Goal: Communication & Community: Answer question/provide support

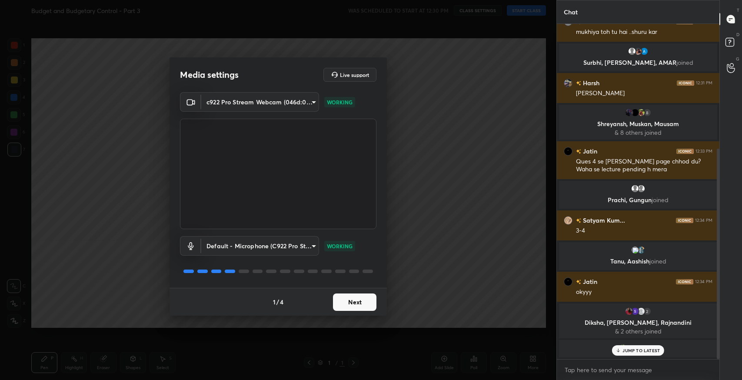
scroll to position [199, 0]
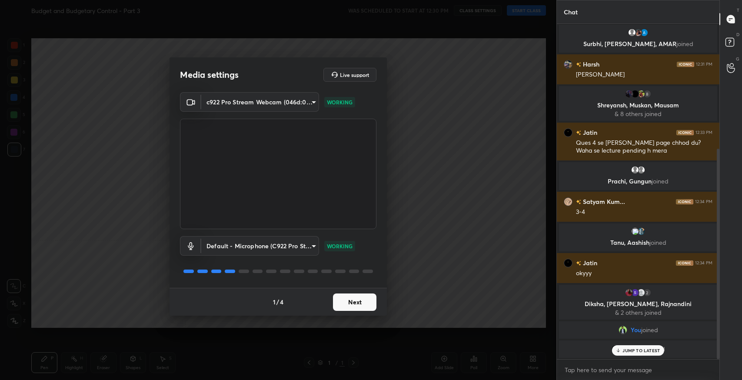
click at [363, 302] on button "Next" at bounding box center [354, 301] width 43 height 17
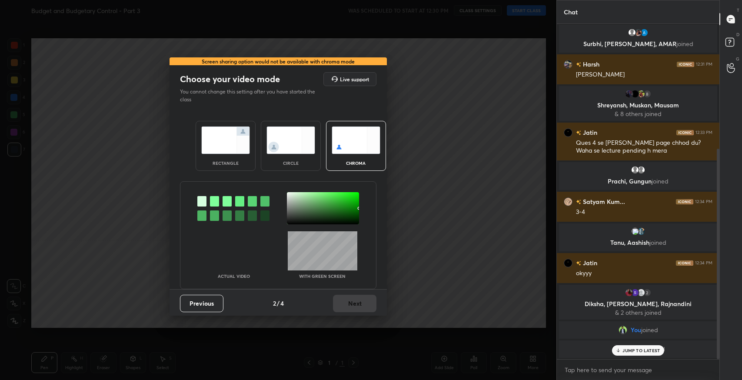
click at [226, 152] on img at bounding box center [225, 140] width 49 height 27
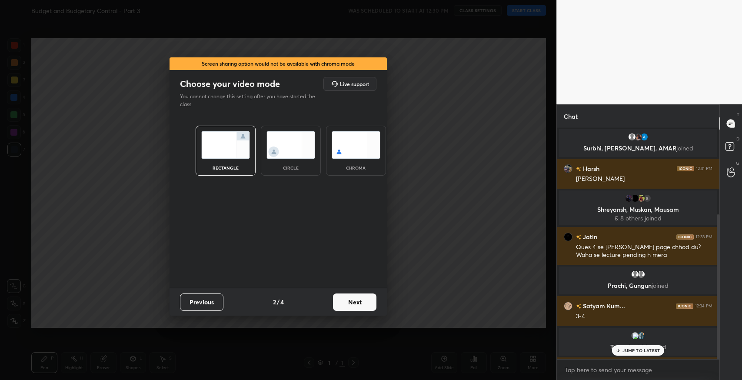
click at [344, 306] on button "Next" at bounding box center [354, 301] width 43 height 17
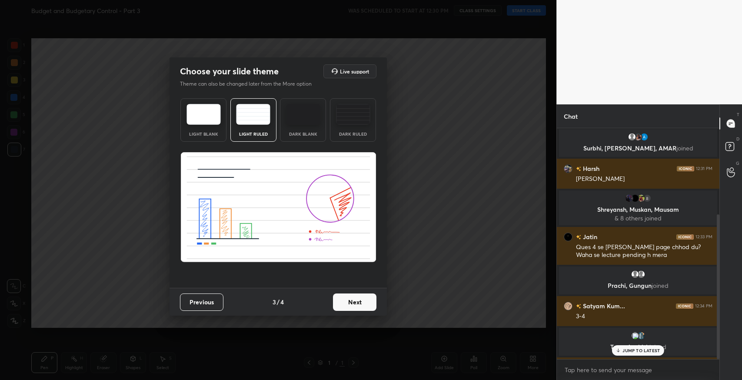
click at [346, 308] on button "Next" at bounding box center [354, 301] width 43 height 17
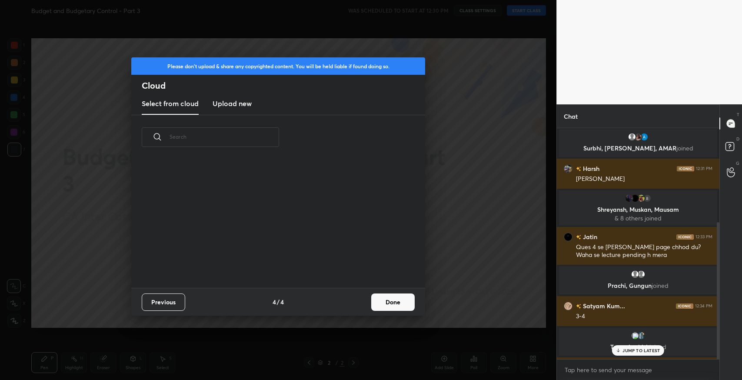
scroll to position [303, 0]
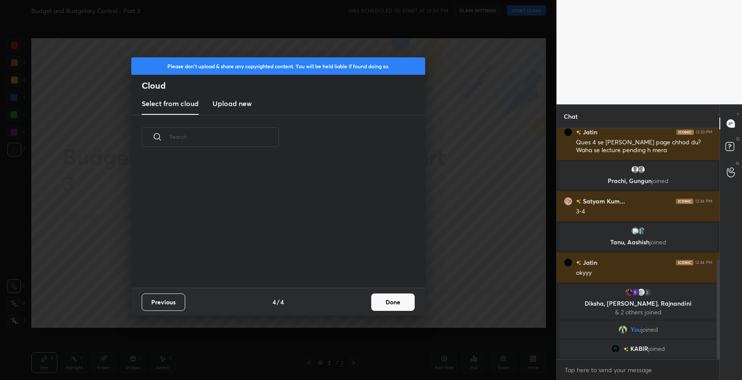
click at [377, 300] on button "Done" at bounding box center [392, 301] width 43 height 17
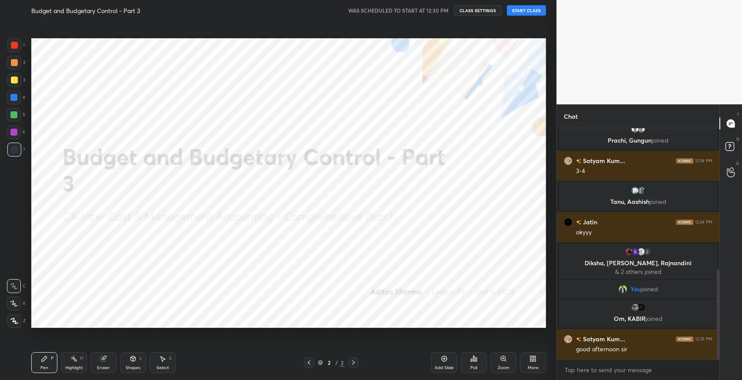
scroll to position [365, 0]
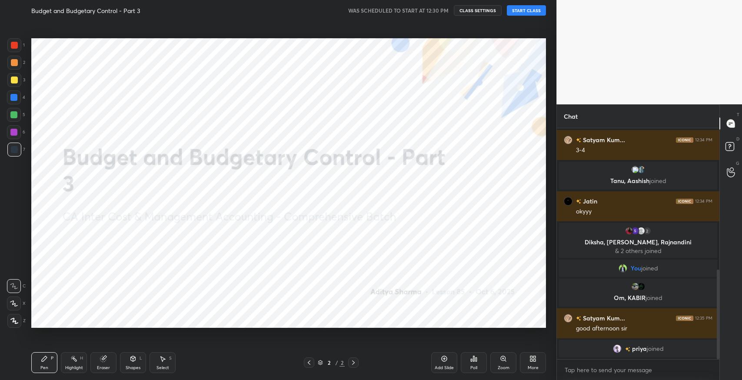
click at [516, 12] on button "START CLASS" at bounding box center [526, 10] width 39 height 10
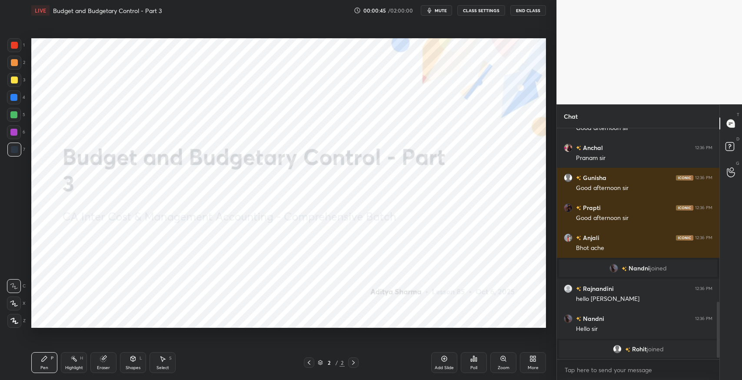
scroll to position [730, 0]
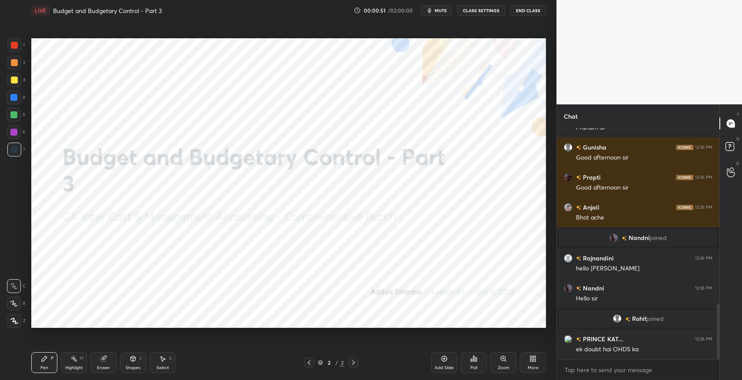
click at [524, 363] on div "More" at bounding box center [533, 362] width 26 height 21
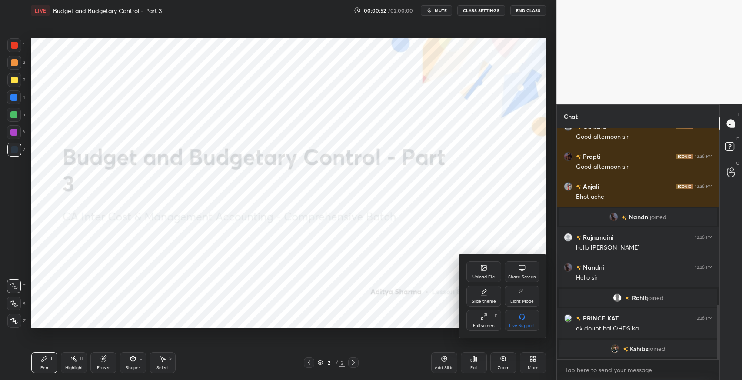
click at [483, 273] on div "Upload File" at bounding box center [483, 271] width 35 height 21
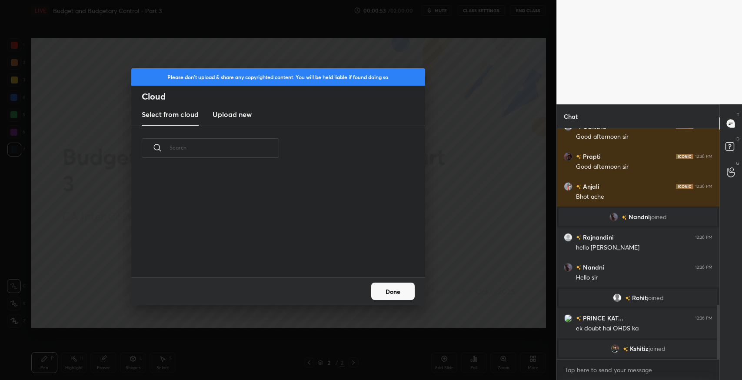
scroll to position [107, 279]
click at [248, 117] on h3 "Upload new" at bounding box center [232, 114] width 39 height 10
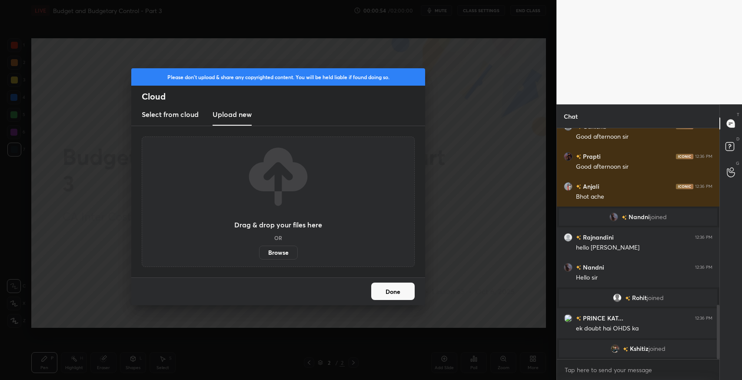
scroll to position [733, 0]
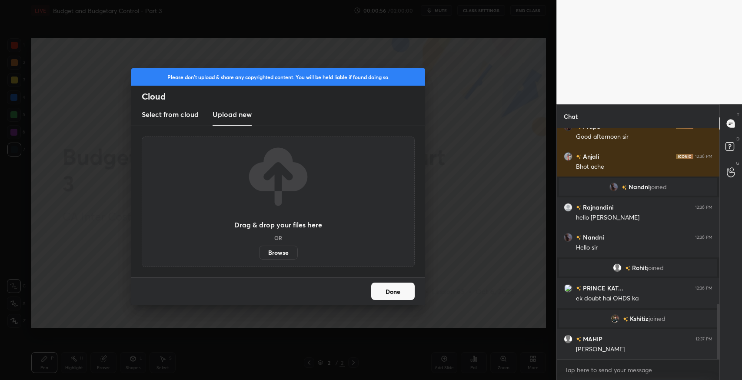
click at [283, 255] on label "Browse" at bounding box center [278, 253] width 39 height 14
click at [259, 255] on input "Browse" at bounding box center [259, 253] width 0 height 14
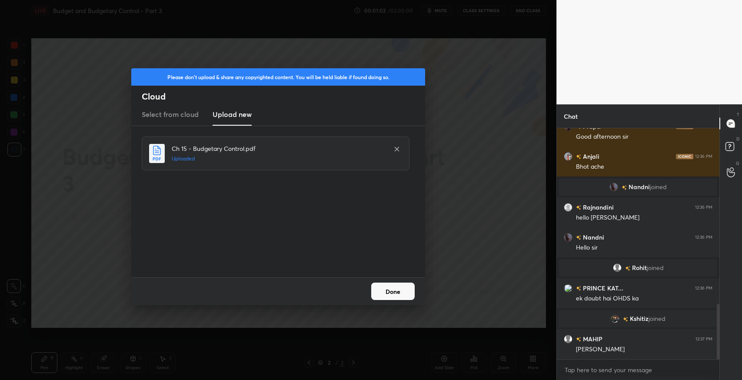
click at [386, 291] on button "Done" at bounding box center [392, 291] width 43 height 17
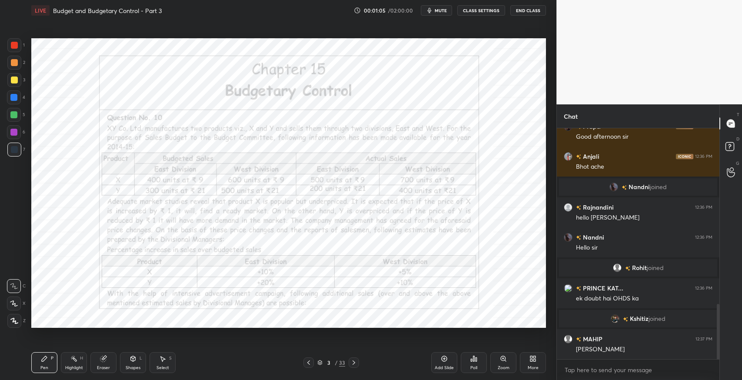
click at [358, 364] on div at bounding box center [354, 362] width 10 height 10
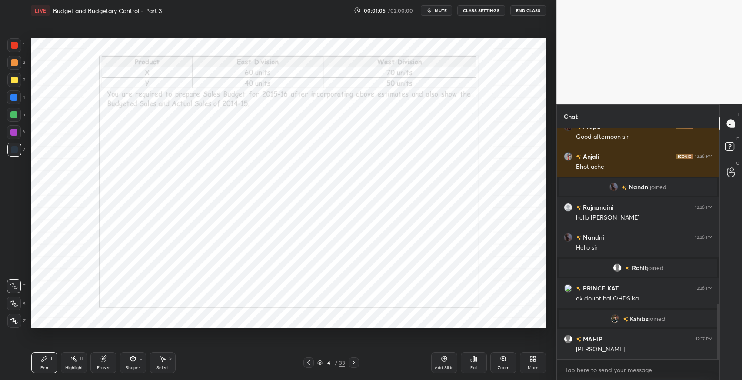
click at [358, 364] on div at bounding box center [354, 362] width 10 height 10
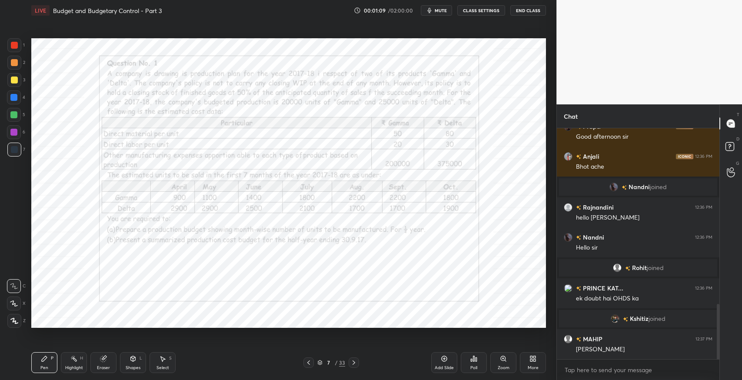
click at [358, 363] on div at bounding box center [354, 362] width 10 height 10
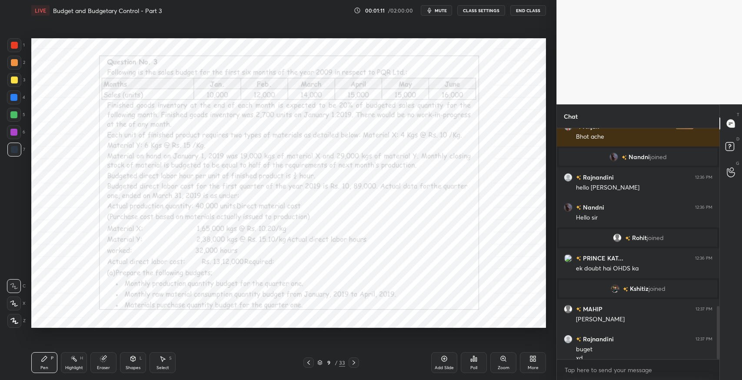
scroll to position [772, 0]
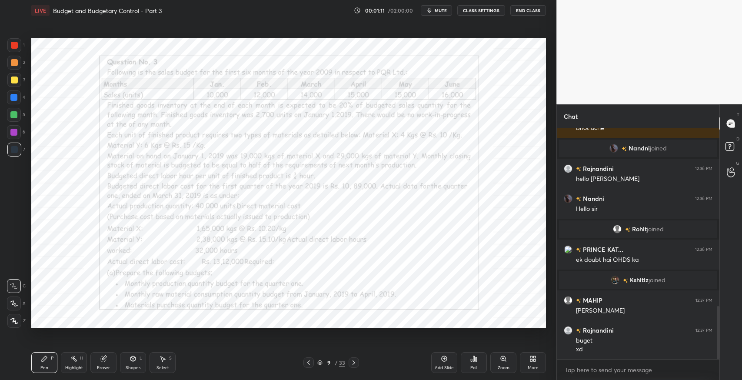
click at [358, 363] on div at bounding box center [354, 362] width 10 height 10
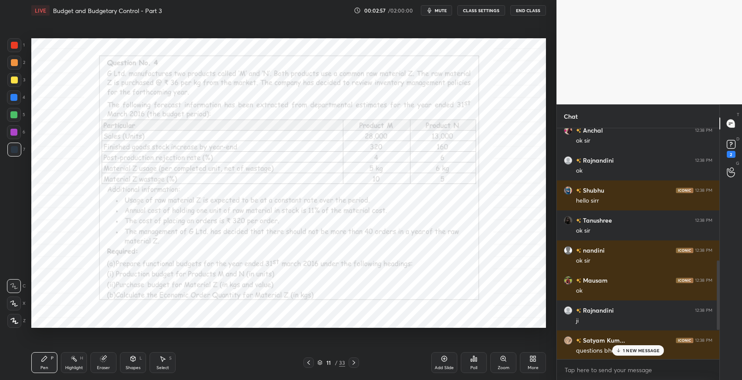
scroll to position [437, 0]
click at [732, 154] on div "2" at bounding box center [731, 154] width 9 height 7
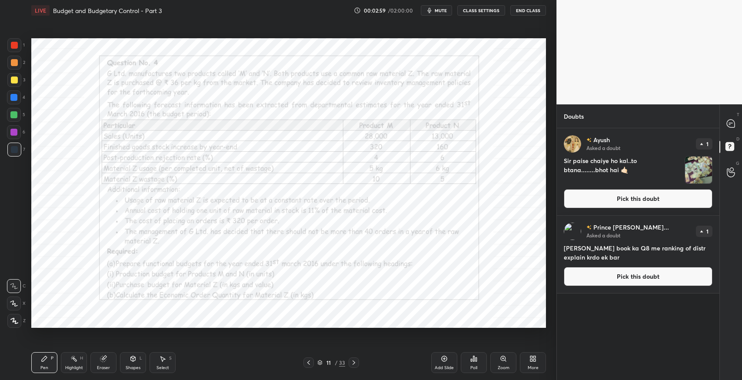
click at [678, 201] on button "Pick this doubt" at bounding box center [638, 198] width 149 height 19
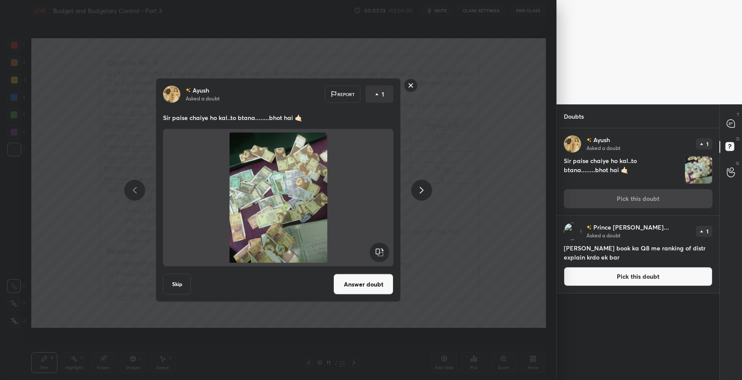
click at [726, 128] on icon at bounding box center [730, 123] width 9 height 9
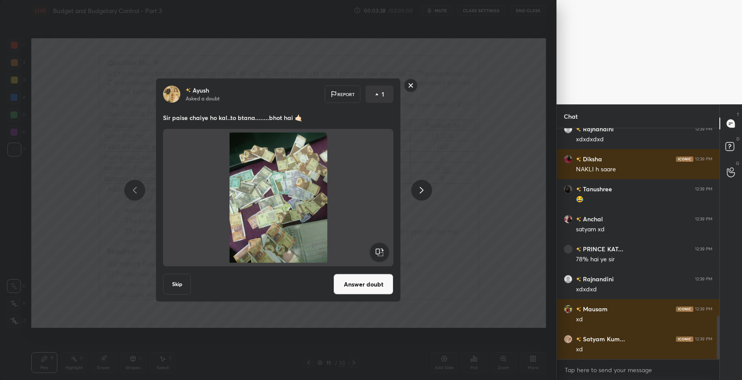
scroll to position [1026, 0]
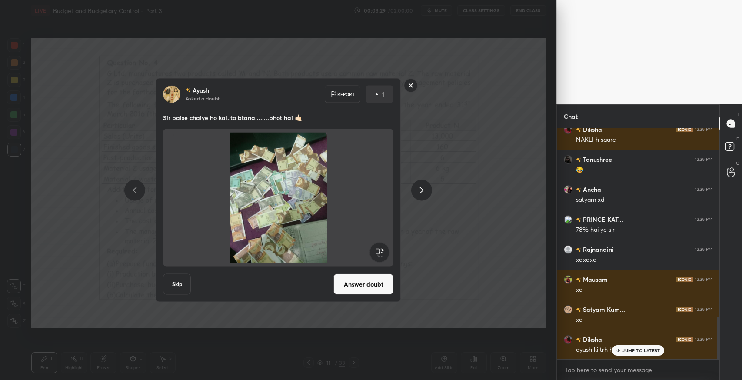
click at [373, 286] on button "Answer doubt" at bounding box center [363, 284] width 60 height 21
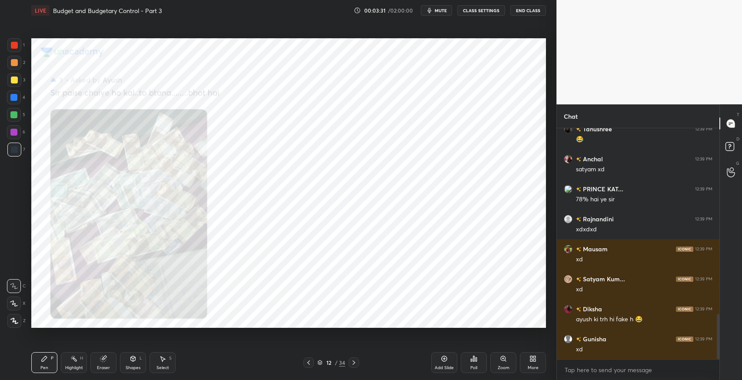
scroll to position [945, 0]
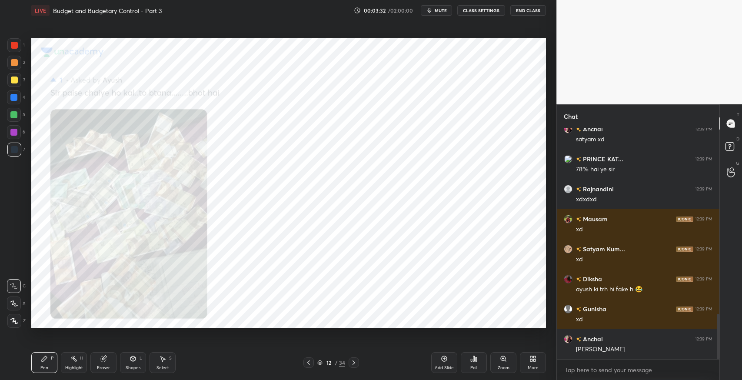
click at [501, 369] on div "Zoom" at bounding box center [504, 368] width 12 height 4
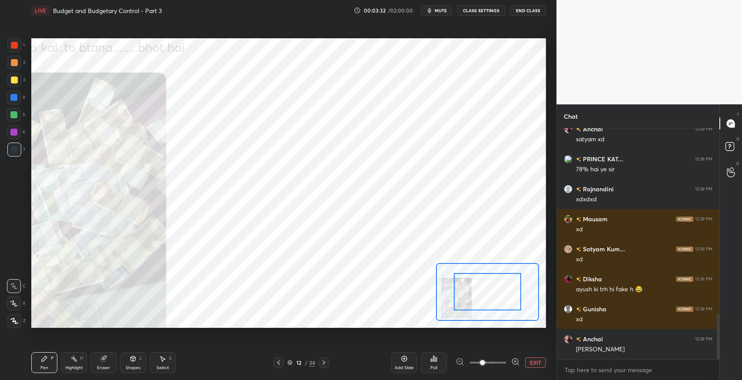
click at [515, 361] on icon at bounding box center [515, 361] width 2 height 0
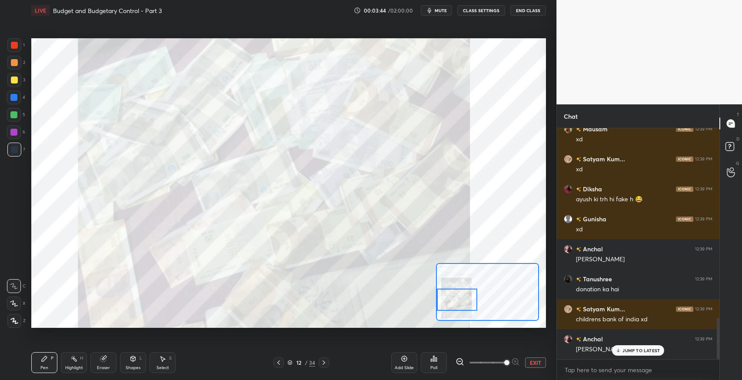
scroll to position [1064, 0]
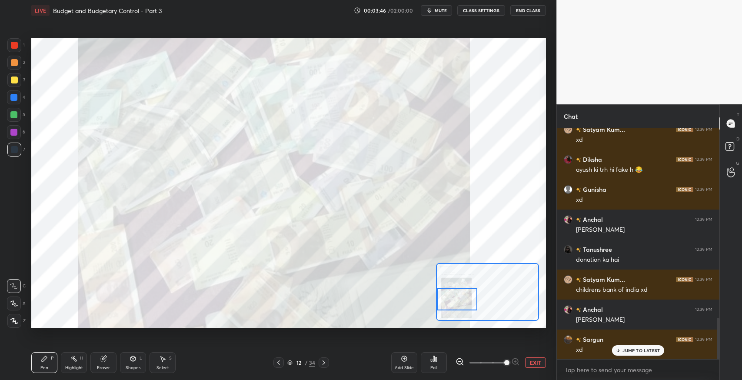
click at [640, 350] on p "JUMP TO LATEST" at bounding box center [641, 350] width 37 height 5
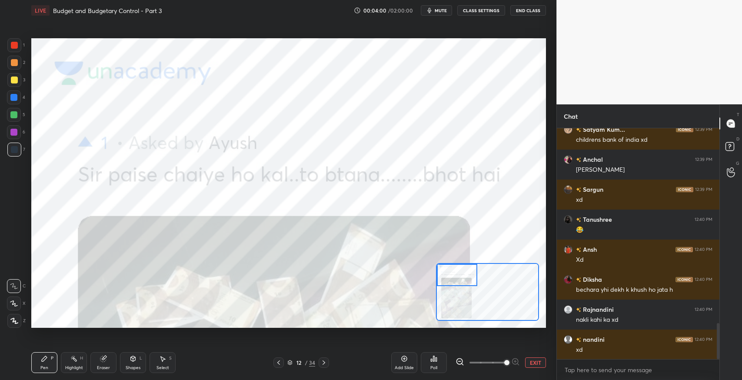
scroll to position [1245, 0]
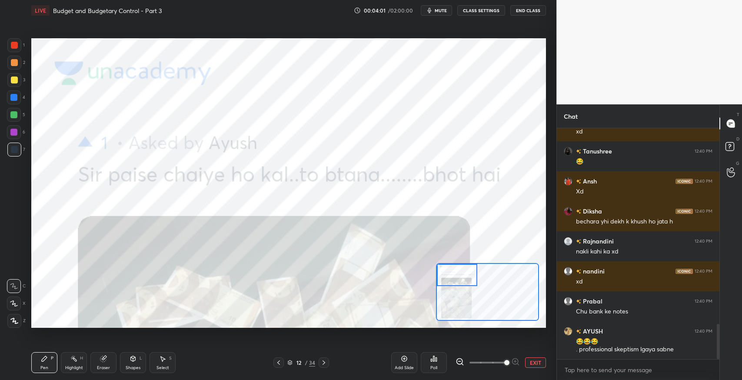
click at [535, 363] on button "EXIT" at bounding box center [535, 362] width 21 height 10
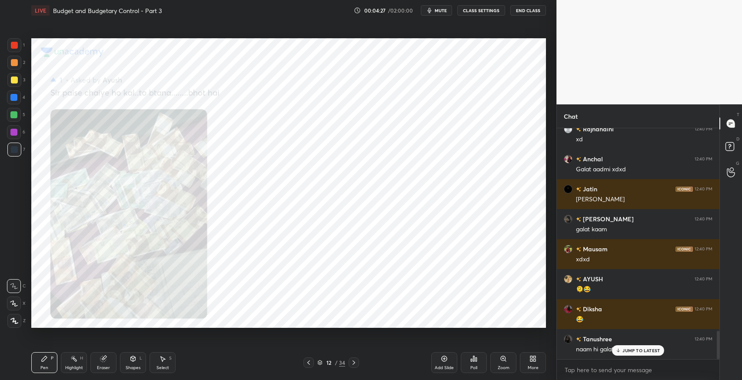
scroll to position [1648, 0]
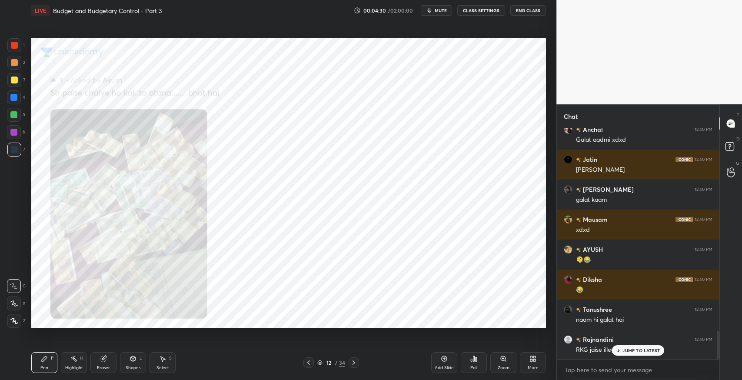
click at [628, 355] on div "JUMP TO LATEST" at bounding box center [638, 350] width 52 height 10
click at [353, 362] on icon at bounding box center [353, 362] width 7 height 7
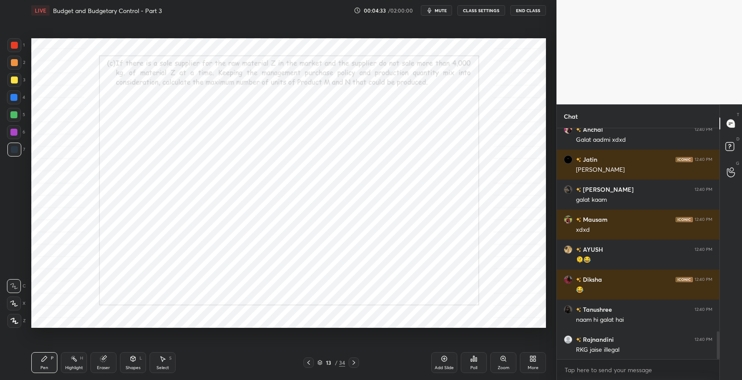
scroll to position [1679, 0]
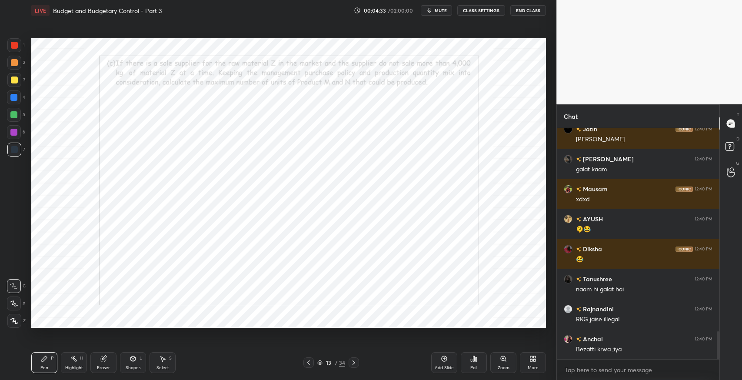
click at [351, 363] on icon at bounding box center [353, 362] width 7 height 7
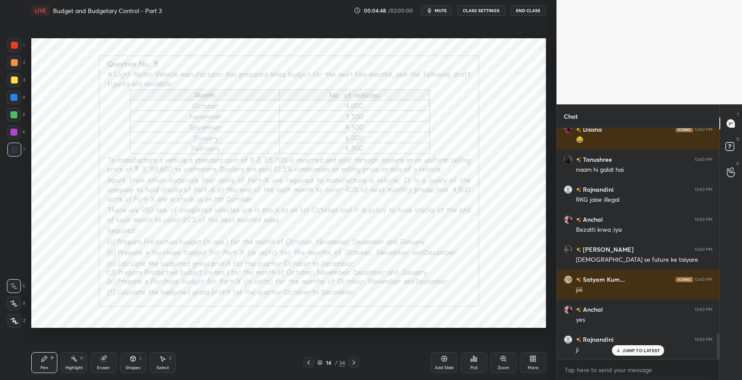
scroll to position [1829, 0]
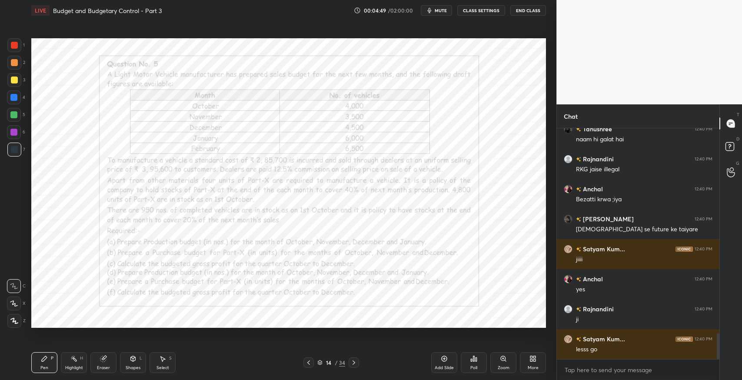
click at [45, 357] on icon at bounding box center [44, 358] width 5 height 5
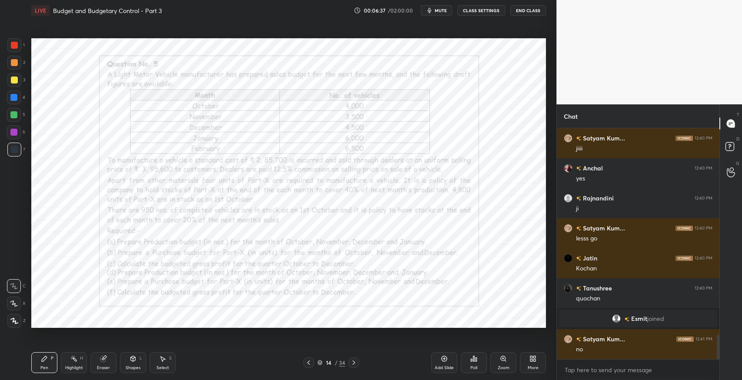
scroll to position [1969, 0]
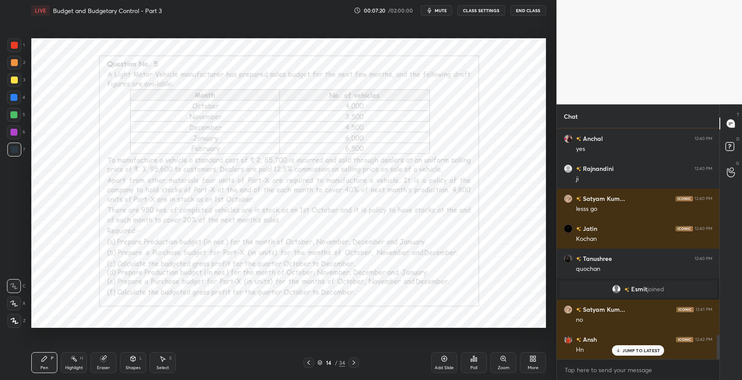
click at [132, 366] on div "Shapes" at bounding box center [133, 368] width 15 height 4
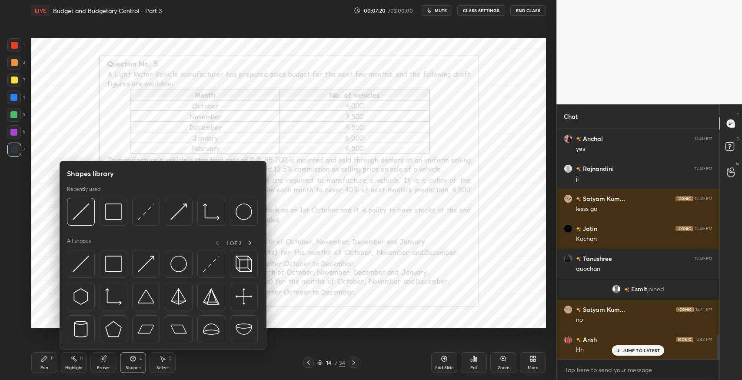
click at [114, 263] on img at bounding box center [113, 264] width 17 height 17
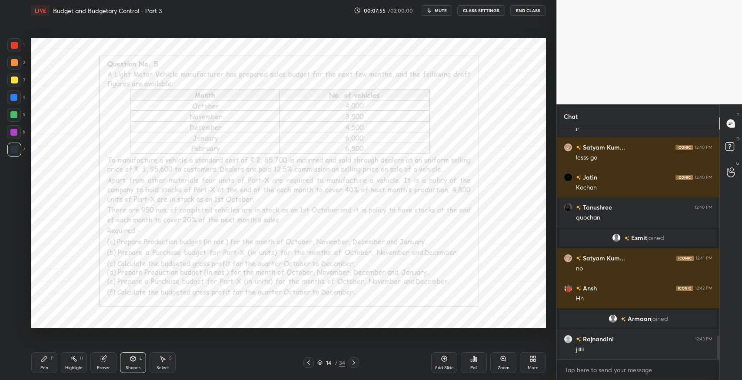
scroll to position [2051, 0]
click at [441, 360] on icon at bounding box center [444, 358] width 7 height 7
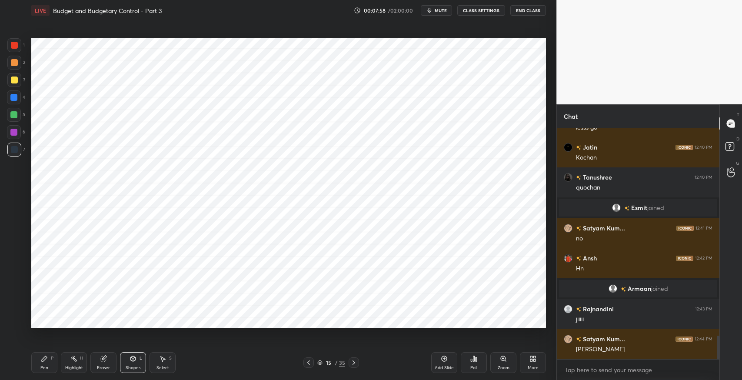
click at [48, 360] on div "Pen P" at bounding box center [44, 362] width 26 height 21
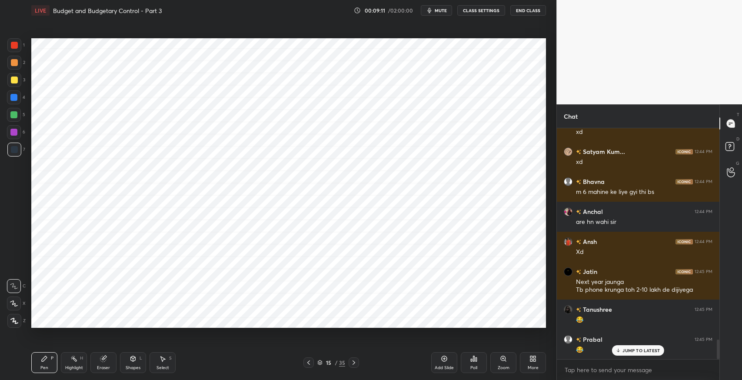
scroll to position [2517, 0]
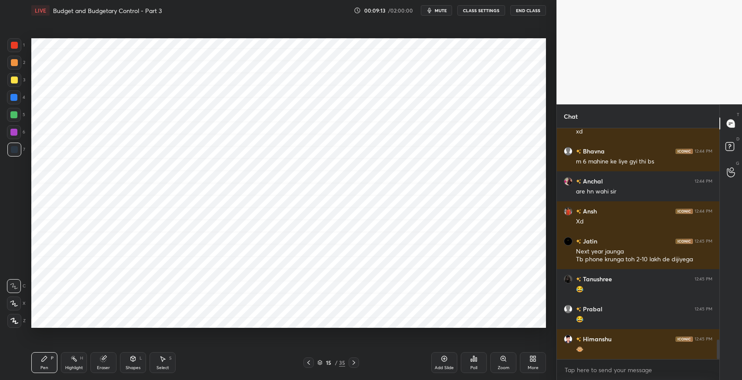
click at [137, 361] on div "Shapes L" at bounding box center [133, 362] width 26 height 21
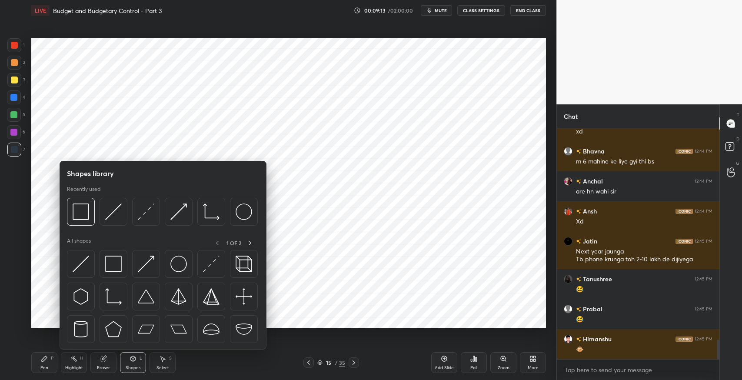
click at [114, 264] on img at bounding box center [113, 264] width 17 height 17
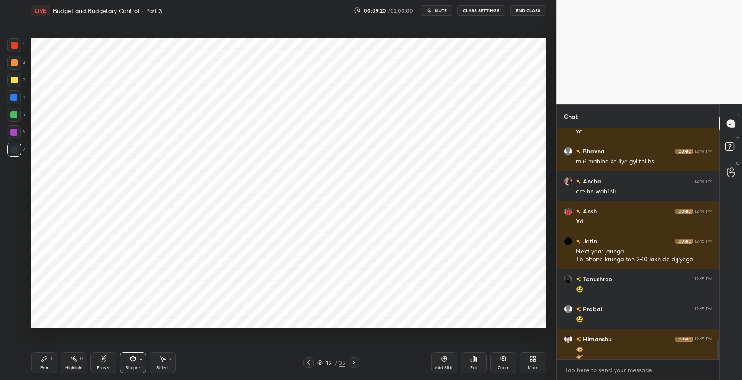
scroll to position [2525, 0]
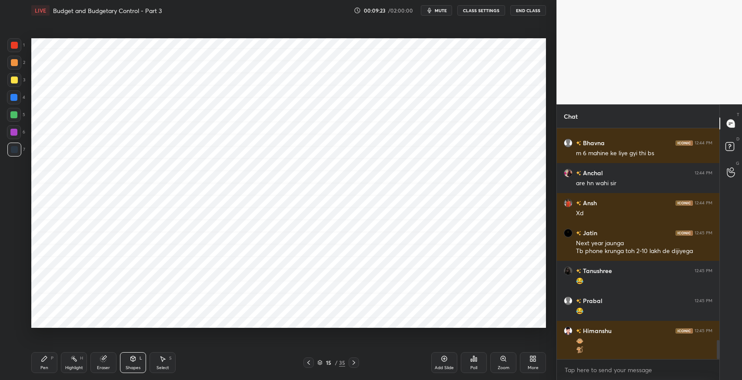
click at [45, 362] on icon at bounding box center [44, 358] width 7 height 7
click at [278, 339] on div "Setting up your live class Poll for secs No correct answer Start poll" at bounding box center [289, 183] width 522 height 324
click at [103, 366] on div "Eraser" at bounding box center [103, 368] width 13 height 4
click at [43, 359] on icon at bounding box center [44, 358] width 5 height 5
click at [164, 360] on icon at bounding box center [162, 358] width 7 height 7
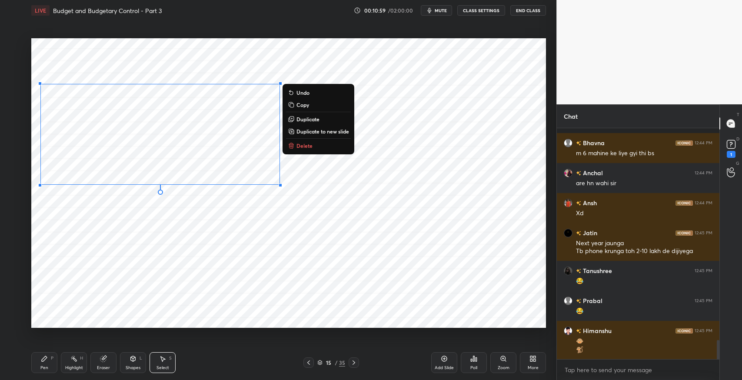
scroll to position [2563, 0]
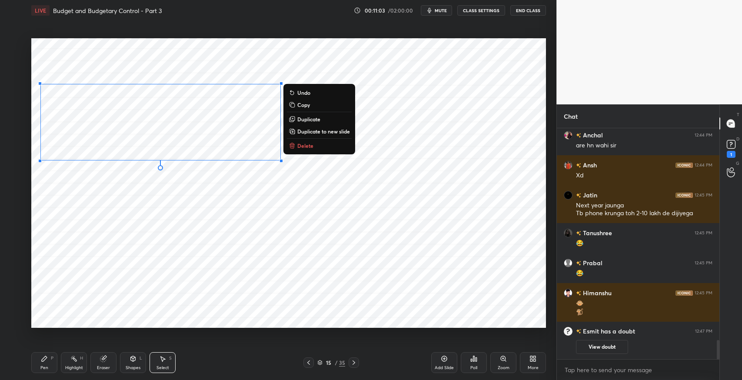
click at [130, 366] on div "Shapes" at bounding box center [133, 368] width 15 height 4
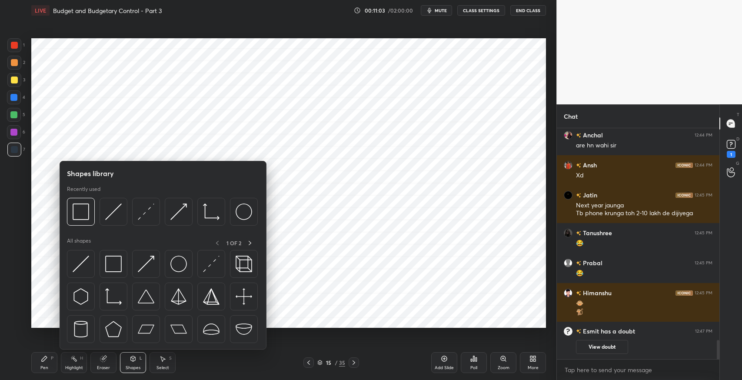
click at [111, 256] on img at bounding box center [113, 264] width 17 height 17
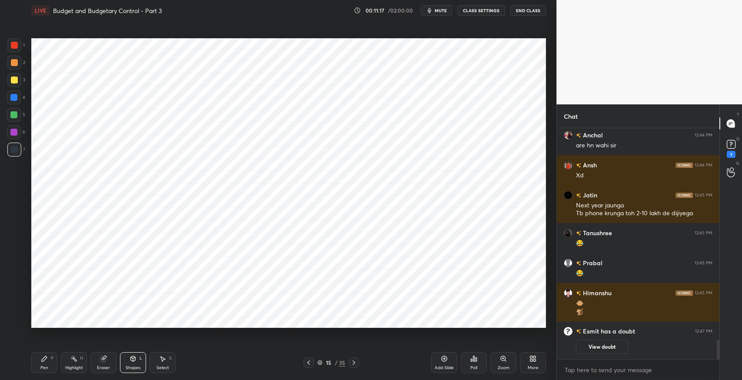
click at [37, 360] on div "Pen P" at bounding box center [44, 362] width 26 height 21
click at [163, 360] on icon at bounding box center [163, 358] width 5 height 5
click at [34, 89] on div "0 ° Undo Copy Duplicate Duplicate to new slide Delete" at bounding box center [288, 183] width 515 height 290
click at [136, 363] on div "Shapes L" at bounding box center [133, 362] width 26 height 21
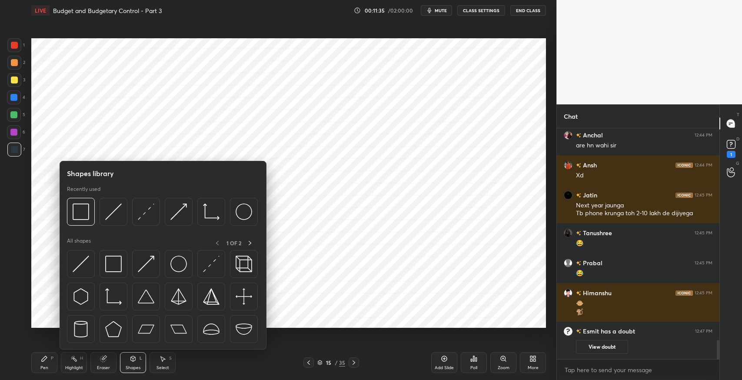
click at [110, 263] on img at bounding box center [113, 264] width 17 height 17
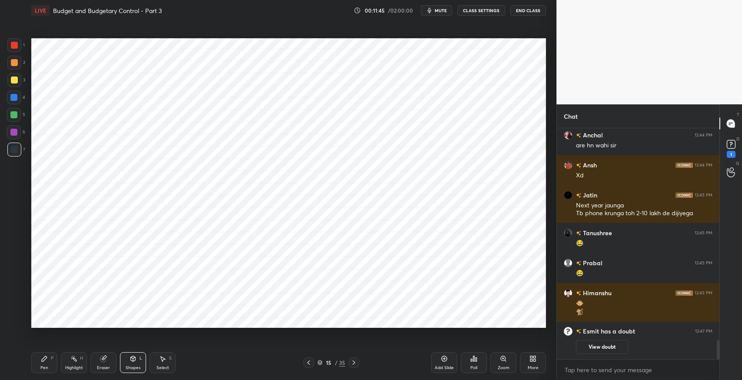
click at [158, 367] on div "Select" at bounding box center [163, 368] width 13 height 4
click at [221, 317] on div at bounding box center [221, 317] width 3 height 3
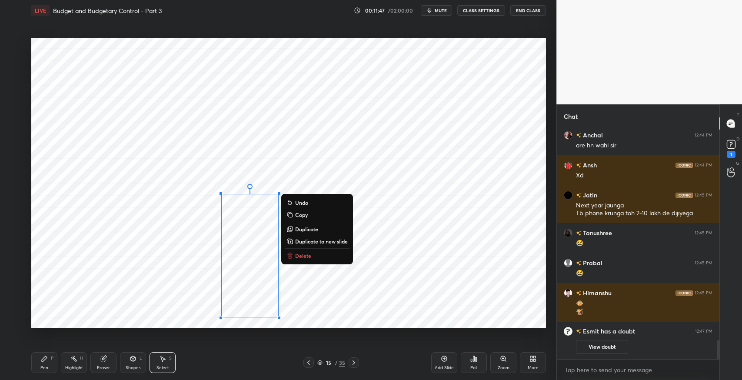
click at [352, 301] on div "0 ° Undo Copy Duplicate Duplicate to new slide Delete" at bounding box center [288, 183] width 515 height 290
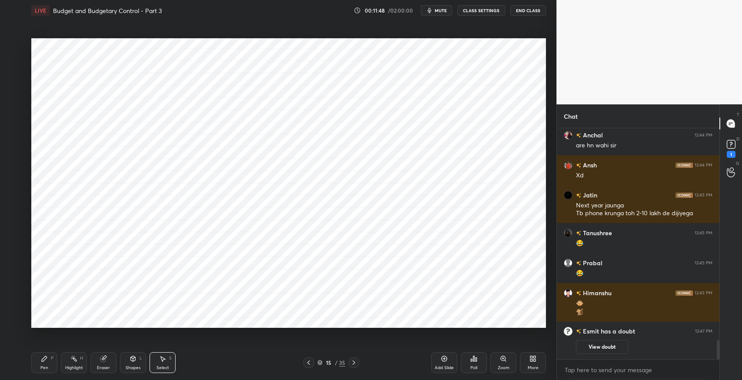
click at [41, 363] on div "Pen P" at bounding box center [44, 362] width 26 height 21
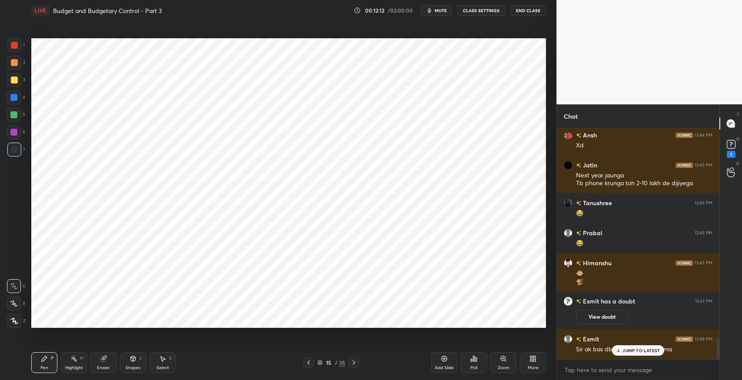
scroll to position [2240, 0]
click at [620, 351] on icon at bounding box center [619, 350] width 6 height 5
click at [731, 154] on div "1" at bounding box center [731, 154] width 9 height 7
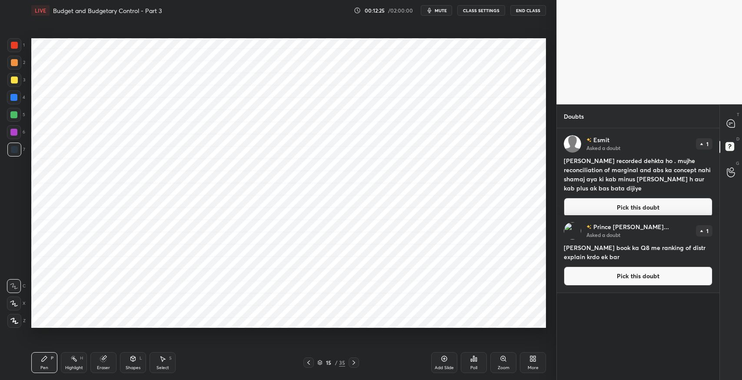
click at [727, 128] on icon at bounding box center [730, 123] width 9 height 9
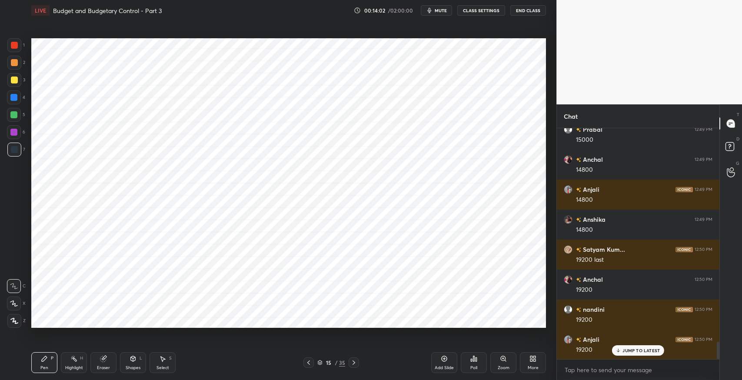
scroll to position [2821, 0]
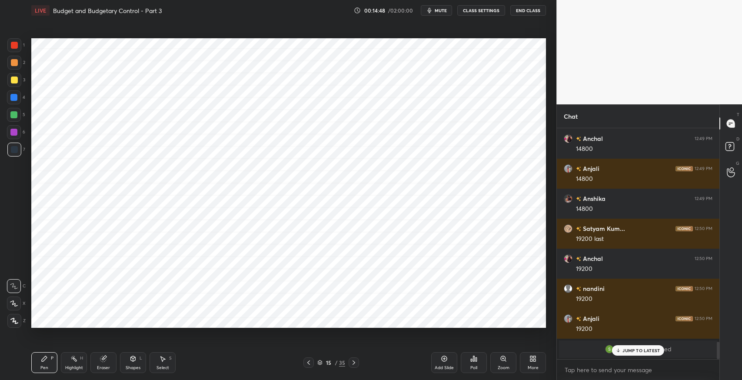
click at [13, 137] on div at bounding box center [14, 132] width 14 height 14
click at [16, 154] on div at bounding box center [14, 150] width 14 height 14
click at [157, 366] on div "Select" at bounding box center [163, 368] width 13 height 4
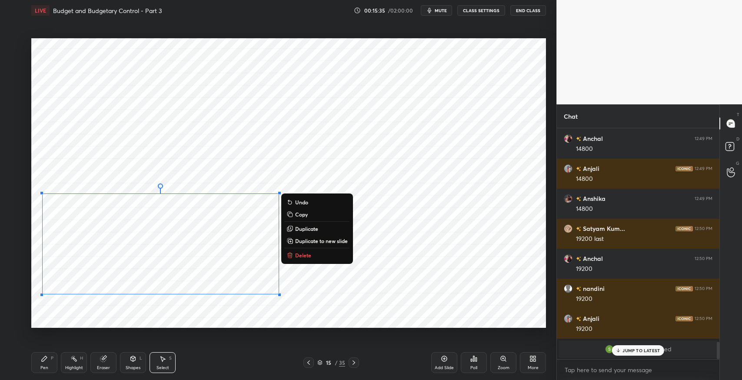
click at [191, 317] on div "0 ° Undo Copy Duplicate Duplicate to new slide Delete" at bounding box center [288, 183] width 515 height 290
click at [243, 309] on div "0 ° Undo Copy Duplicate Duplicate to new slide Delete" at bounding box center [288, 183] width 515 height 290
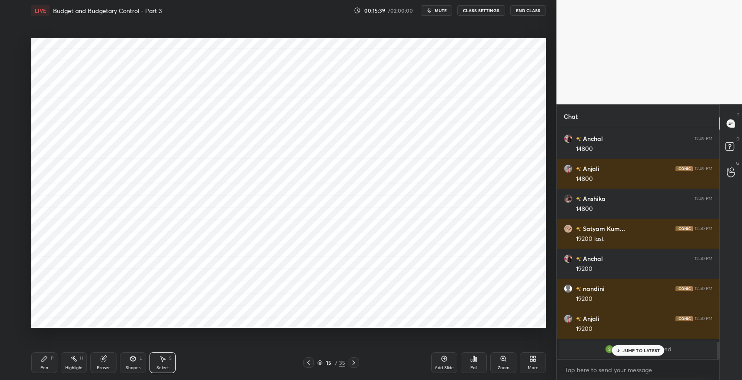
click at [142, 359] on div "Shapes L" at bounding box center [133, 362] width 26 height 21
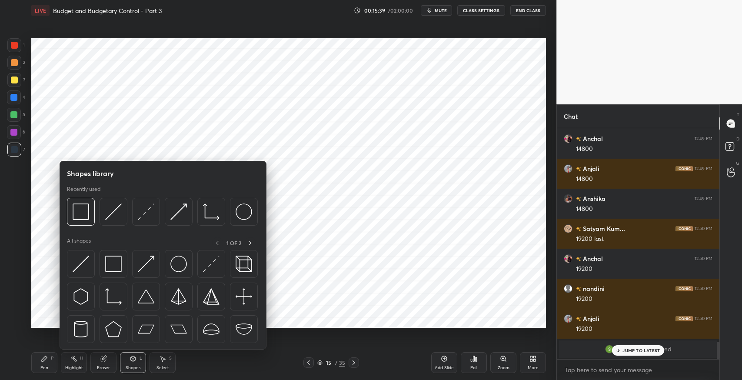
click at [109, 269] on img at bounding box center [113, 264] width 17 height 17
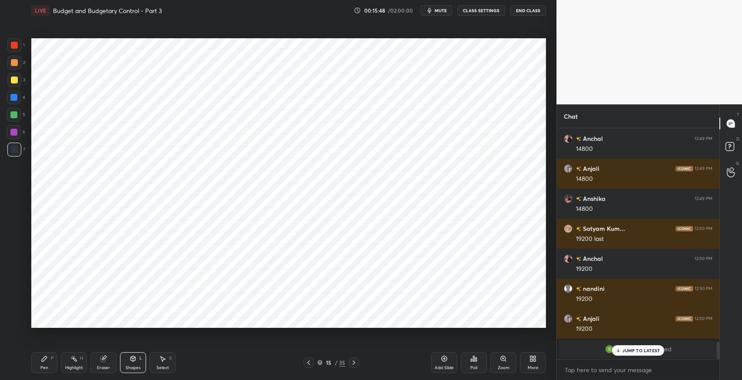
click at [48, 362] on div "Pen P" at bounding box center [44, 362] width 26 height 21
click at [431, 10] on icon "button" at bounding box center [430, 10] width 4 height 5
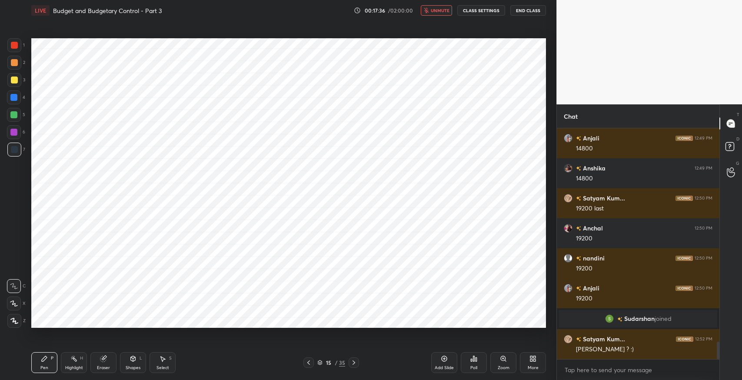
scroll to position [2873, 0]
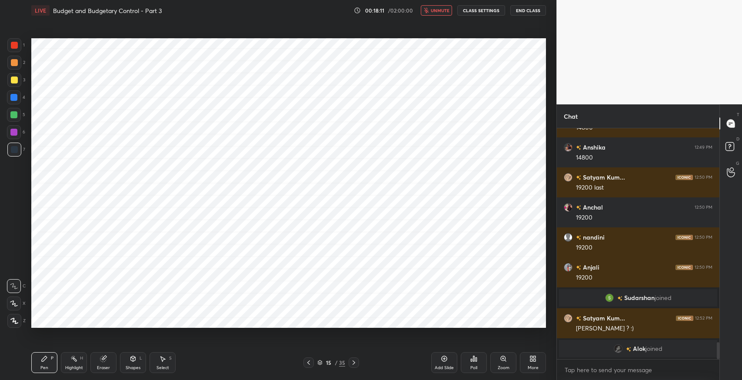
click at [428, 10] on icon "button" at bounding box center [426, 10] width 5 height 5
click at [42, 363] on div "Pen P" at bounding box center [44, 362] width 26 height 21
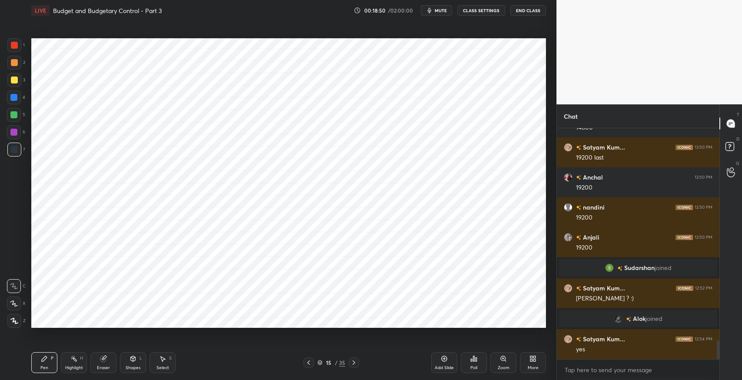
scroll to position [2634, 0]
click at [415, 336] on div "Setting up your live class Poll for secs No correct answer Start poll" at bounding box center [289, 183] width 522 height 324
click at [444, 357] on icon at bounding box center [444, 358] width 7 height 7
click at [313, 363] on div at bounding box center [308, 362] width 10 height 10
click at [111, 360] on div "Eraser" at bounding box center [103, 362] width 26 height 21
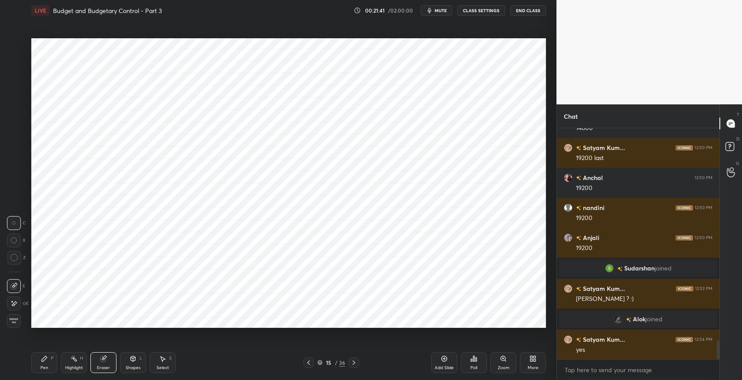
click at [49, 357] on div "Pen P" at bounding box center [44, 362] width 26 height 21
click at [168, 359] on div "Select S" at bounding box center [163, 362] width 26 height 21
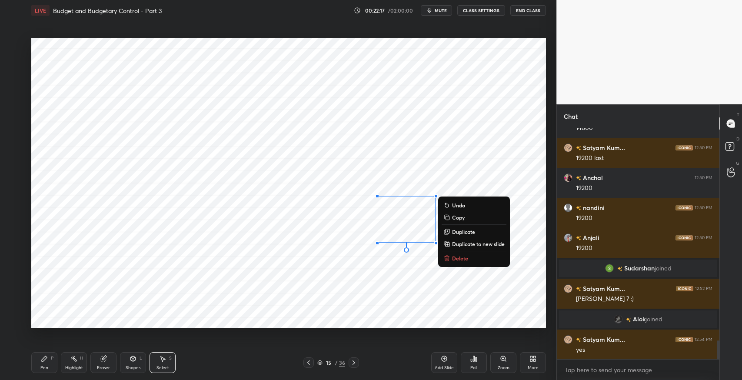
click at [458, 261] on p "Delete" at bounding box center [460, 258] width 16 height 7
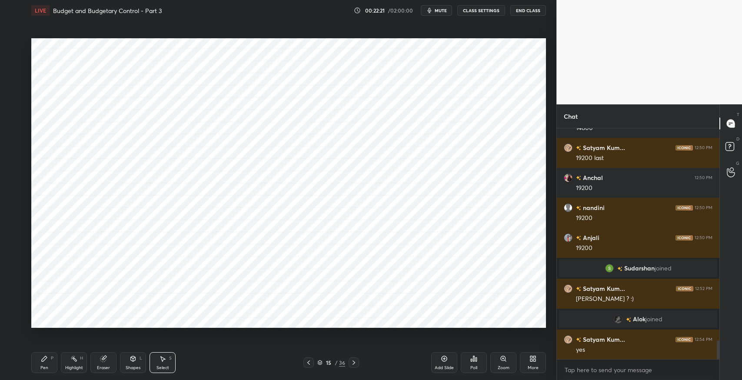
click at [47, 362] on div "Pen P" at bounding box center [44, 362] width 26 height 21
click at [8, 116] on div at bounding box center [14, 115] width 14 height 14
click at [8, 97] on div at bounding box center [14, 97] width 14 height 14
click at [8, 95] on div at bounding box center [14, 97] width 14 height 14
click at [167, 358] on div "Select S" at bounding box center [163, 362] width 26 height 21
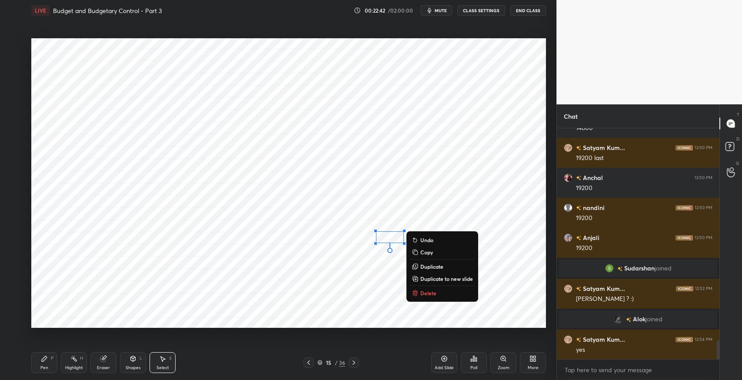
click at [432, 291] on p "Delete" at bounding box center [428, 293] width 16 height 7
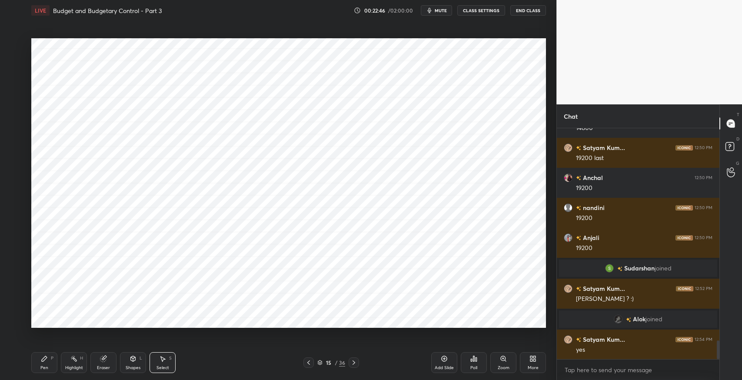
click at [52, 367] on div "Pen P" at bounding box center [44, 362] width 26 height 21
click at [43, 363] on div "Pen P" at bounding box center [44, 362] width 26 height 21
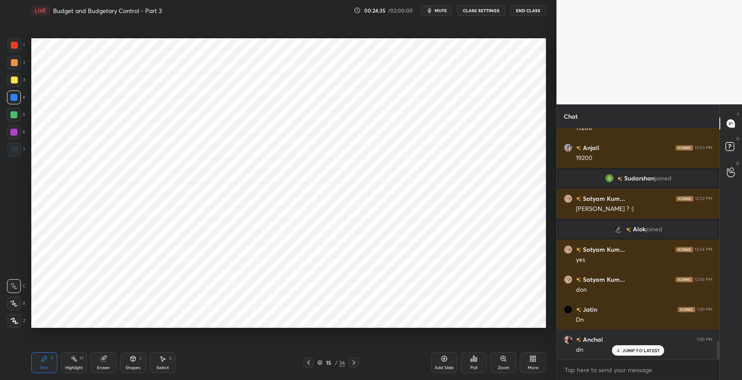
scroll to position [2754, 0]
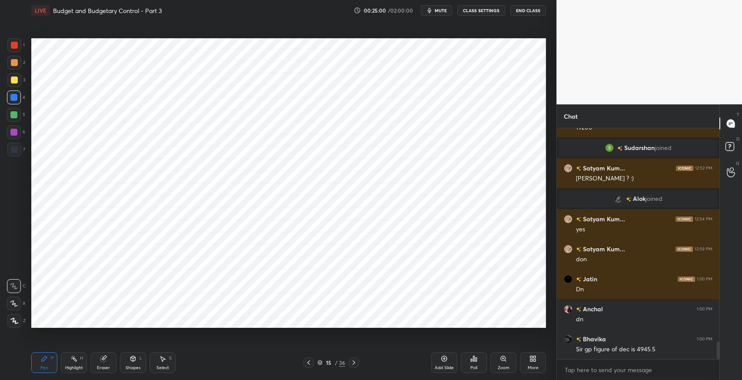
click at [114, 361] on div "Eraser" at bounding box center [103, 362] width 26 height 21
click at [60, 360] on div "Pen P Highlight H Eraser Shapes L Select S" at bounding box center [131, 362] width 200 height 21
click at [42, 366] on div "Pen" at bounding box center [44, 368] width 8 height 4
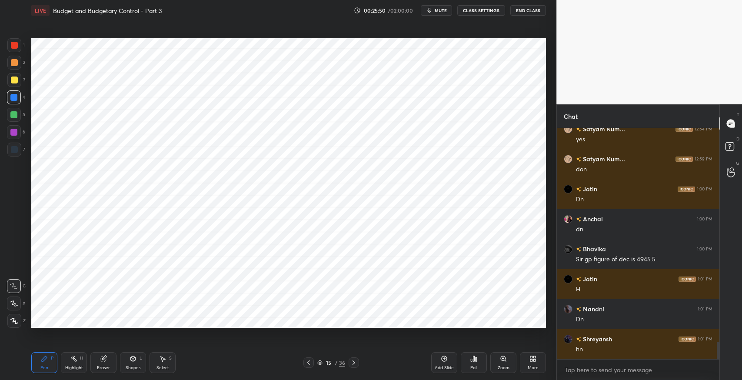
scroll to position [2874, 0]
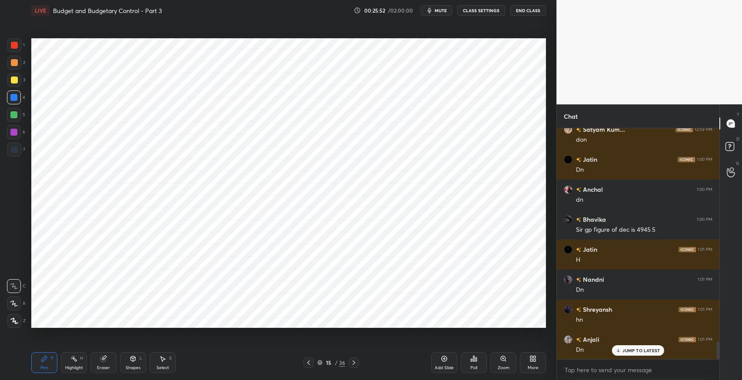
click at [353, 362] on icon at bounding box center [353, 362] width 7 height 7
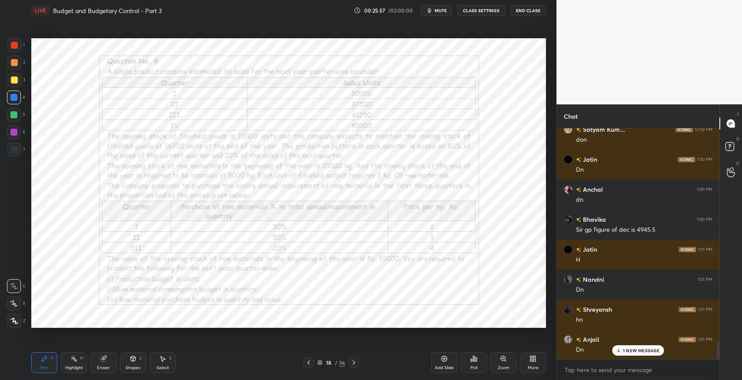
scroll to position [2904, 0]
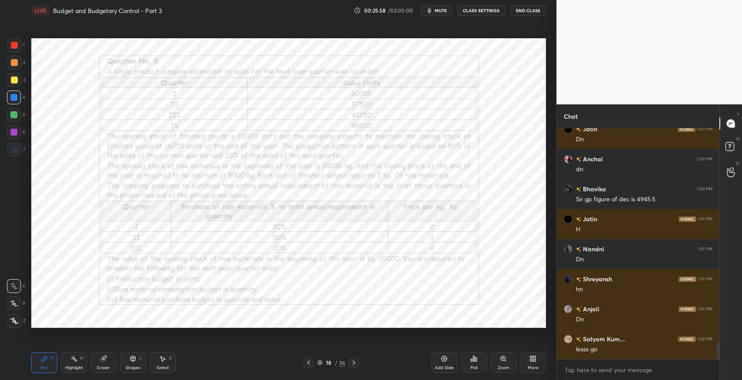
click at [309, 362] on icon at bounding box center [308, 362] width 7 height 7
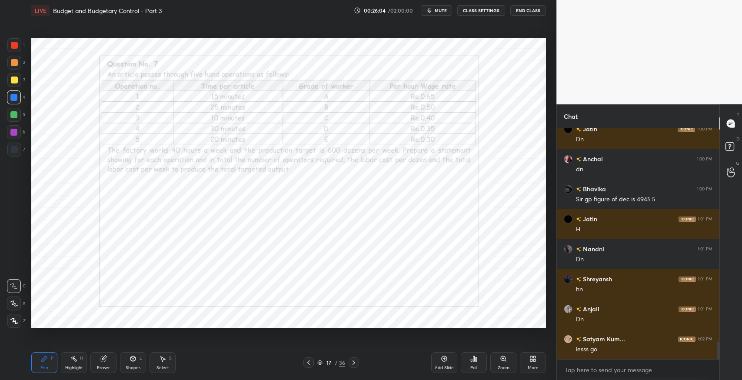
click at [354, 363] on icon at bounding box center [353, 362] width 7 height 7
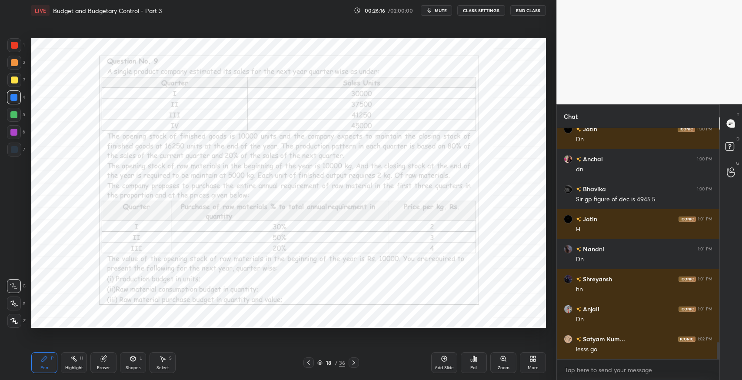
click at [353, 362] on icon at bounding box center [353, 362] width 7 height 7
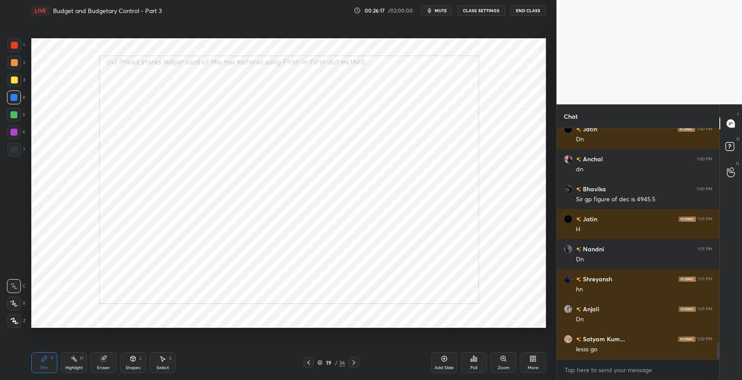
click at [354, 362] on icon at bounding box center [353, 362] width 7 height 7
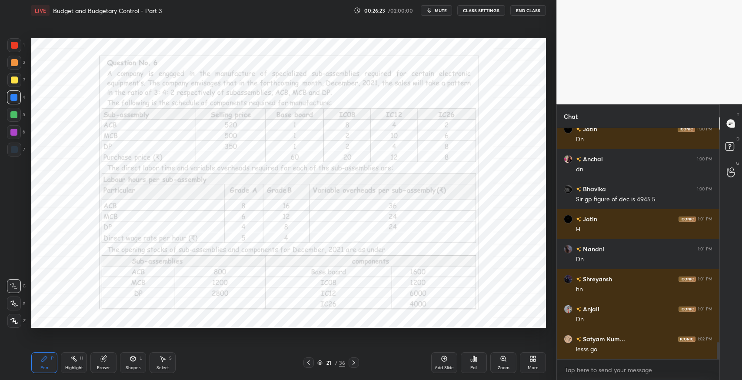
click at [353, 362] on icon at bounding box center [353, 362] width 7 height 7
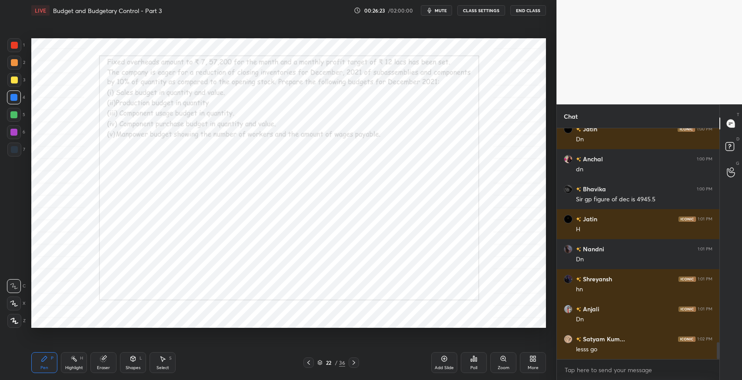
click at [353, 362] on icon at bounding box center [353, 362] width 7 height 7
click at [307, 362] on icon at bounding box center [308, 362] width 7 height 7
click at [308, 362] on icon at bounding box center [308, 362] width 7 height 7
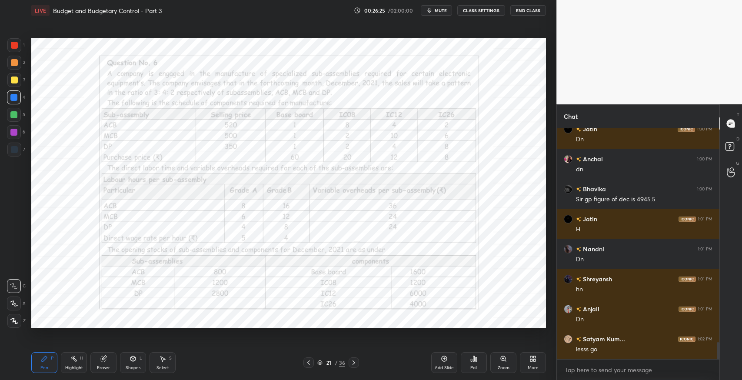
click at [308, 362] on icon at bounding box center [308, 362] width 7 height 7
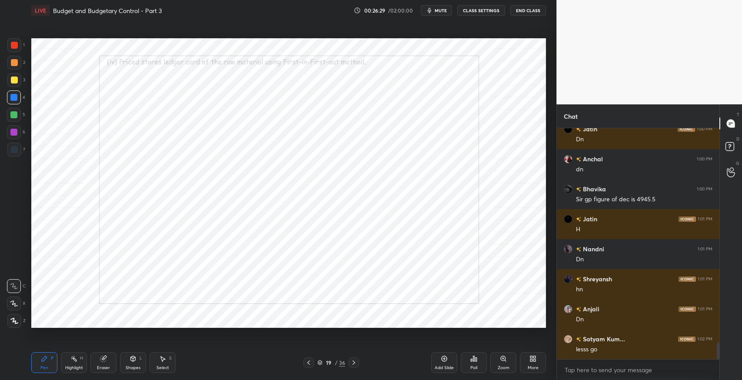
click at [306, 360] on icon at bounding box center [308, 362] width 7 height 7
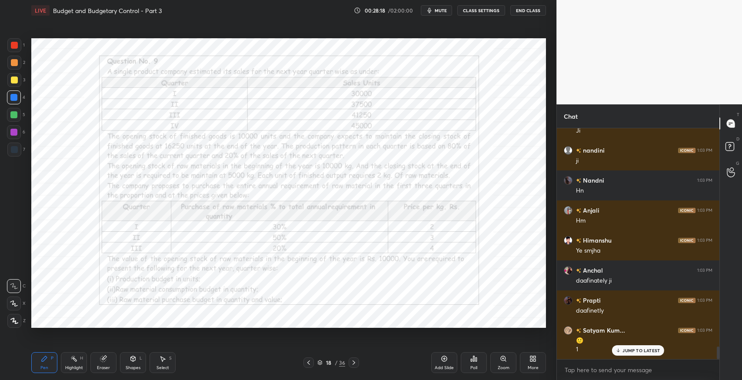
scroll to position [3979, 0]
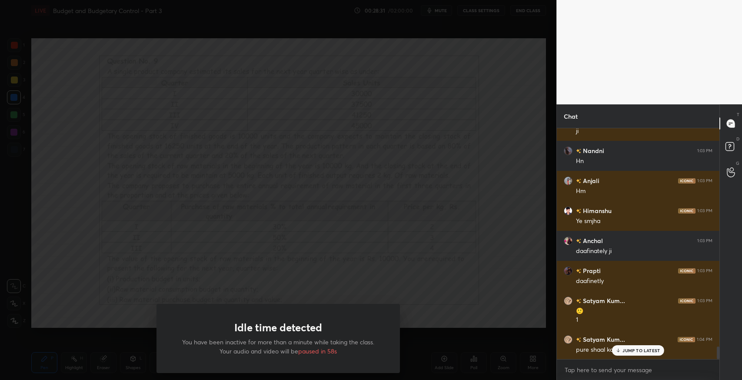
click at [426, 236] on div "Idle time detected You have been inactive for more than a minute while taking t…" at bounding box center [278, 190] width 556 height 380
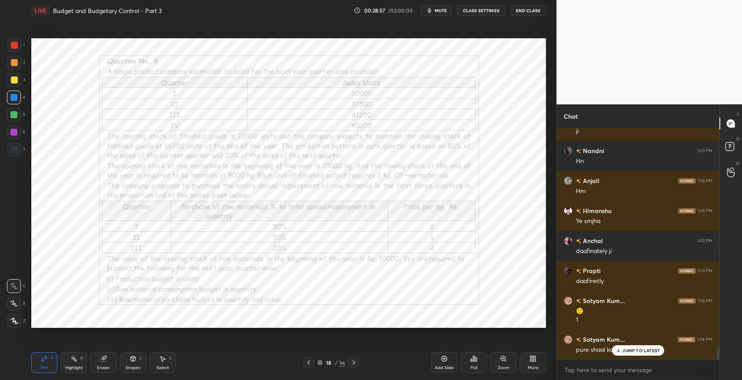
click at [13, 149] on div at bounding box center [14, 149] width 7 height 7
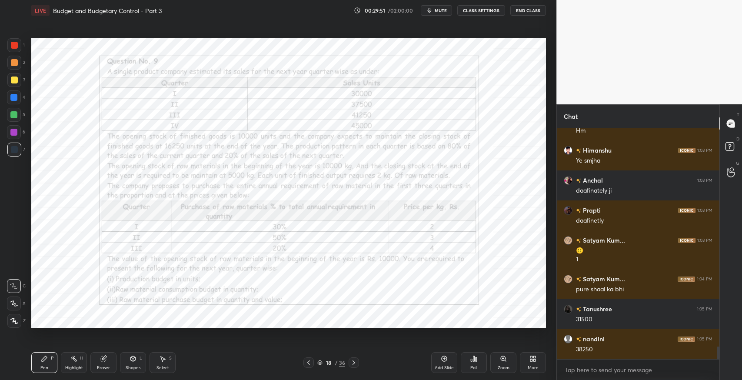
scroll to position [4069, 0]
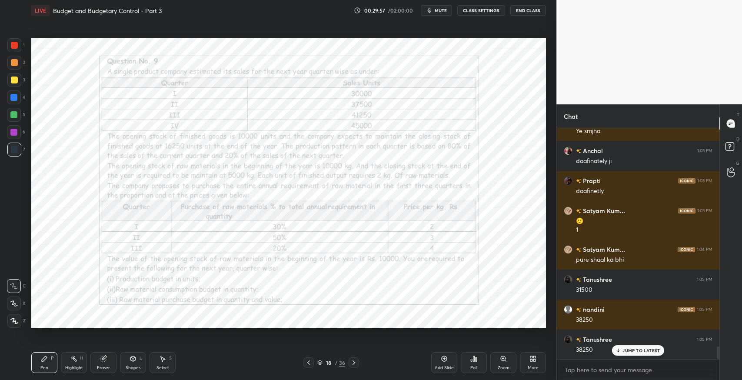
click at [144, 368] on div "Shapes L" at bounding box center [133, 362] width 26 height 21
click at [98, 361] on div "Eraser" at bounding box center [103, 362] width 26 height 21
click at [49, 362] on div "Pen P" at bounding box center [44, 362] width 26 height 21
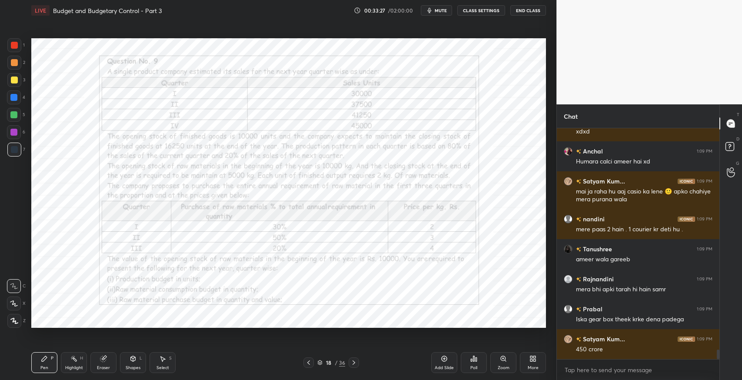
scroll to position [5345, 0]
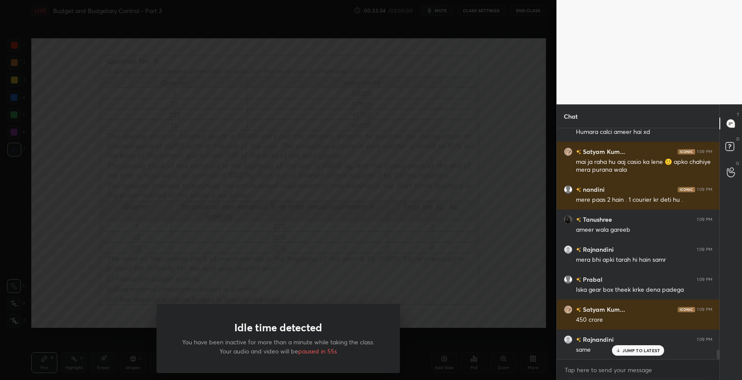
click at [475, 250] on div "Idle time detected You have been inactive for more than a minute while taking t…" at bounding box center [278, 190] width 556 height 380
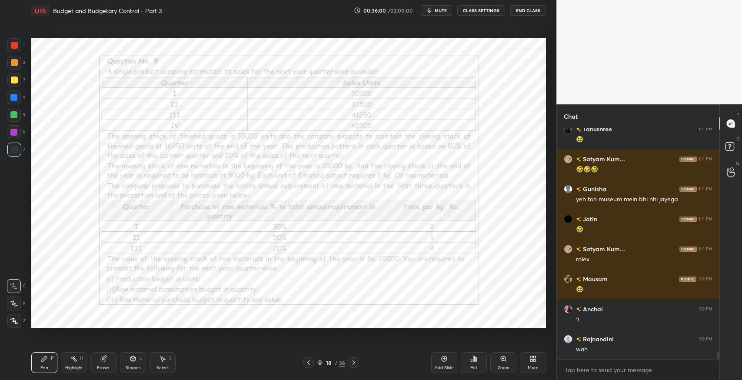
scroll to position [7071, 0]
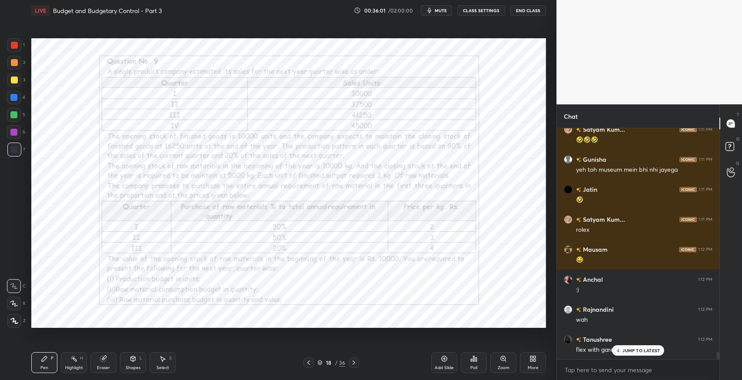
click at [623, 353] on div "JUMP TO LATEST" at bounding box center [638, 350] width 52 height 10
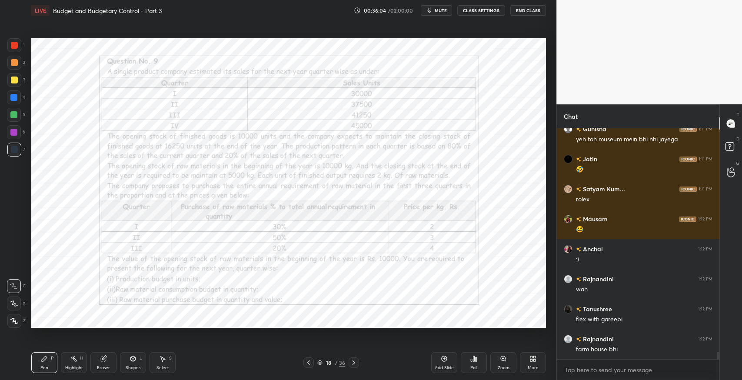
click at [98, 363] on div "Eraser" at bounding box center [103, 362] width 26 height 21
click at [14, 320] on span "Erase all" at bounding box center [13, 321] width 13 height 6
click at [40, 363] on div "Pen P" at bounding box center [44, 362] width 26 height 21
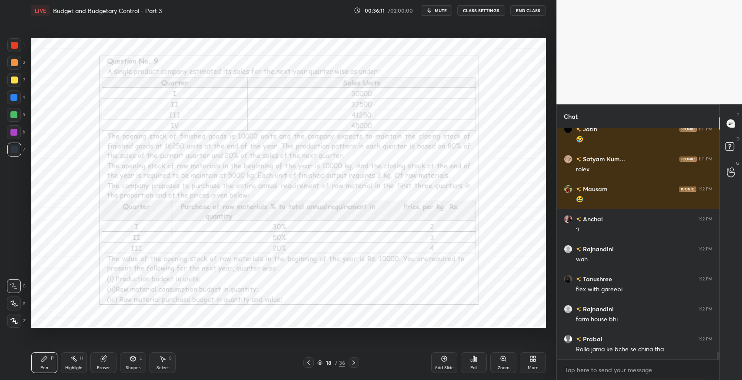
scroll to position [7161, 0]
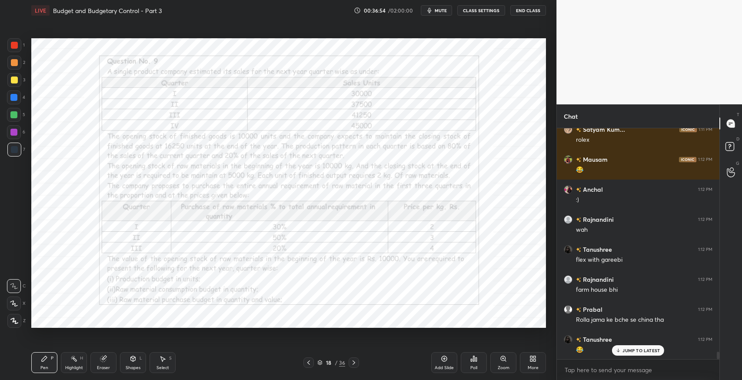
click at [441, 356] on icon at bounding box center [444, 358] width 7 height 7
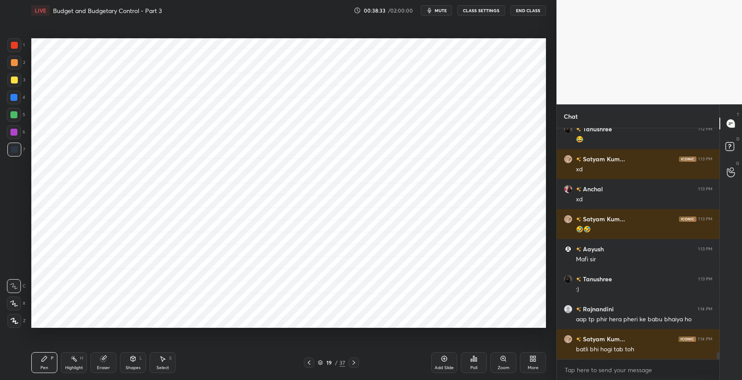
scroll to position [7380, 0]
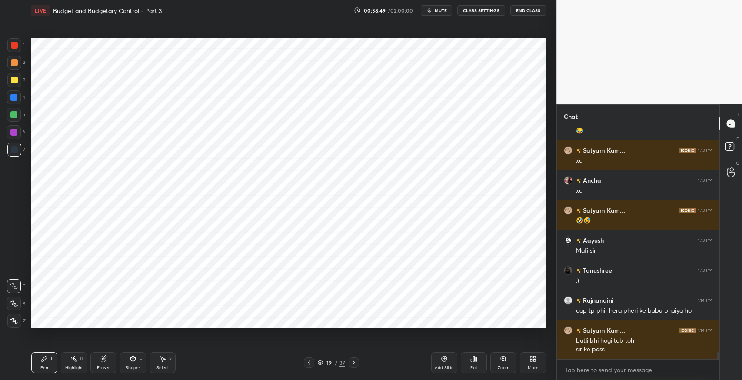
click at [103, 360] on icon at bounding box center [103, 359] width 6 height 6
click at [46, 363] on div "Pen P" at bounding box center [44, 362] width 26 height 21
click at [167, 366] on div "Select" at bounding box center [163, 368] width 13 height 4
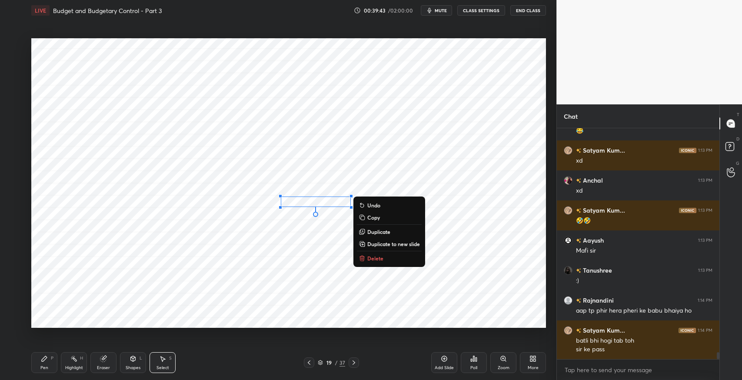
click at [107, 362] on div "Eraser" at bounding box center [103, 362] width 26 height 21
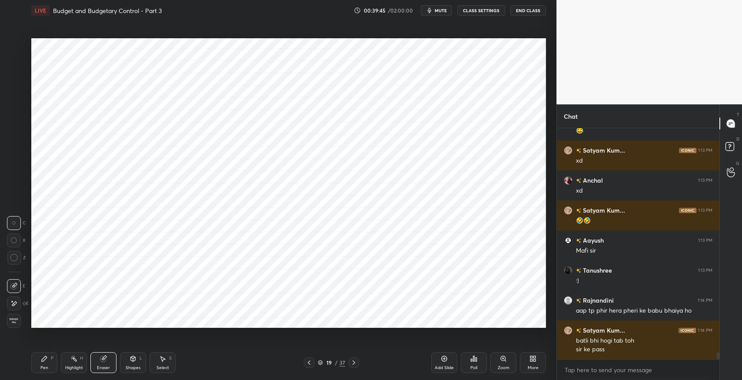
click at [160, 361] on icon at bounding box center [162, 358] width 7 height 7
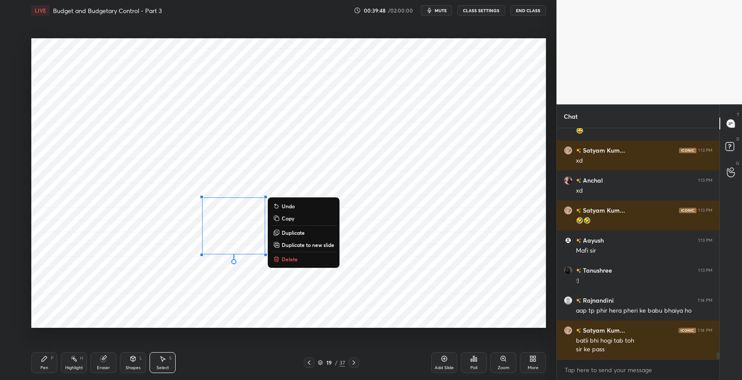
click at [43, 360] on icon at bounding box center [44, 358] width 5 height 5
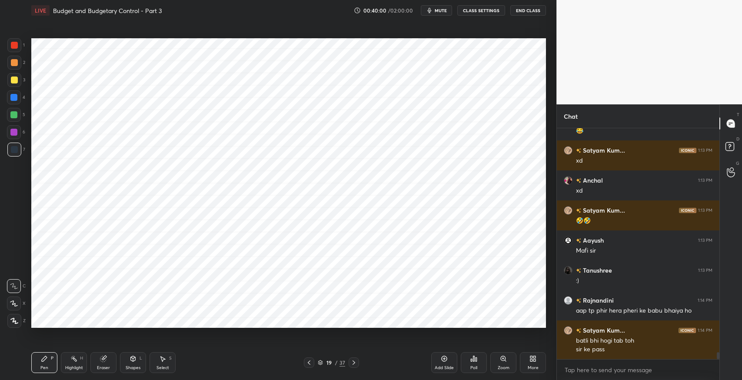
click at [168, 356] on div "Select S" at bounding box center [163, 362] width 26 height 21
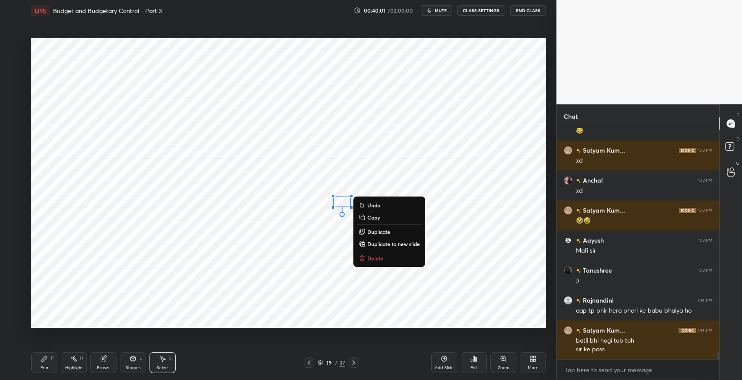
click at [380, 258] on p "Delete" at bounding box center [375, 258] width 16 height 7
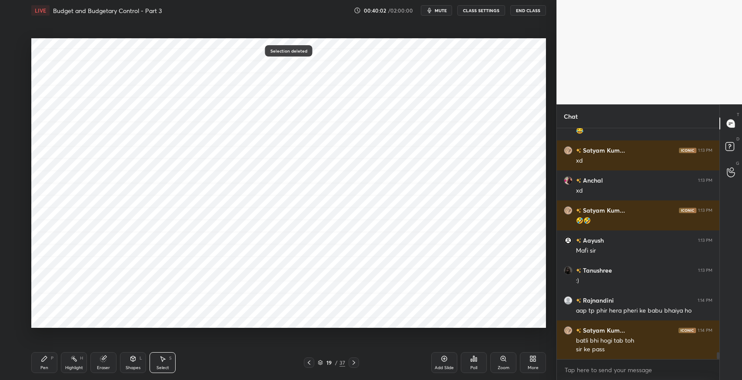
click at [49, 365] on div "Pen P" at bounding box center [44, 362] width 26 height 21
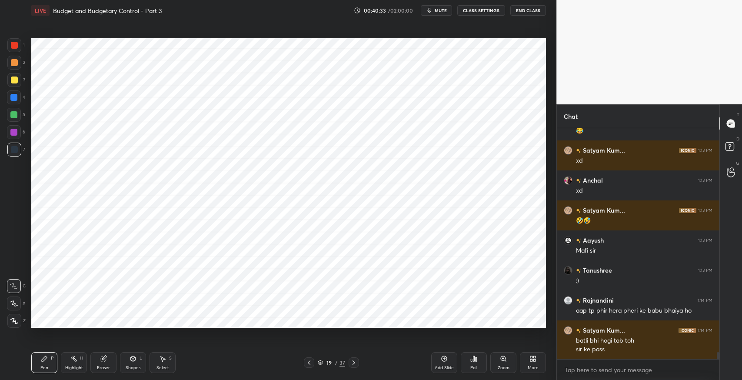
click at [431, 10] on icon "button" at bounding box center [429, 10] width 7 height 7
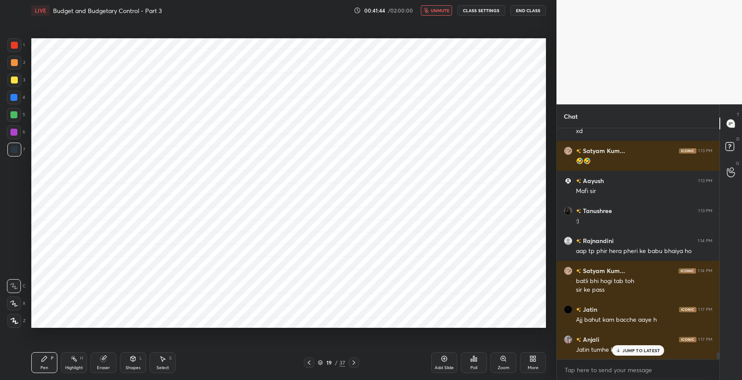
scroll to position [7477, 0]
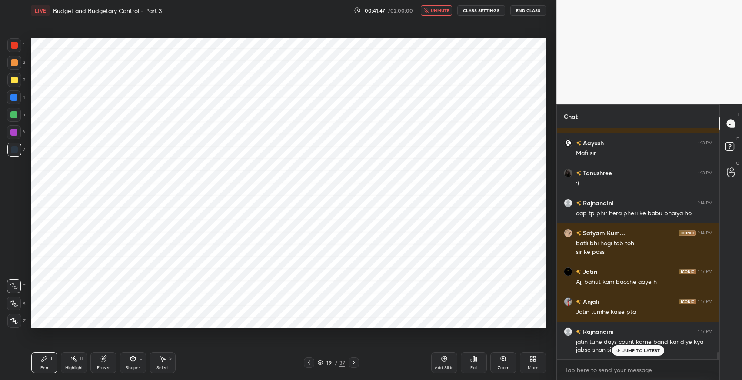
click at [438, 11] on span "unmute" at bounding box center [440, 10] width 19 height 6
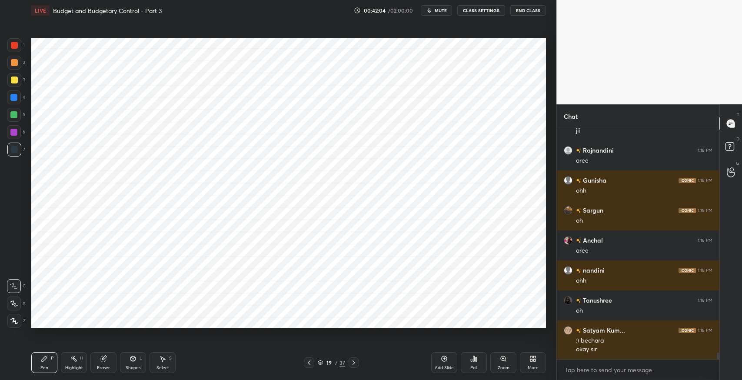
scroll to position [7735, 0]
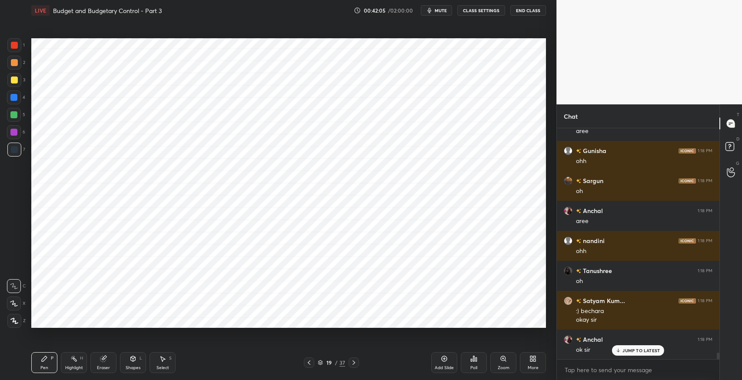
click at [473, 367] on div "Poll" at bounding box center [473, 368] width 7 height 4
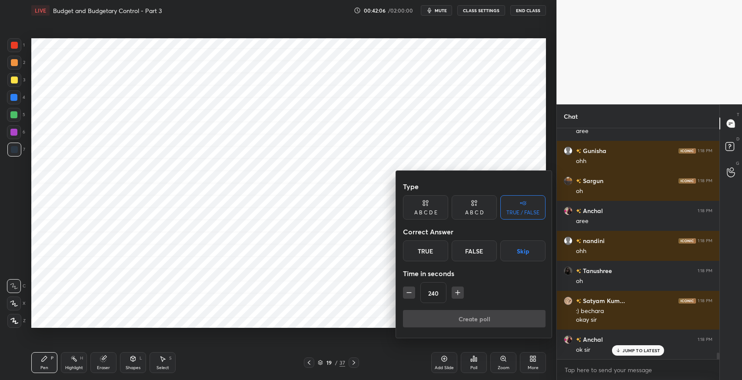
click at [523, 251] on button "Skip" at bounding box center [522, 250] width 45 height 21
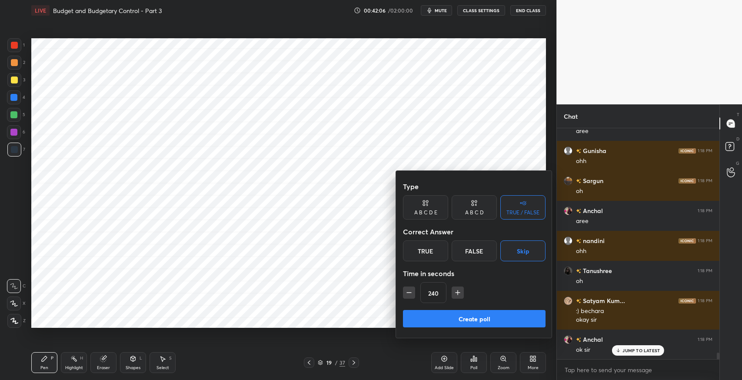
click at [501, 323] on button "Create poll" at bounding box center [474, 318] width 143 height 17
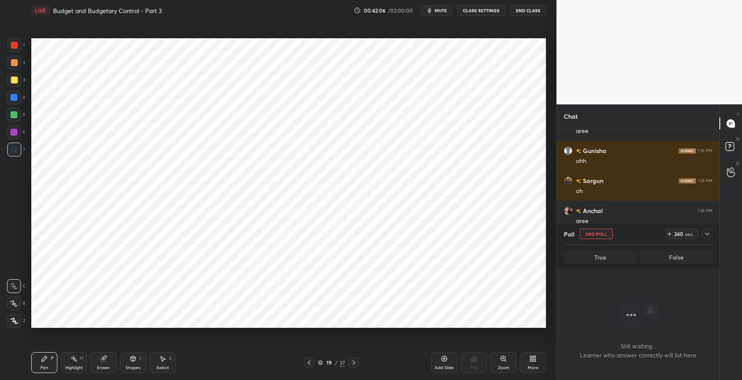
scroll to position [204, 160]
click at [442, 10] on span "mute" at bounding box center [441, 10] width 12 height 6
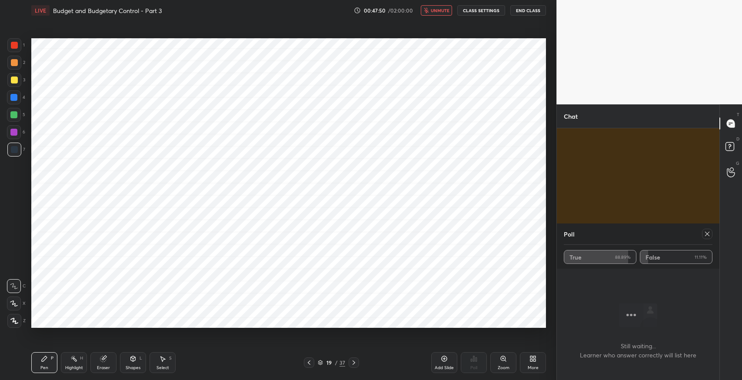
scroll to position [9241, 0]
click at [706, 237] on div at bounding box center [707, 234] width 10 height 10
type textarea "x"
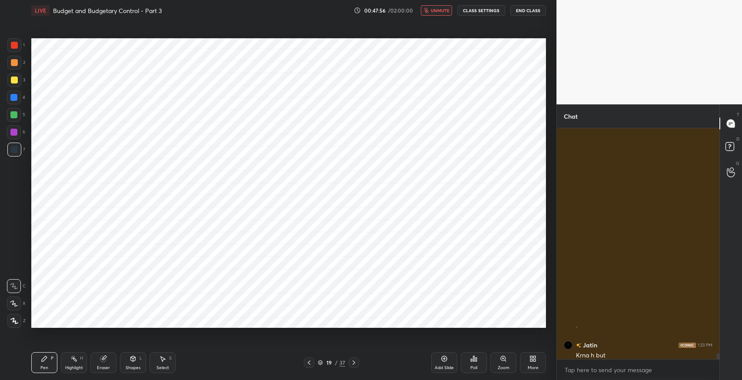
scroll to position [9196, 0]
click at [437, 14] on button "unmute" at bounding box center [436, 10] width 31 height 10
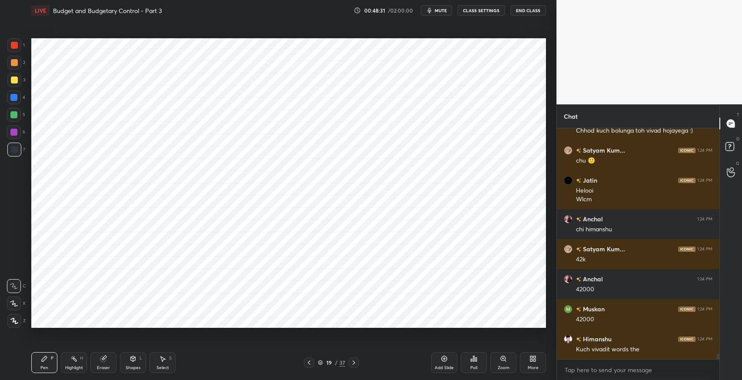
scroll to position [9444, 0]
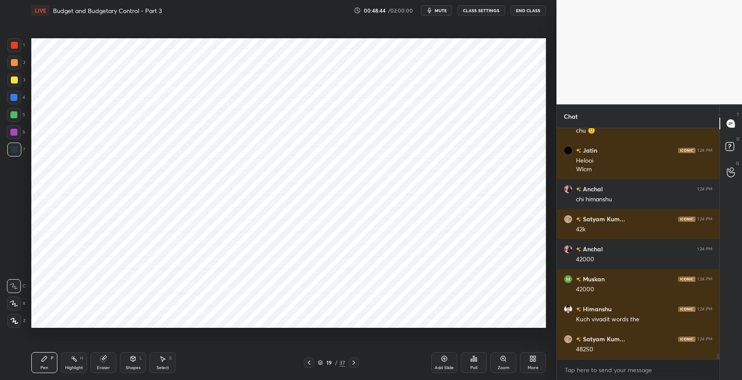
click at [130, 362] on icon at bounding box center [133, 358] width 7 height 7
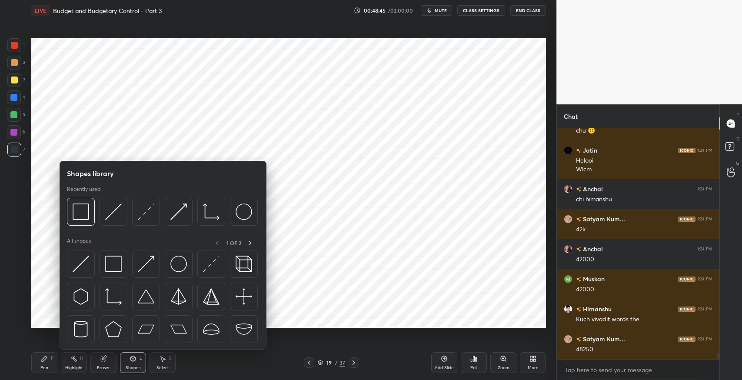
click at [111, 264] on img at bounding box center [113, 264] width 17 height 17
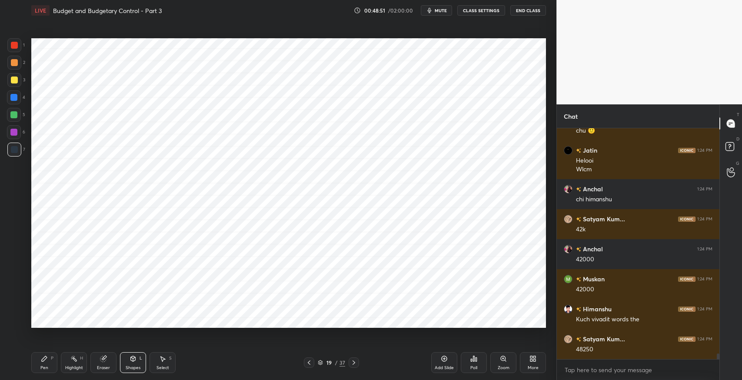
click at [167, 364] on div "Select S" at bounding box center [163, 362] width 26 height 21
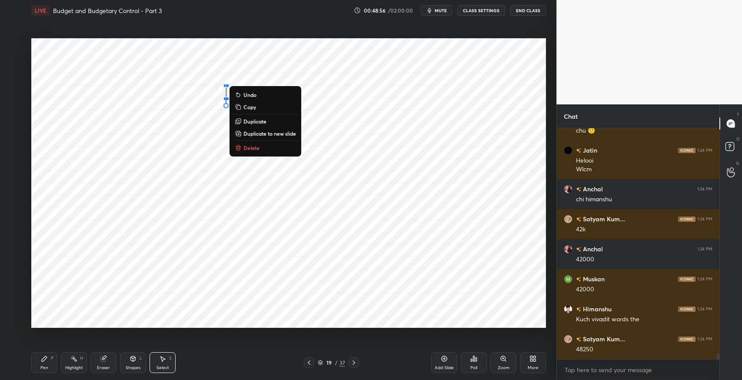
click at [264, 337] on div "0 ° Undo Copy Duplicate Duplicate to new slide Delete Setting up your live clas…" at bounding box center [289, 183] width 522 height 324
click at [260, 150] on button "Delete" at bounding box center [265, 148] width 65 height 10
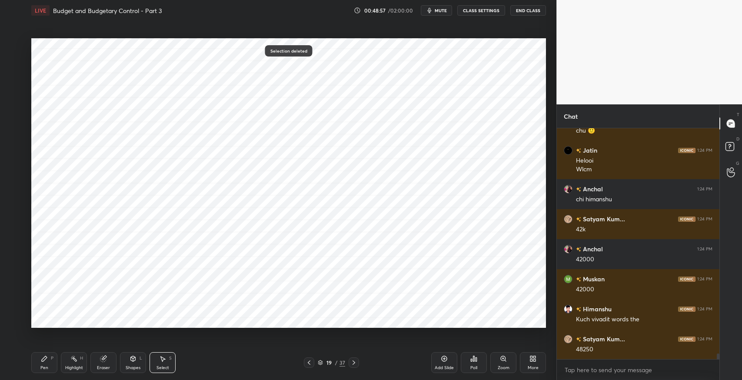
click at [52, 363] on div "Pen P" at bounding box center [44, 362] width 26 height 21
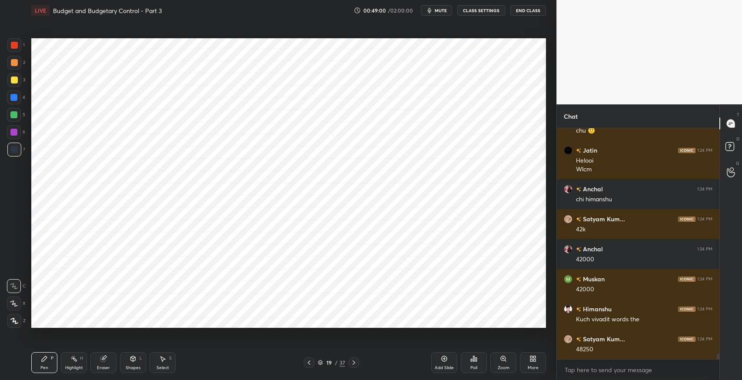
click at [163, 358] on icon at bounding box center [163, 358] width 5 height 5
click at [334, 185] on div "0 ° Undo Copy Duplicate Duplicate to new slide Delete" at bounding box center [288, 183] width 515 height 290
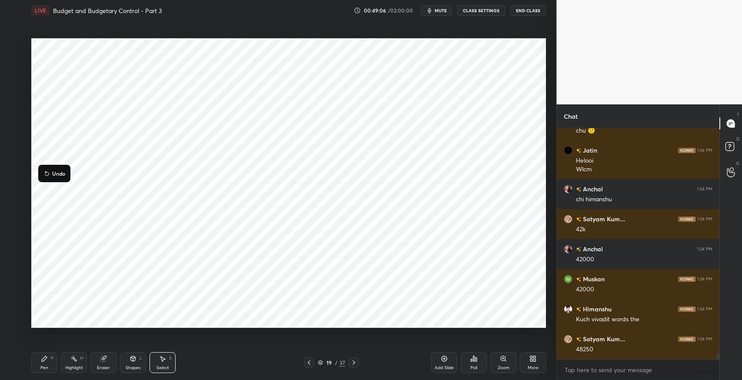
click at [137, 364] on div "Shapes L" at bounding box center [133, 362] width 26 height 21
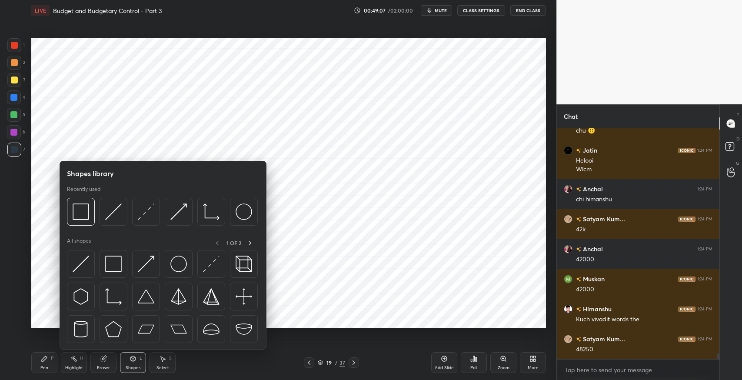
click at [112, 265] on img at bounding box center [113, 264] width 17 height 17
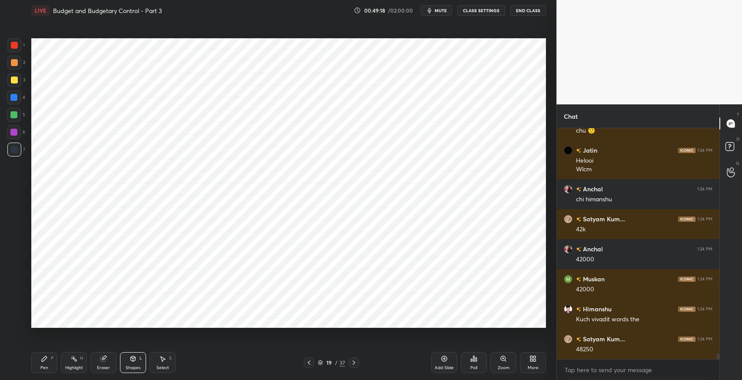
click at [170, 356] on div "S" at bounding box center [170, 358] width 3 height 4
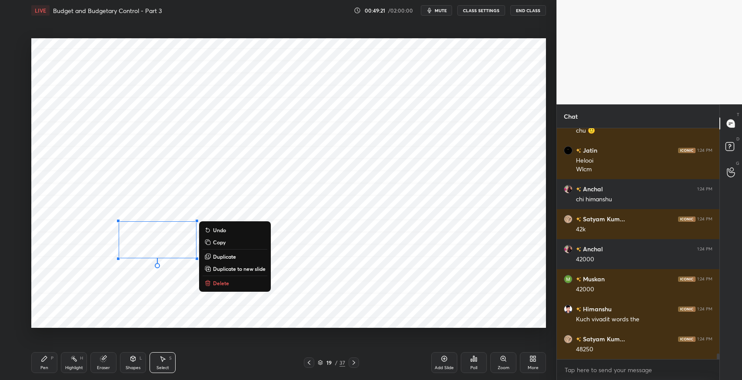
click at [139, 360] on div "Shapes L" at bounding box center [133, 362] width 26 height 21
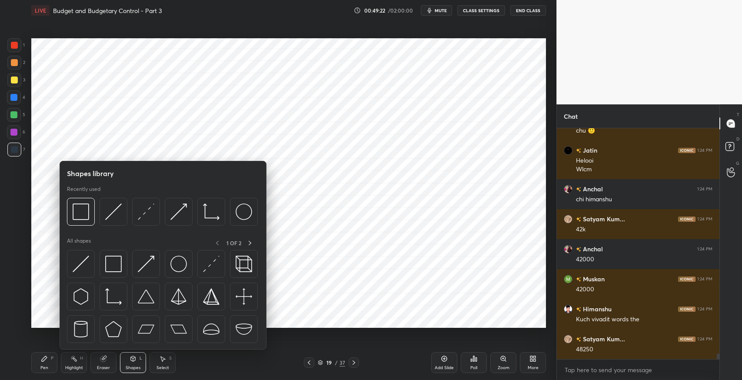
click at [117, 265] on img at bounding box center [113, 264] width 17 height 17
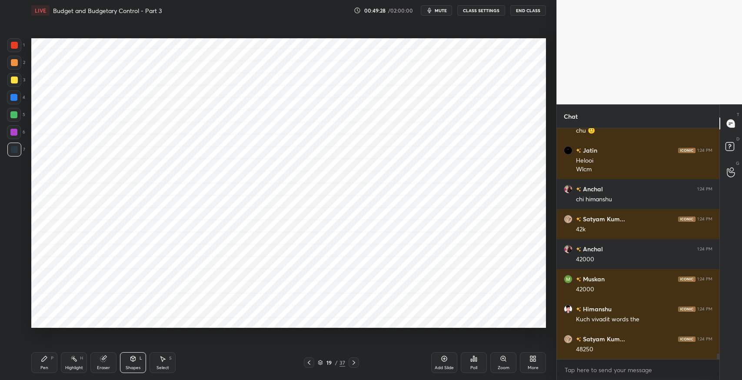
click at [44, 363] on div "Pen P" at bounding box center [44, 362] width 26 height 21
click at [447, 356] on icon at bounding box center [444, 358] width 7 height 7
click at [353, 363] on icon at bounding box center [353, 362] width 7 height 7
click at [306, 367] on div at bounding box center [308, 362] width 10 height 10
click at [306, 364] on icon at bounding box center [308, 362] width 7 height 7
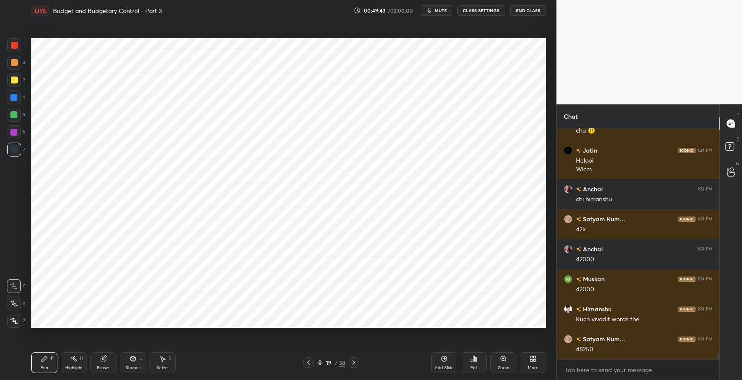
click at [161, 360] on icon at bounding box center [163, 358] width 5 height 5
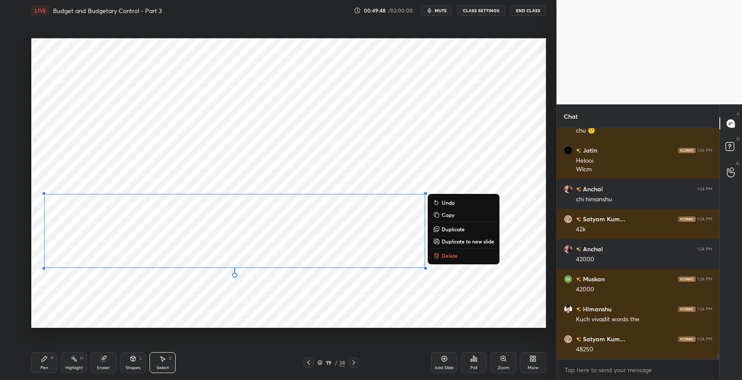
click at [451, 217] on p "Copy" at bounding box center [448, 214] width 13 height 7
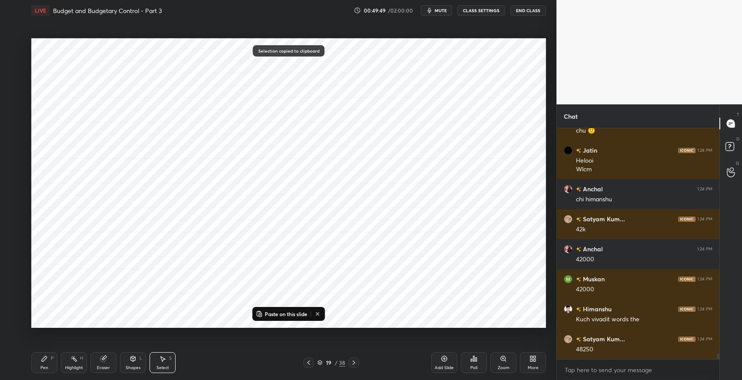
click at [351, 363] on icon at bounding box center [353, 362] width 7 height 7
click at [281, 313] on p "Paste on this slide" at bounding box center [286, 313] width 43 height 7
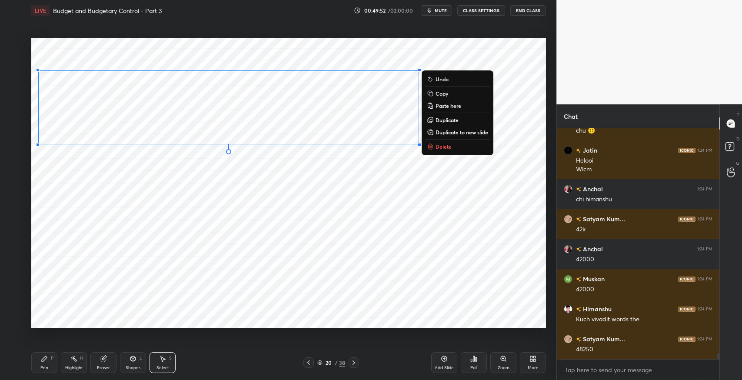
click at [138, 243] on div "0 ° Undo Copy Paste here Duplicate Duplicate to new slide Delete" at bounding box center [288, 183] width 515 height 290
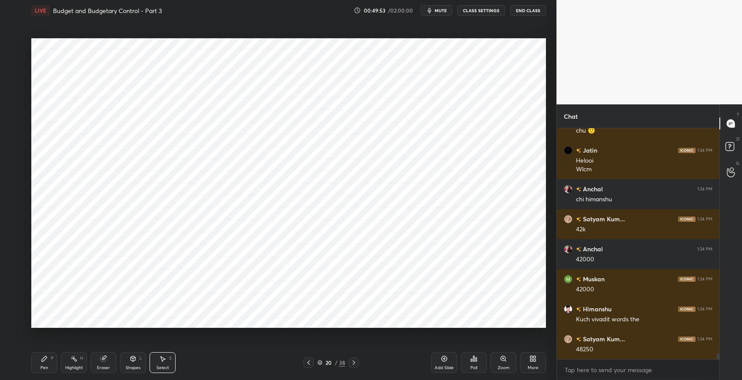
click at [34, 363] on div "Pen P" at bounding box center [44, 362] width 26 height 21
click at [129, 359] on div "Shapes L" at bounding box center [133, 362] width 26 height 21
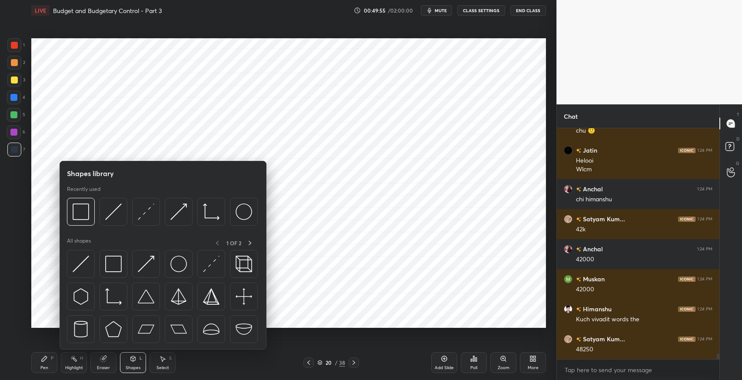
click at [108, 368] on div "Eraser" at bounding box center [103, 368] width 13 height 4
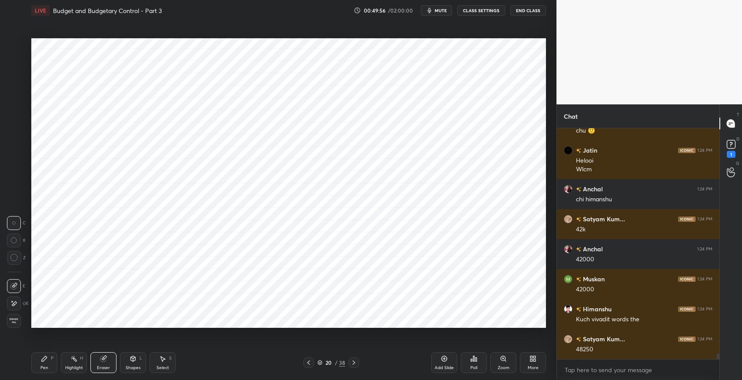
scroll to position [9481, 0]
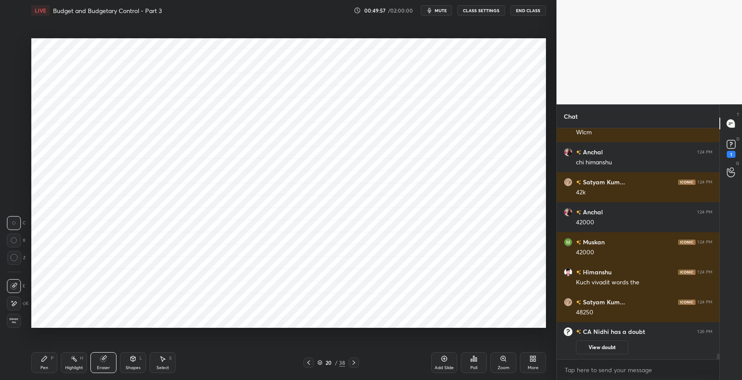
click at [45, 360] on icon at bounding box center [44, 358] width 7 height 7
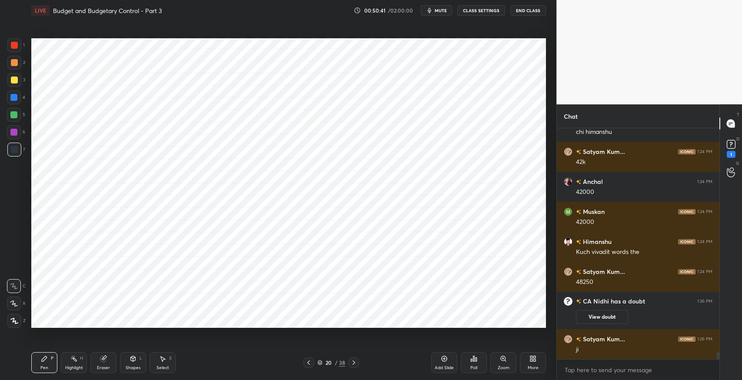
scroll to position [7685, 0]
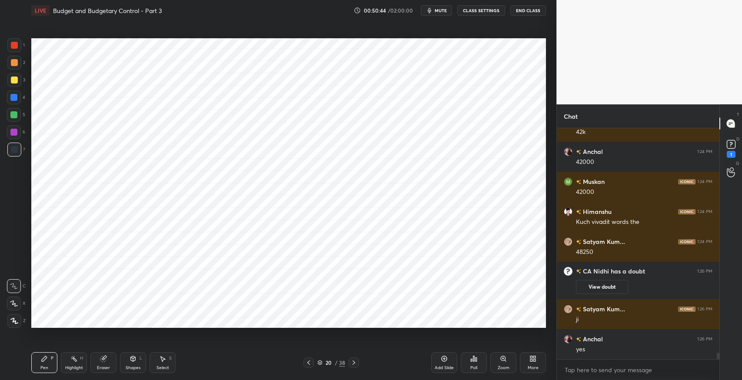
click at [310, 364] on icon at bounding box center [308, 362] width 7 height 7
click at [307, 364] on icon at bounding box center [308, 362] width 7 height 7
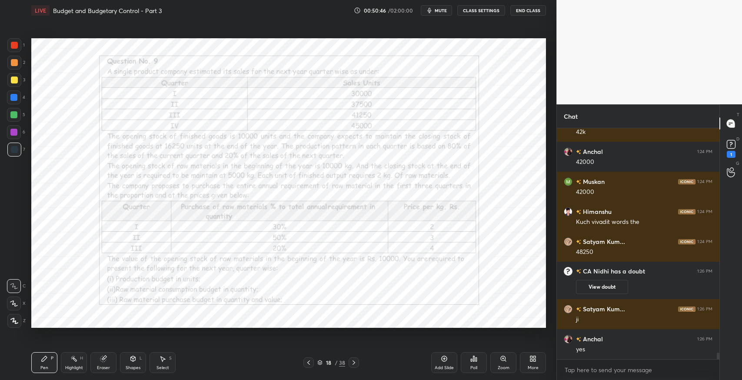
scroll to position [7714, 0]
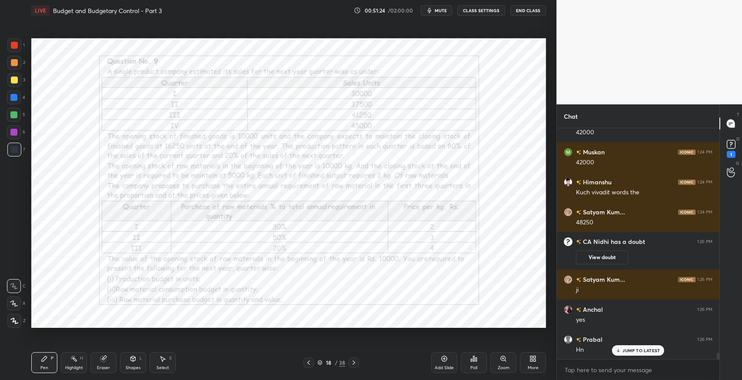
click at [356, 364] on icon at bounding box center [353, 362] width 7 height 7
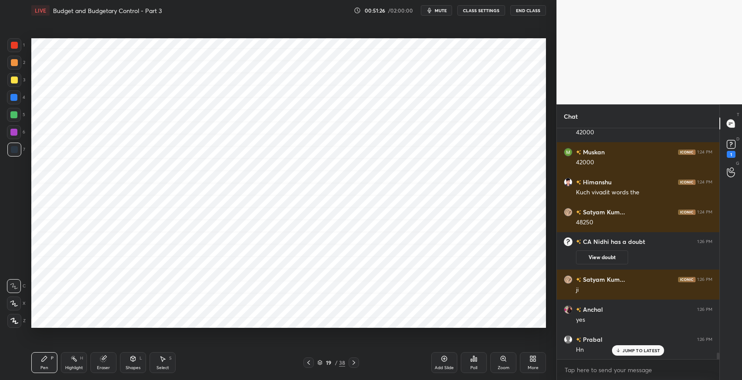
click at [354, 365] on icon at bounding box center [353, 362] width 7 height 7
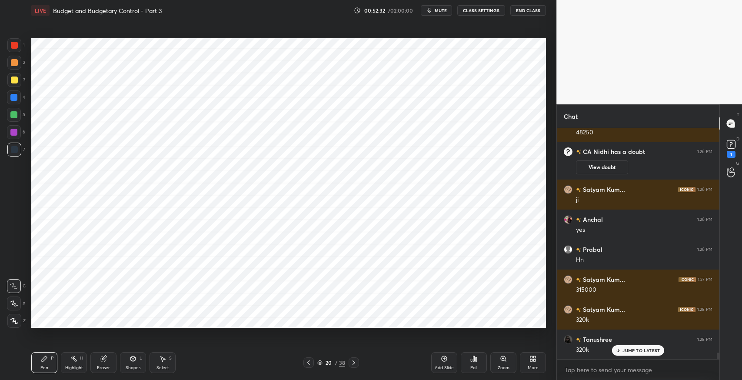
scroll to position [7825, 0]
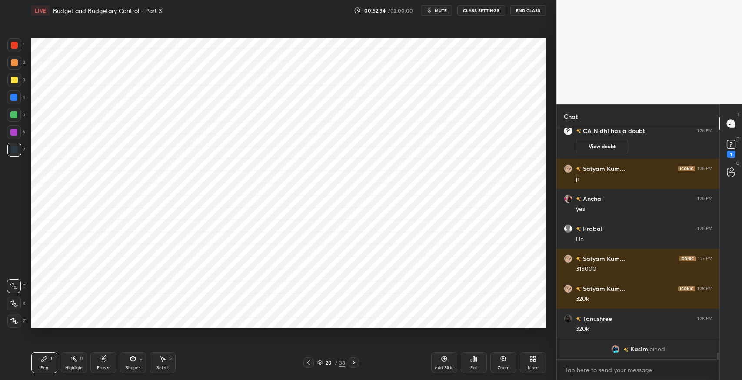
click at [309, 363] on icon at bounding box center [308, 362] width 3 height 4
click at [306, 363] on icon at bounding box center [308, 362] width 7 height 7
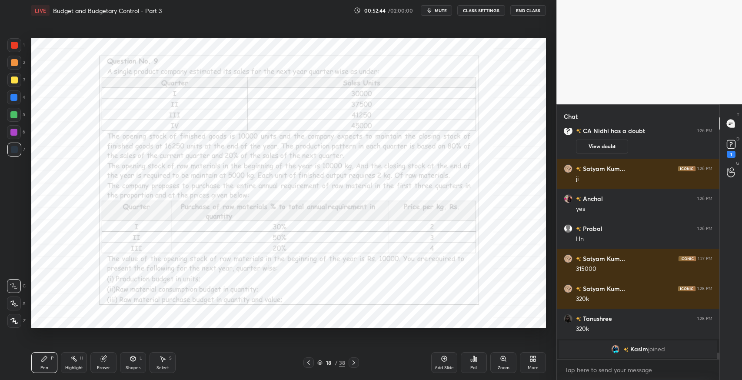
click at [354, 364] on icon at bounding box center [353, 362] width 7 height 7
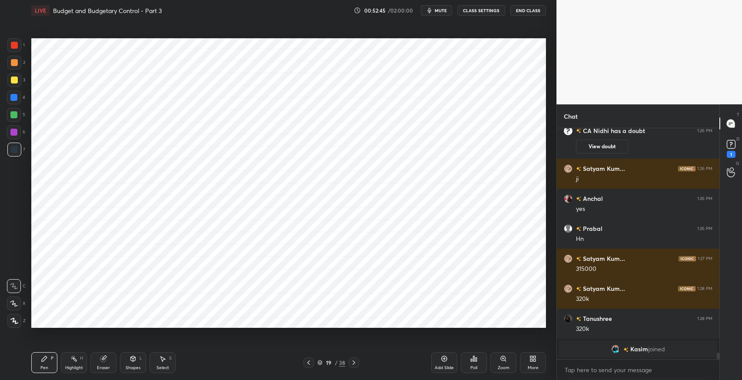
click at [354, 364] on icon at bounding box center [353, 362] width 7 height 7
click at [310, 361] on icon at bounding box center [308, 362] width 7 height 7
click at [310, 363] on icon at bounding box center [308, 362] width 7 height 7
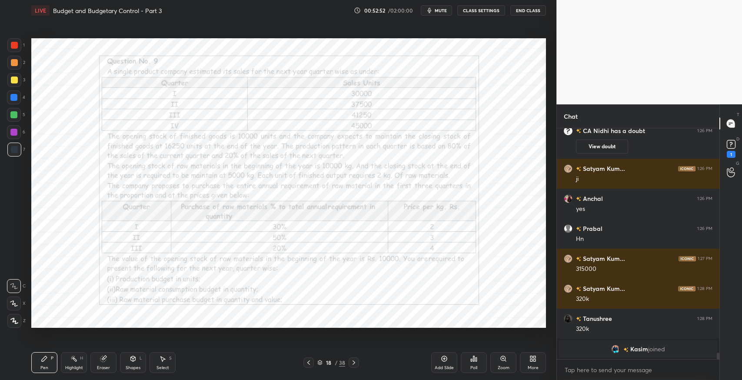
click at [311, 363] on icon at bounding box center [308, 362] width 7 height 7
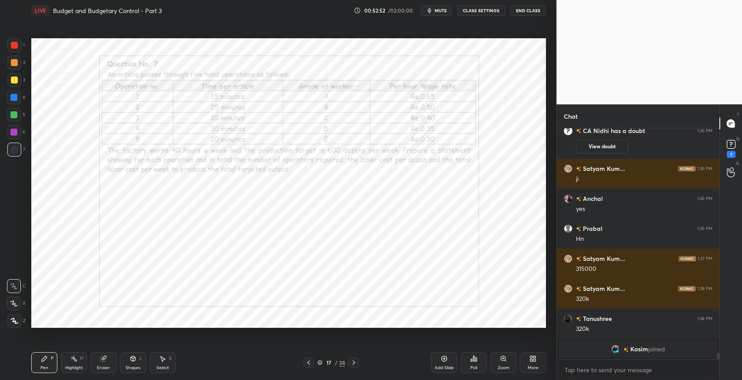
click at [356, 362] on icon at bounding box center [353, 362] width 7 height 7
click at [354, 363] on icon at bounding box center [353, 362] width 7 height 7
click at [353, 363] on icon at bounding box center [353, 362] width 7 height 7
click at [310, 361] on icon at bounding box center [308, 362] width 7 height 7
click at [356, 361] on icon at bounding box center [353, 362] width 7 height 7
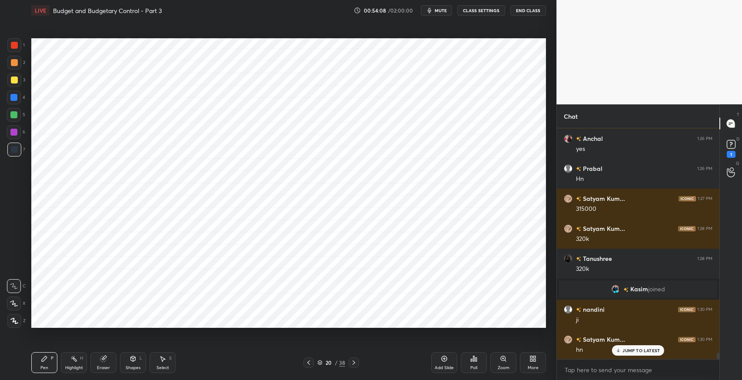
scroll to position [7915, 0]
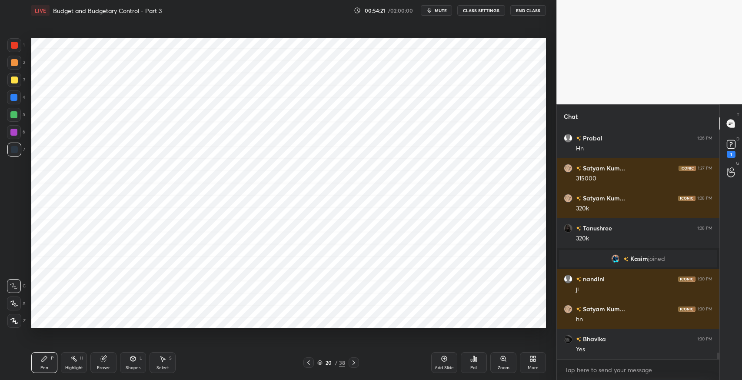
click at [445, 359] on icon at bounding box center [444, 358] width 7 height 7
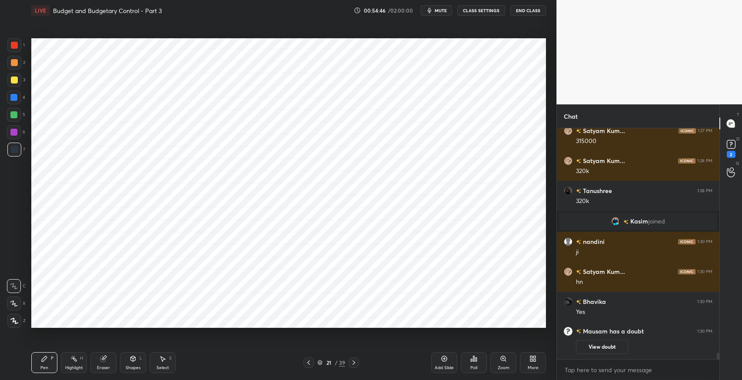
click at [306, 363] on icon at bounding box center [308, 362] width 7 height 7
click at [362, 361] on div "20 / 39" at bounding box center [331, 362] width 200 height 10
click at [350, 360] on icon at bounding box center [353, 362] width 7 height 7
click at [308, 364] on icon at bounding box center [308, 362] width 7 height 7
click at [359, 361] on div "20 / 39" at bounding box center [331, 362] width 200 height 10
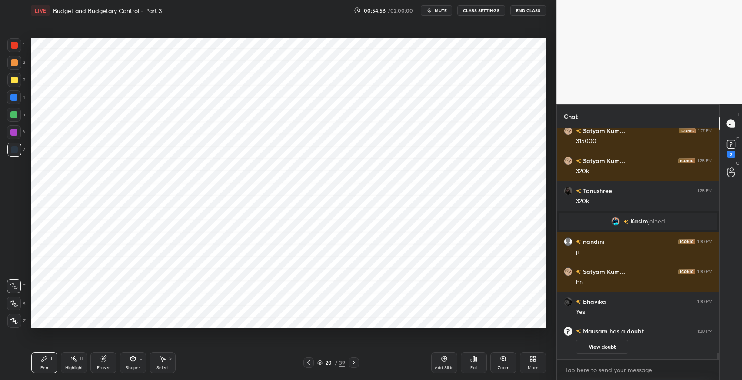
click at [354, 363] on icon at bounding box center [353, 362] width 7 height 7
click at [211, 351] on div "Pen P Highlight H Eraser Shapes L Select S 21 / 39 Add Slide Poll Zoom More" at bounding box center [288, 362] width 515 height 35
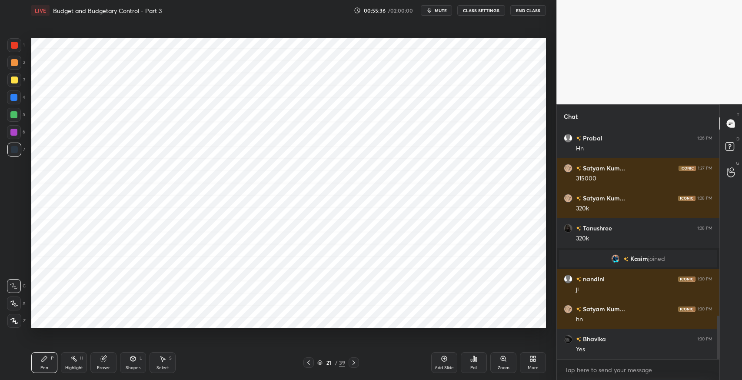
scroll to position [43148, 42951]
click at [226, 346] on div "Pen P Highlight H Eraser Shapes L Select S 21 / 39 Add Slide Poll Zoom More" at bounding box center [288, 362] width 515 height 35
click at [133, 360] on icon at bounding box center [133, 358] width 5 height 5
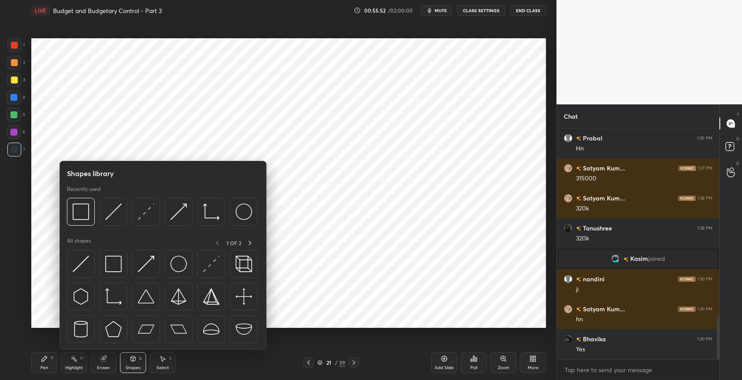
click at [113, 265] on img at bounding box center [113, 264] width 17 height 17
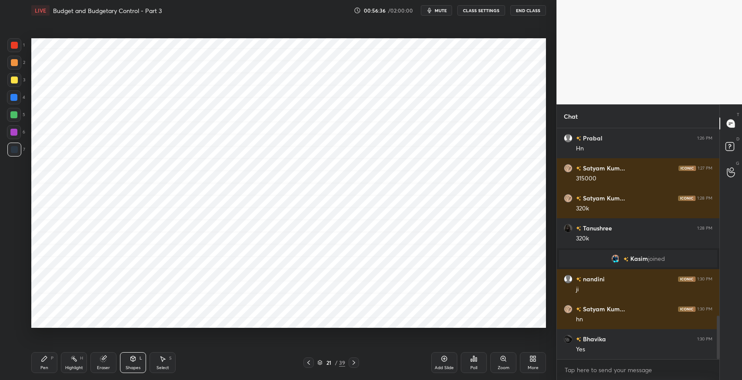
click at [309, 362] on icon at bounding box center [308, 362] width 7 height 7
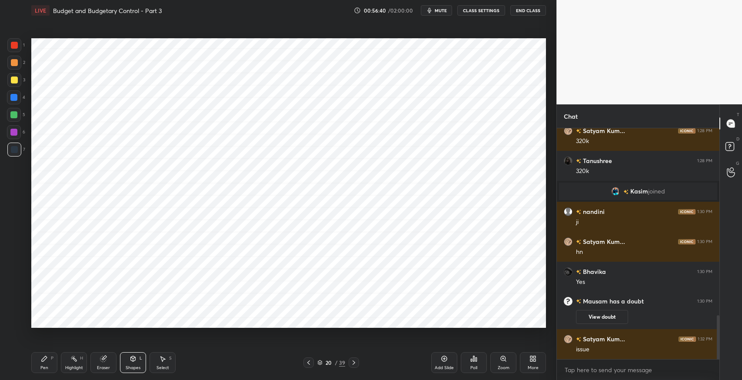
click at [43, 359] on icon at bounding box center [44, 358] width 5 height 5
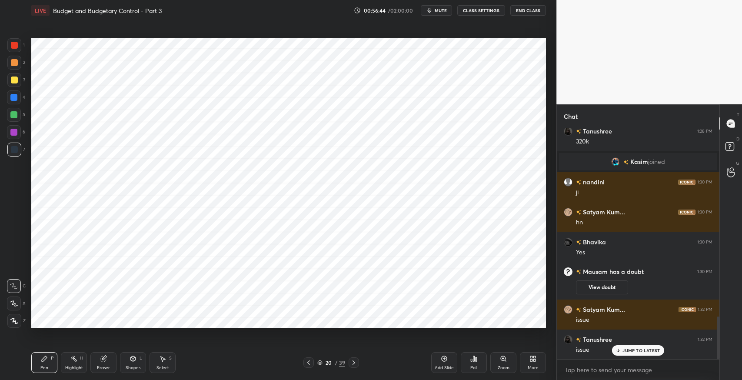
click at [352, 363] on icon at bounding box center [353, 362] width 7 height 7
click at [315, 360] on div "21 / 39" at bounding box center [331, 362] width 56 height 10
click at [308, 363] on icon at bounding box center [308, 362] width 3 height 4
click at [355, 362] on icon at bounding box center [353, 362] width 7 height 7
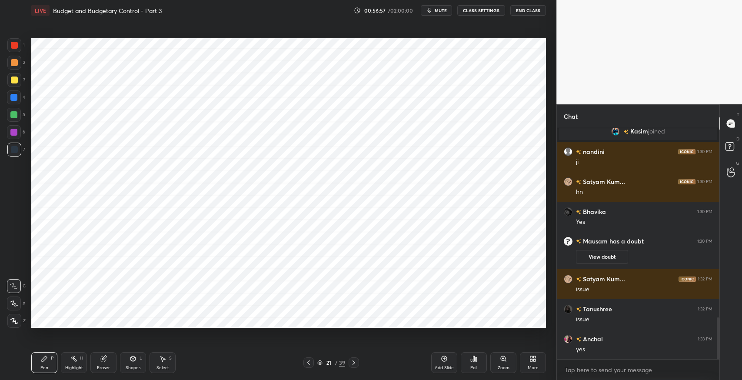
click at [309, 362] on icon at bounding box center [308, 362] width 7 height 7
click at [310, 361] on icon at bounding box center [308, 362] width 7 height 7
click at [310, 362] on icon at bounding box center [308, 362] width 7 height 7
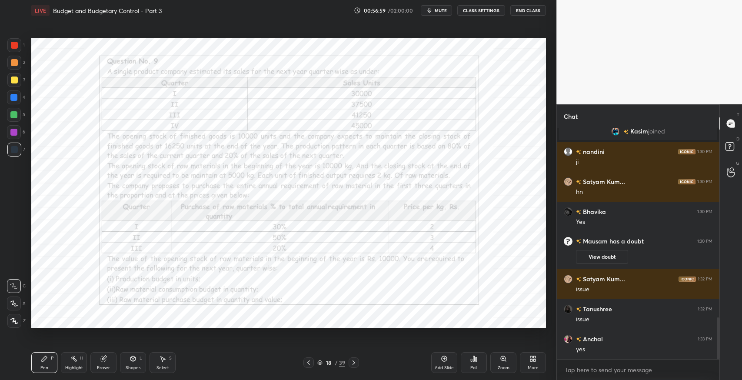
click at [353, 363] on icon at bounding box center [354, 362] width 3 height 4
click at [354, 363] on icon at bounding box center [353, 362] width 7 height 7
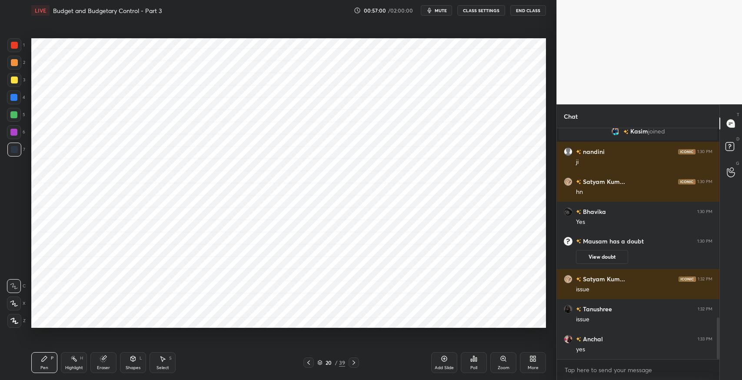
click at [354, 363] on icon at bounding box center [353, 362] width 7 height 7
click at [307, 360] on icon at bounding box center [308, 362] width 7 height 7
click at [310, 360] on icon at bounding box center [308, 362] width 3 height 4
click at [309, 361] on icon at bounding box center [308, 362] width 3 height 4
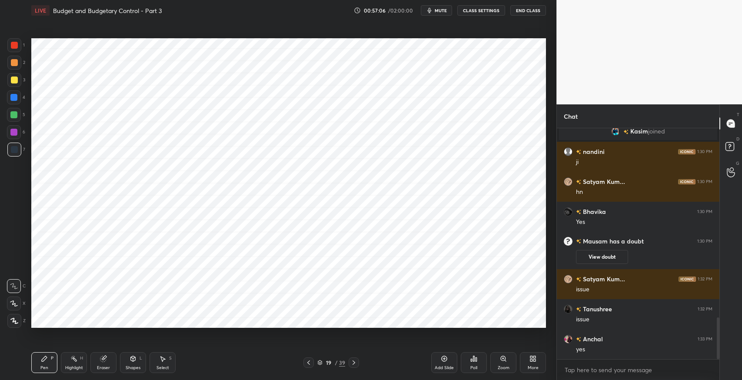
click at [352, 364] on icon at bounding box center [353, 362] width 7 height 7
click at [354, 363] on icon at bounding box center [354, 362] width 3 height 4
click at [308, 362] on icon at bounding box center [308, 362] width 3 height 4
click at [308, 361] on icon at bounding box center [308, 362] width 7 height 7
click at [356, 360] on icon at bounding box center [353, 362] width 7 height 7
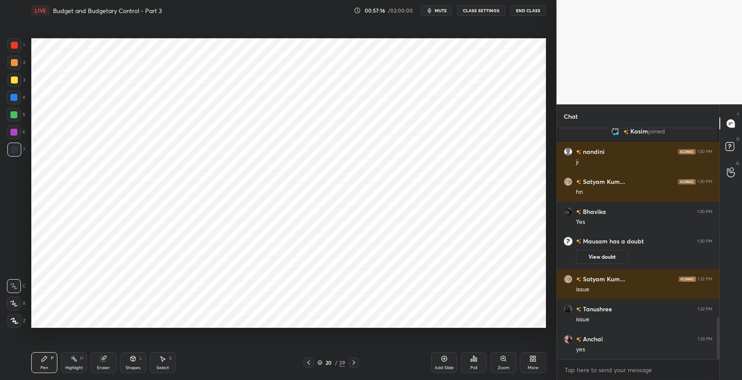
click at [165, 359] on icon at bounding box center [162, 358] width 7 height 7
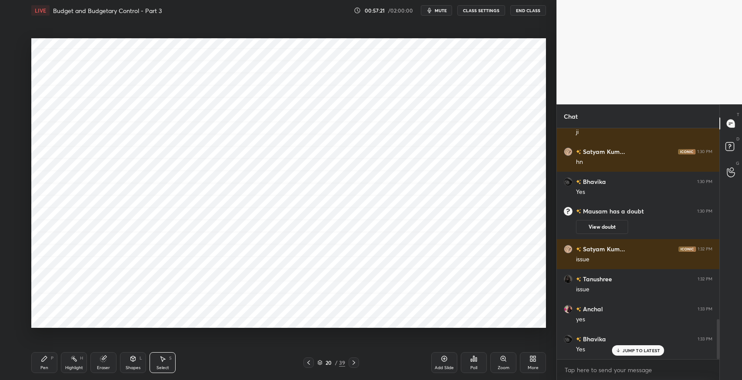
scroll to position [1106, 0]
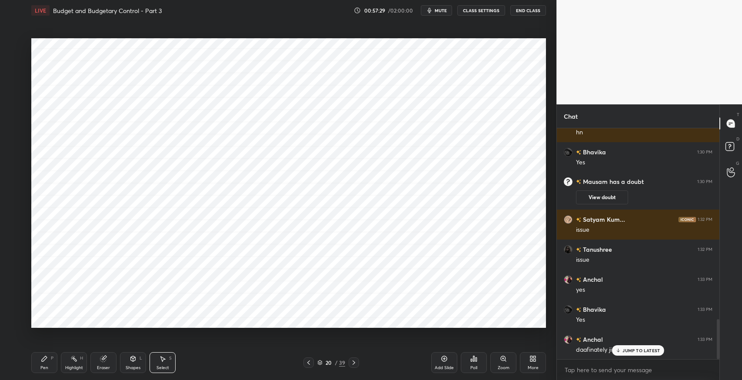
click at [633, 350] on p "JUMP TO LATEST" at bounding box center [641, 350] width 37 height 5
click at [431, 10] on icon "button" at bounding box center [429, 10] width 7 height 7
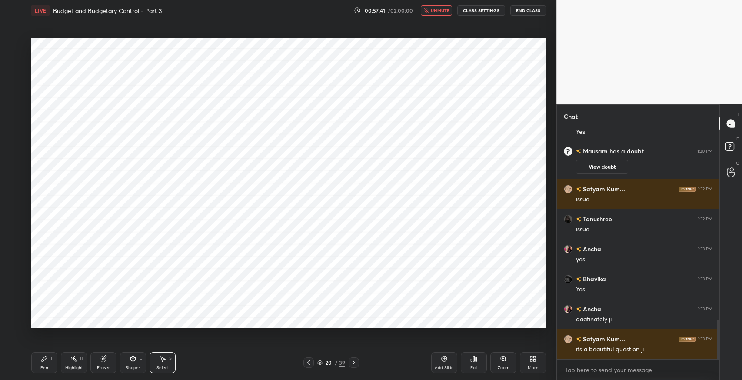
click at [437, 14] on button "unmute" at bounding box center [436, 10] width 31 height 10
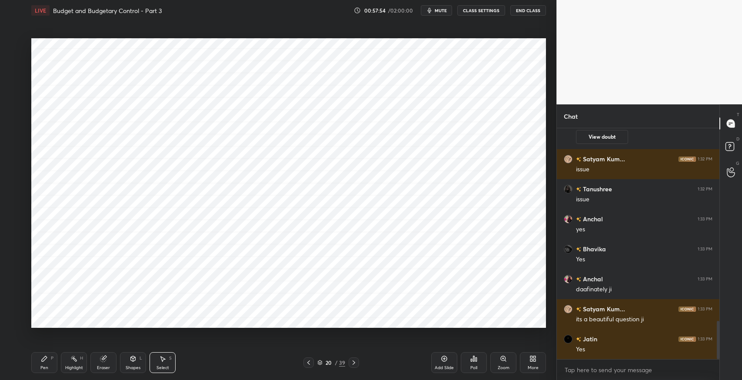
click at [351, 362] on icon at bounding box center [353, 362] width 7 height 7
click at [442, 366] on div "Add Slide" at bounding box center [444, 368] width 19 height 4
click at [311, 362] on icon at bounding box center [308, 362] width 7 height 7
click at [526, 361] on div "More" at bounding box center [533, 362] width 26 height 21
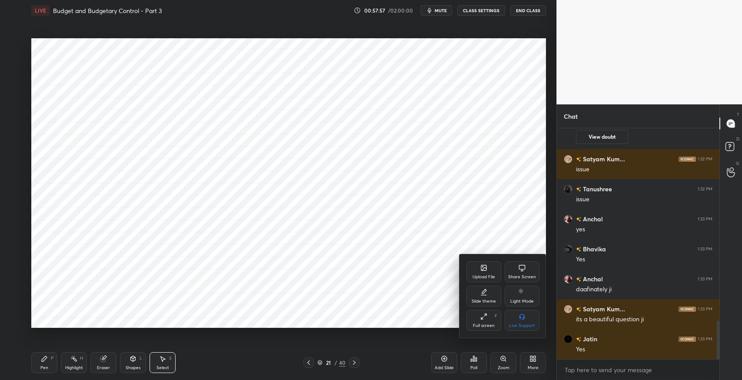
click at [482, 298] on div "Slide theme" at bounding box center [483, 296] width 35 height 21
click at [521, 296] on div "Light Ruled" at bounding box center [522, 296] width 35 height 21
click at [386, 290] on div at bounding box center [371, 190] width 742 height 380
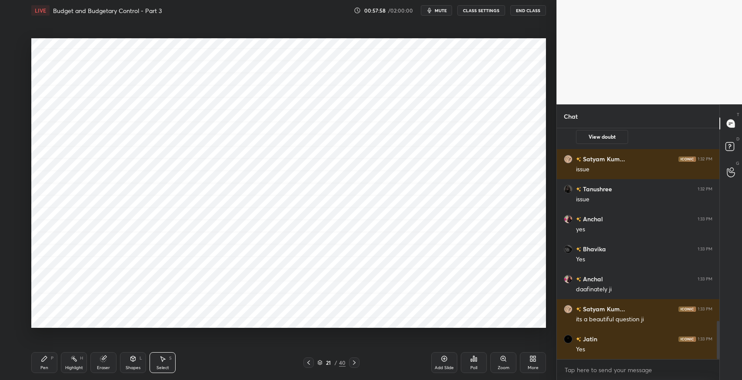
click at [442, 359] on icon at bounding box center [444, 358] width 7 height 7
click at [428, 12] on icon "button" at bounding box center [429, 10] width 7 height 7
click at [43, 356] on icon at bounding box center [44, 358] width 7 height 7
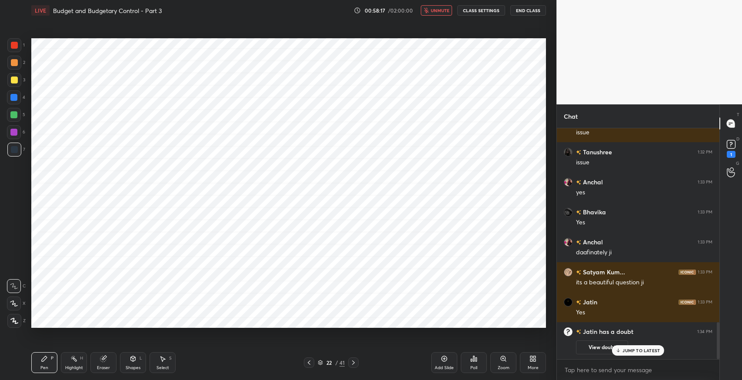
click at [130, 366] on div "Shapes" at bounding box center [133, 368] width 15 height 4
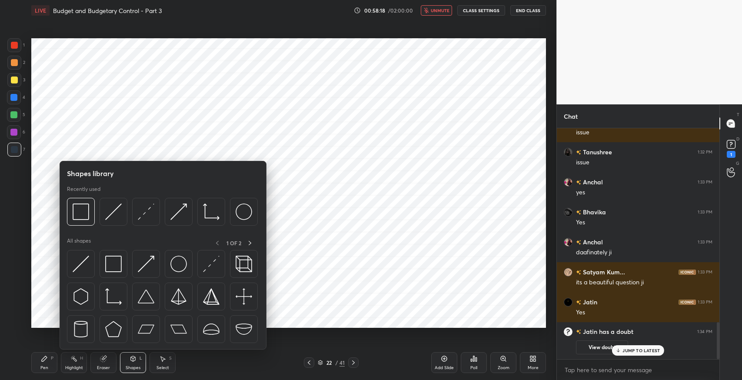
click at [112, 265] on img at bounding box center [113, 264] width 17 height 17
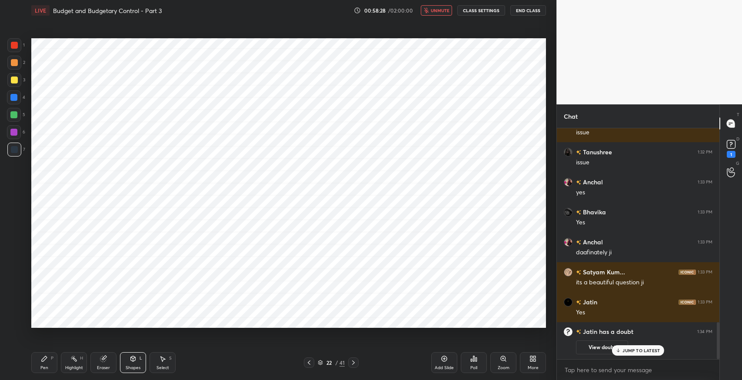
click at [160, 360] on icon at bounding box center [162, 358] width 7 height 7
click at [509, 47] on div "0 ° Undo Copy Duplicate Duplicate to new slide Delete" at bounding box center [288, 183] width 515 height 290
click at [127, 364] on div "Shapes L" at bounding box center [133, 362] width 26 height 21
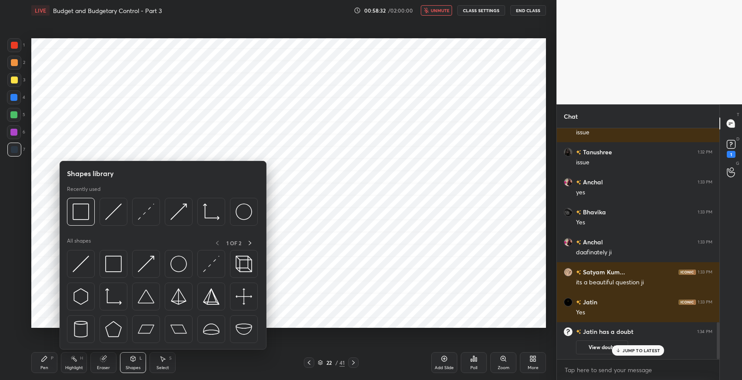
click at [115, 258] on img at bounding box center [113, 264] width 17 height 17
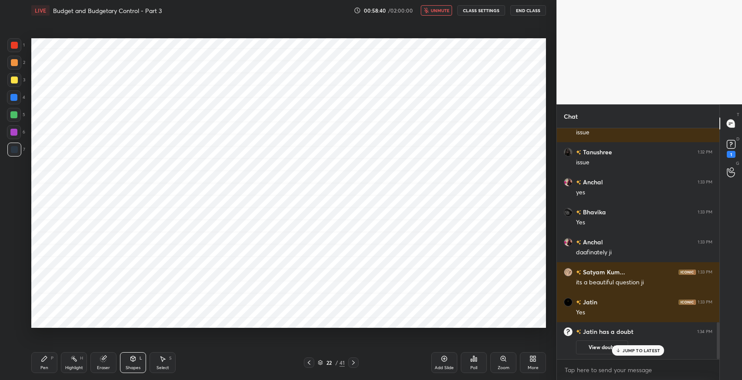
click at [168, 362] on div "Select S" at bounding box center [163, 362] width 26 height 21
click at [354, 316] on div "0 ° Undo Copy Duplicate Duplicate to new slide Delete" at bounding box center [288, 183] width 515 height 290
click at [133, 360] on icon at bounding box center [133, 359] width 0 height 3
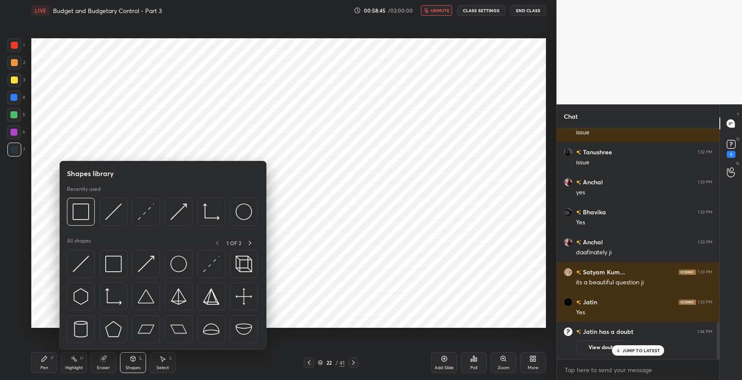
click at [112, 265] on img at bounding box center [113, 264] width 17 height 17
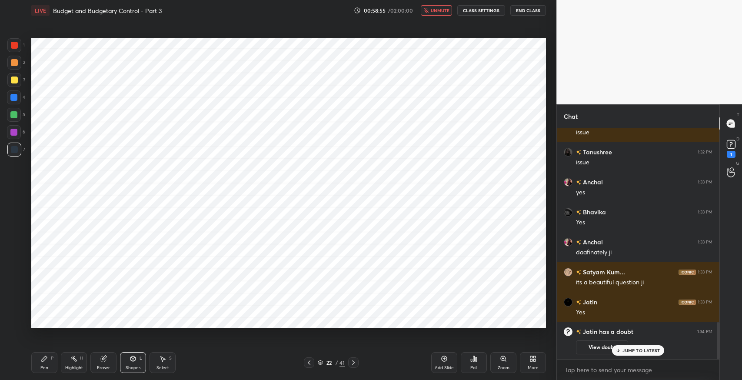
click at [41, 360] on icon at bounding box center [44, 358] width 7 height 7
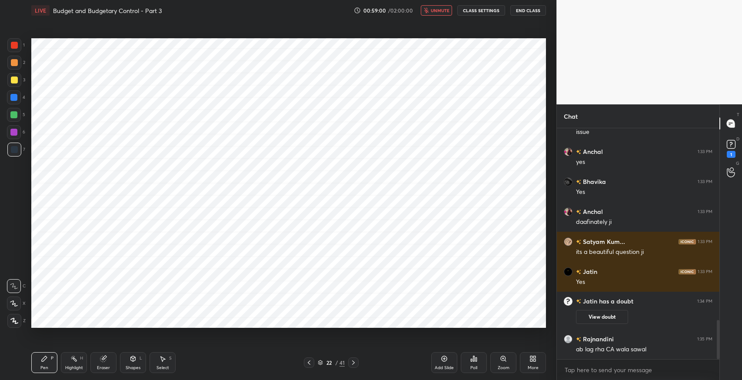
scroll to position [1127, 0]
click at [161, 362] on div "Select S" at bounding box center [163, 362] width 26 height 21
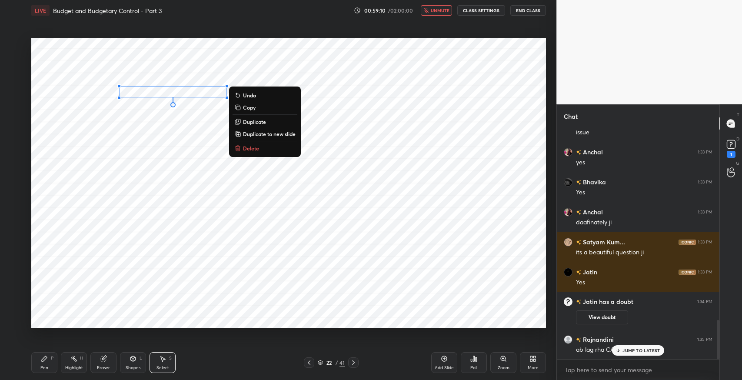
click at [299, 340] on div "0 ° Undo Copy Duplicate Duplicate to new slide Delete Setting up your live clas…" at bounding box center [289, 183] width 522 height 324
click at [259, 123] on p "Duplicate" at bounding box center [254, 121] width 23 height 7
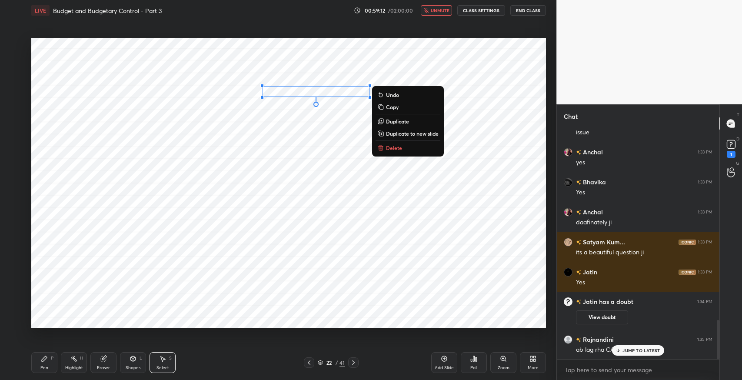
click at [398, 122] on p "Duplicate" at bounding box center [397, 121] width 23 height 7
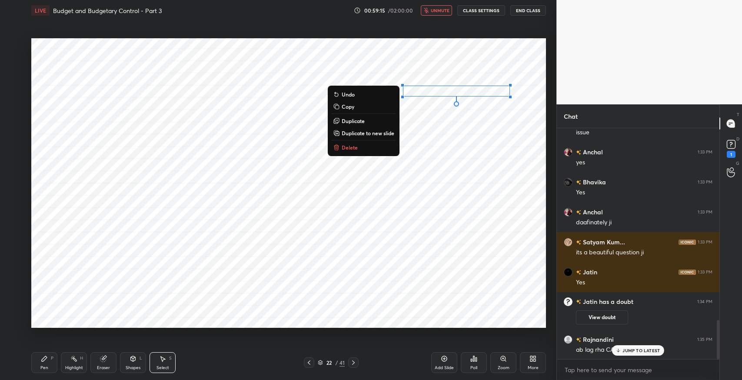
click at [47, 364] on div "Pen P" at bounding box center [44, 362] width 26 height 21
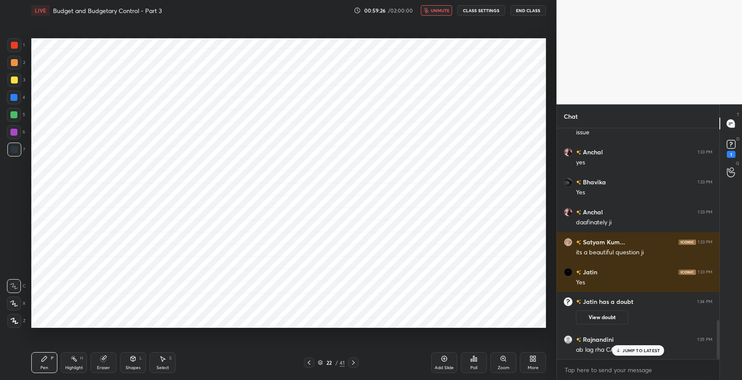
click at [623, 352] on p "JUMP TO LATEST" at bounding box center [641, 350] width 37 height 5
click at [730, 144] on icon at bounding box center [730, 143] width 3 height 3
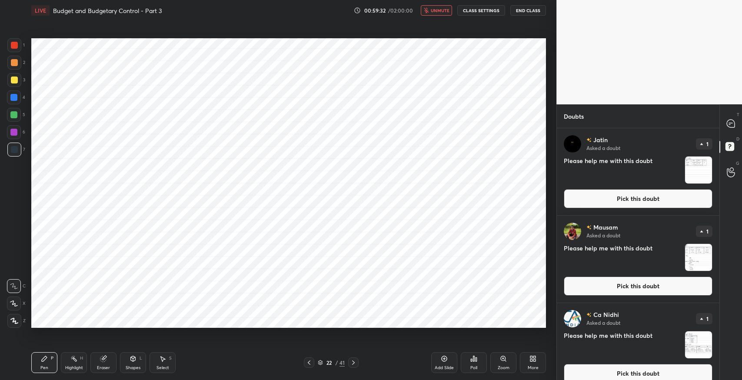
click at [732, 128] on icon at bounding box center [730, 123] width 9 height 9
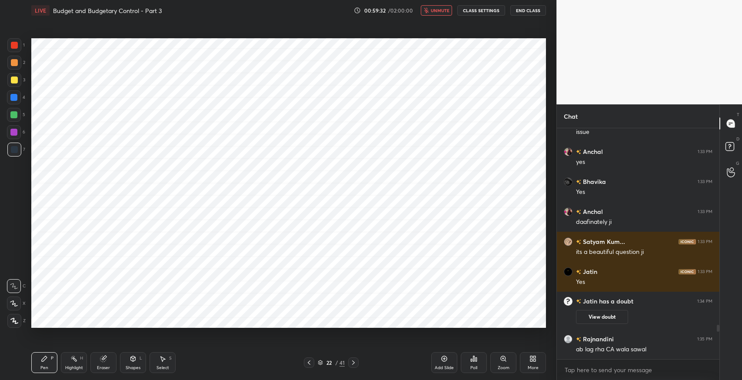
scroll to position [229, 160]
click at [441, 10] on span "unmute" at bounding box center [440, 10] width 19 height 6
click at [126, 363] on div "Shapes L" at bounding box center [133, 362] width 26 height 21
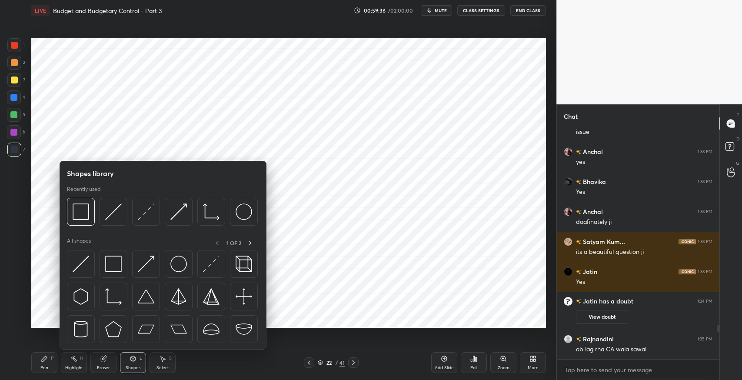
click at [113, 263] on img at bounding box center [113, 264] width 17 height 17
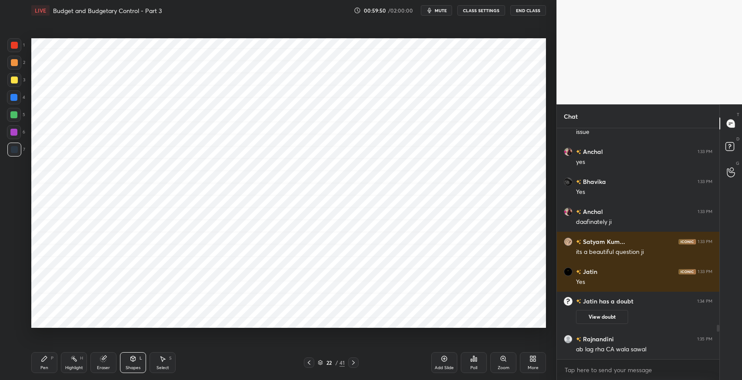
click at [45, 361] on icon at bounding box center [44, 358] width 7 height 7
click at [307, 365] on icon at bounding box center [309, 362] width 7 height 7
click at [310, 363] on icon at bounding box center [309, 362] width 7 height 7
click at [310, 362] on icon at bounding box center [309, 362] width 7 height 7
click at [311, 362] on icon at bounding box center [309, 362] width 7 height 7
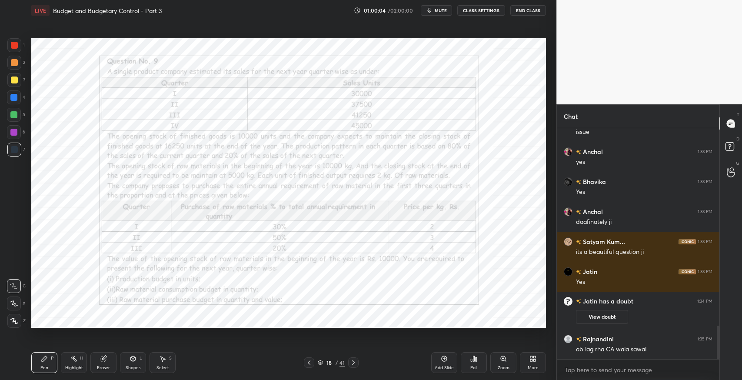
scroll to position [1355, 0]
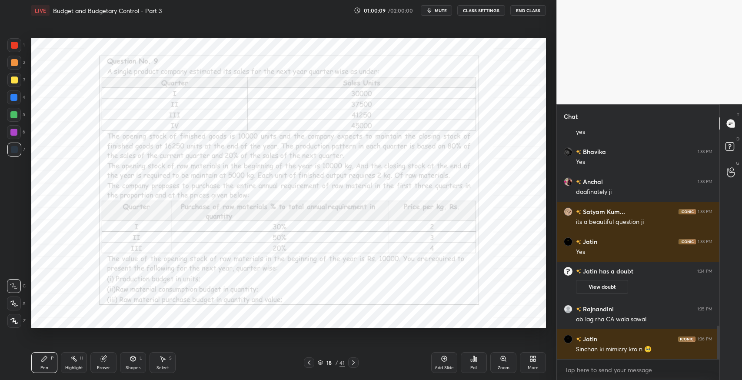
click at [354, 364] on icon at bounding box center [353, 362] width 7 height 7
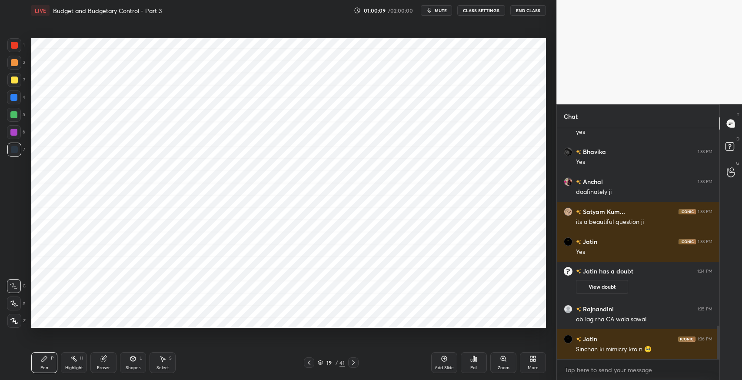
click at [354, 363] on icon at bounding box center [353, 362] width 7 height 7
click at [354, 361] on icon at bounding box center [353, 362] width 7 height 7
click at [352, 362] on icon at bounding box center [353, 362] width 7 height 7
click at [307, 363] on icon at bounding box center [309, 362] width 7 height 7
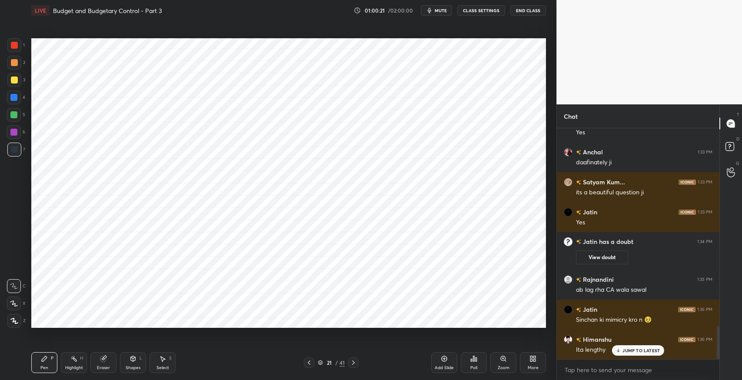
click at [351, 361] on icon at bounding box center [353, 362] width 7 height 7
click at [307, 363] on icon at bounding box center [309, 362] width 7 height 7
click at [310, 361] on icon at bounding box center [309, 362] width 3 height 4
click at [352, 362] on icon at bounding box center [353, 362] width 7 height 7
click at [351, 363] on icon at bounding box center [353, 362] width 7 height 7
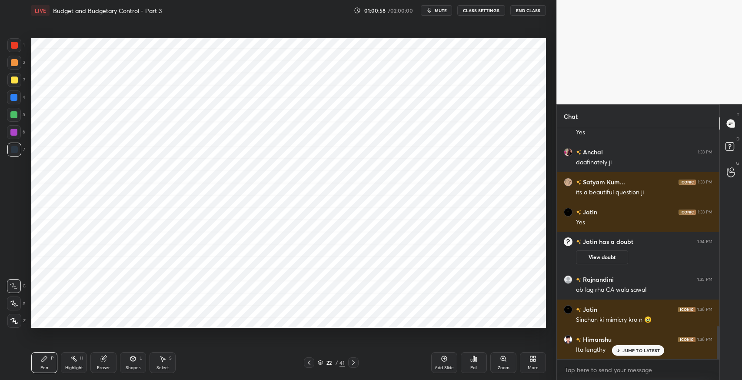
click at [101, 360] on icon at bounding box center [103, 359] width 6 height 6
click at [42, 363] on div "Pen P" at bounding box center [44, 362] width 26 height 21
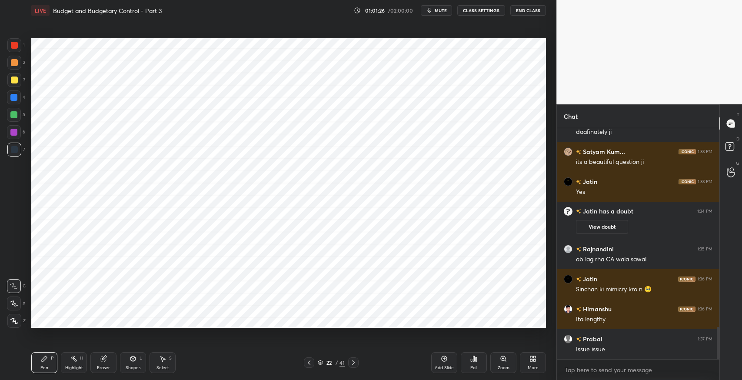
click at [169, 363] on div "Select S" at bounding box center [163, 362] width 26 height 21
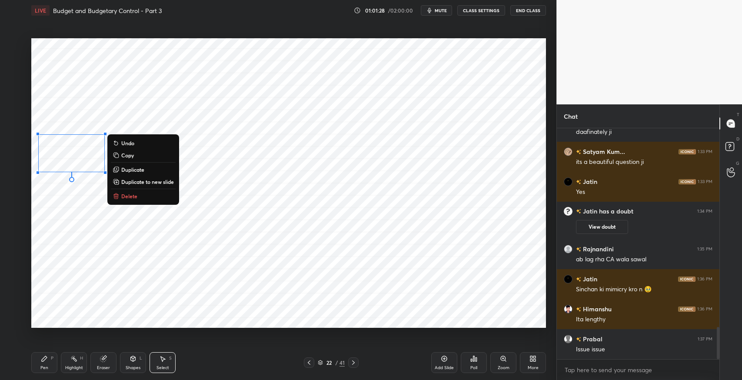
click at [135, 170] on p "Duplicate" at bounding box center [132, 169] width 23 height 7
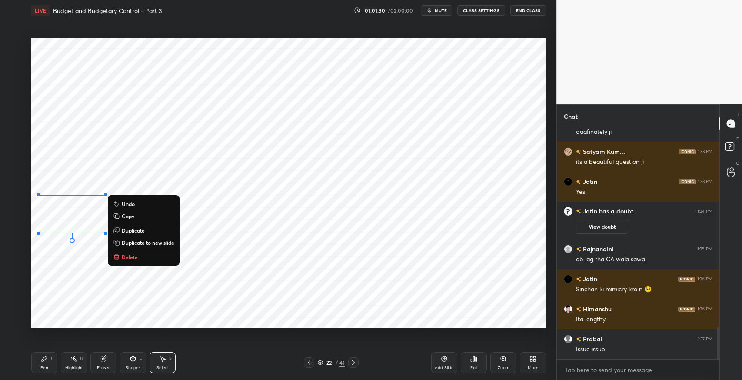
click at [42, 366] on div "Pen" at bounding box center [44, 368] width 8 height 4
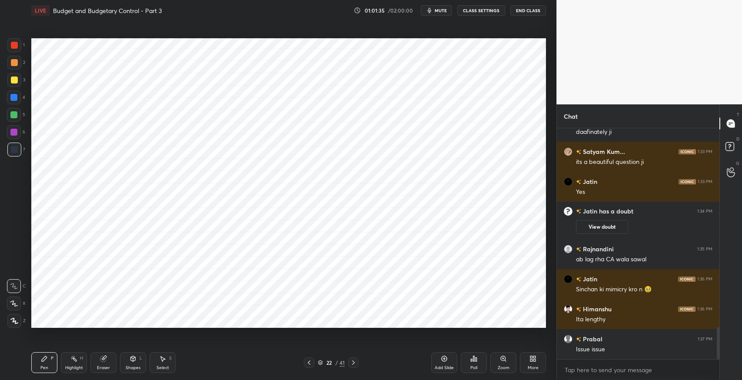
click at [306, 361] on icon at bounding box center [309, 362] width 7 height 7
click at [348, 361] on div at bounding box center [353, 362] width 10 height 10
click at [306, 360] on icon at bounding box center [309, 362] width 7 height 7
click at [306, 359] on icon at bounding box center [309, 362] width 7 height 7
click at [354, 363] on icon at bounding box center [353, 362] width 3 height 4
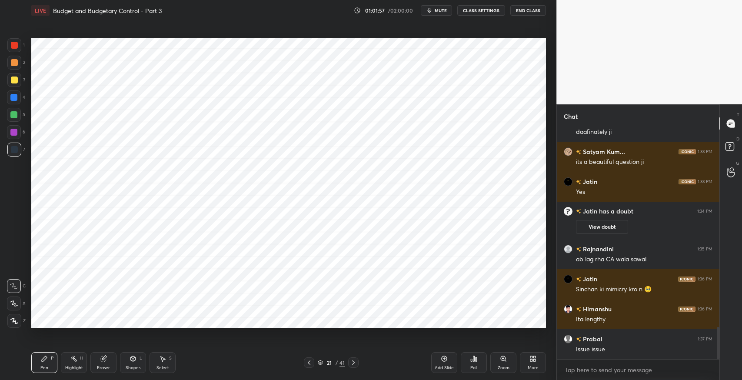
click at [352, 363] on icon at bounding box center [353, 362] width 7 height 7
click at [164, 353] on div "Select S" at bounding box center [163, 362] width 26 height 21
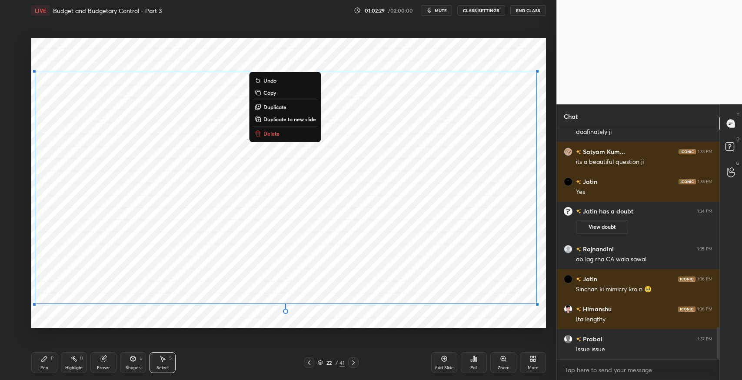
click at [112, 311] on div "0 ° Undo Copy Duplicate Duplicate to new slide Delete" at bounding box center [288, 183] width 515 height 290
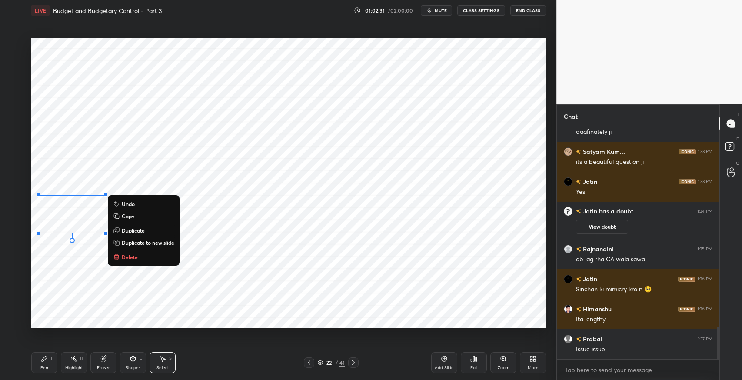
click at [140, 231] on p "Duplicate" at bounding box center [133, 230] width 23 height 7
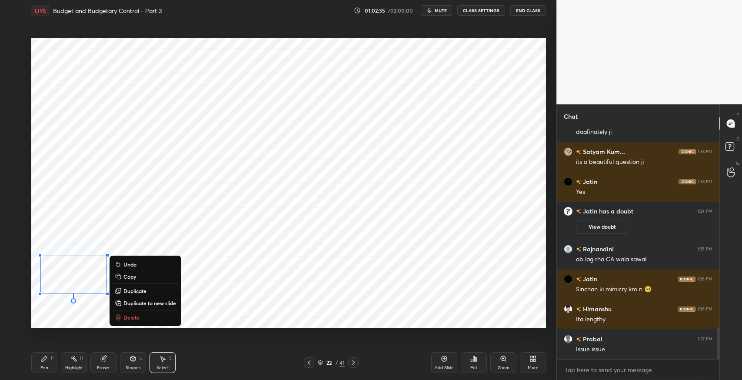
click at [73, 319] on div "0 ° Undo Copy Duplicate Duplicate to new slide Delete" at bounding box center [288, 183] width 515 height 290
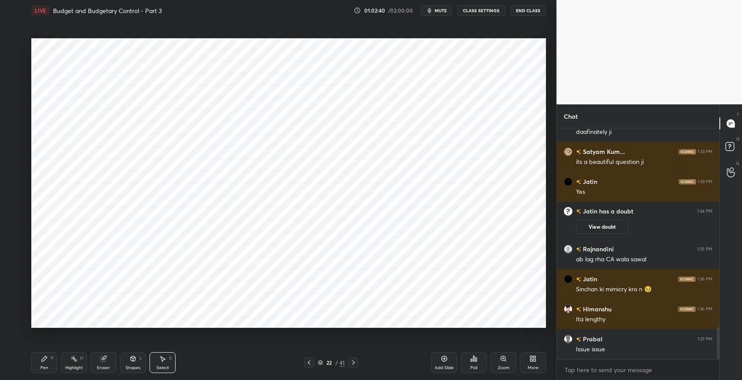
click at [306, 363] on icon at bounding box center [309, 362] width 7 height 7
click at [354, 362] on icon at bounding box center [353, 362] width 3 height 4
click at [436, 15] on button "mute" at bounding box center [436, 10] width 31 height 10
click at [39, 368] on div "Pen P" at bounding box center [44, 362] width 26 height 21
click at [310, 363] on icon at bounding box center [309, 362] width 7 height 7
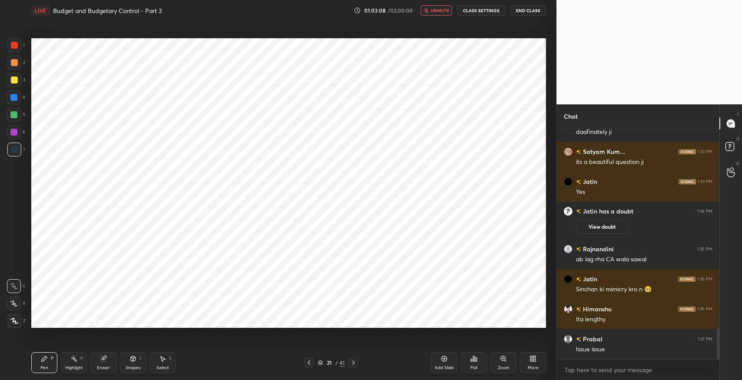
click at [311, 361] on icon at bounding box center [309, 362] width 7 height 7
click at [351, 365] on icon at bounding box center [353, 362] width 7 height 7
click at [353, 363] on icon at bounding box center [353, 362] width 7 height 7
click at [354, 362] on icon at bounding box center [353, 362] width 3 height 4
click at [310, 361] on icon at bounding box center [309, 362] width 7 height 7
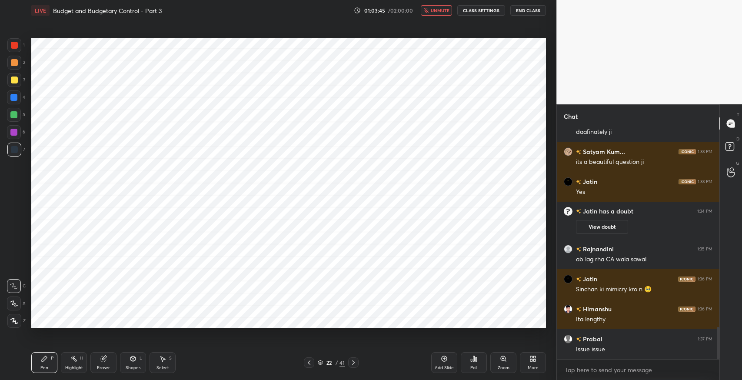
click at [308, 363] on icon at bounding box center [309, 362] width 7 height 7
click at [310, 362] on icon at bounding box center [309, 362] width 7 height 7
click at [353, 365] on icon at bounding box center [353, 362] width 7 height 7
click at [353, 363] on icon at bounding box center [353, 362] width 7 height 7
click at [436, 12] on span "unmute" at bounding box center [440, 10] width 19 height 6
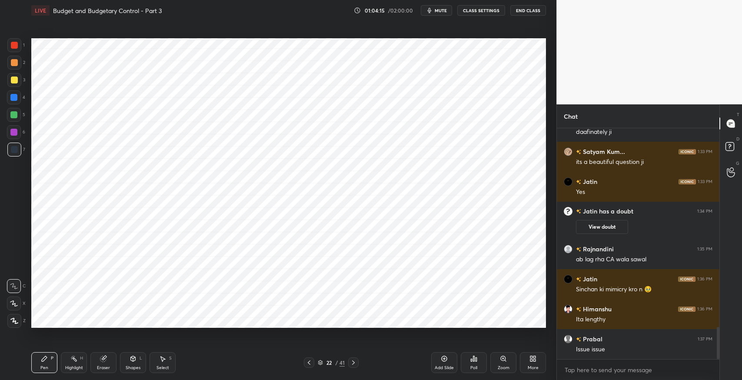
click at [433, 12] on icon "button" at bounding box center [429, 10] width 7 height 7
click at [160, 360] on icon at bounding box center [162, 358] width 7 height 7
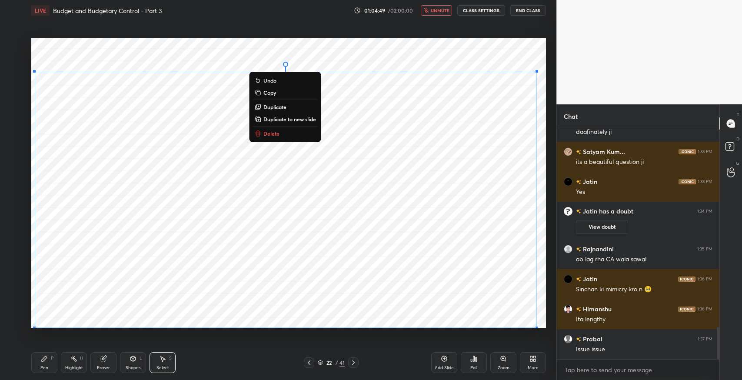
click at [543, 319] on div "0 ° Undo Copy Duplicate Duplicate to new slide Delete" at bounding box center [288, 183] width 515 height 290
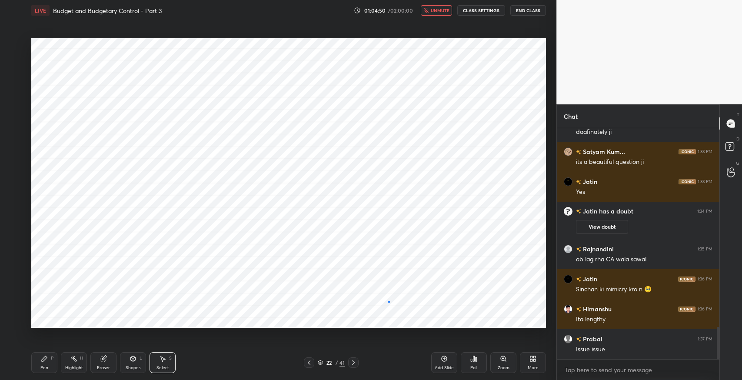
click at [393, 307] on div "0 ° Undo Copy Duplicate Duplicate to new slide Delete" at bounding box center [288, 183] width 515 height 290
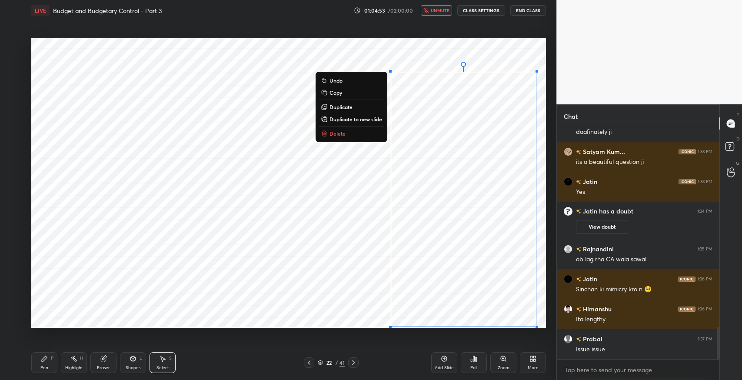
click at [539, 326] on div at bounding box center [536, 327] width 3 height 3
click at [497, 52] on div "0 ° Undo Copy Duplicate Duplicate to new slide Delete" at bounding box center [288, 183] width 515 height 290
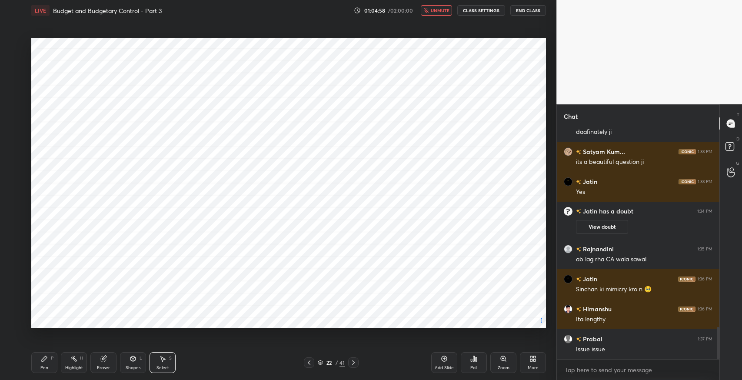
click at [542, 325] on div "0 ° Undo Copy Duplicate Duplicate to new slide Delete" at bounding box center [288, 183] width 515 height 290
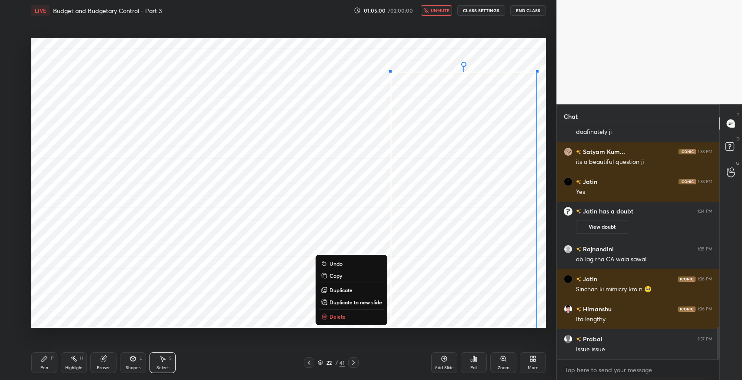
click at [484, 54] on div "0 ° Undo Copy Duplicate Duplicate to new slide Delete" at bounding box center [288, 183] width 515 height 290
click at [328, 49] on div "0 ° Undo Copy Duplicate Duplicate to new slide Delete" at bounding box center [288, 183] width 515 height 290
click at [434, 13] on button "unmute" at bounding box center [436, 10] width 31 height 10
click at [305, 50] on div "0 ° Undo Copy Duplicate Duplicate to new slide Delete" at bounding box center [288, 183] width 515 height 290
click at [344, 262] on button "Undo" at bounding box center [351, 263] width 65 height 10
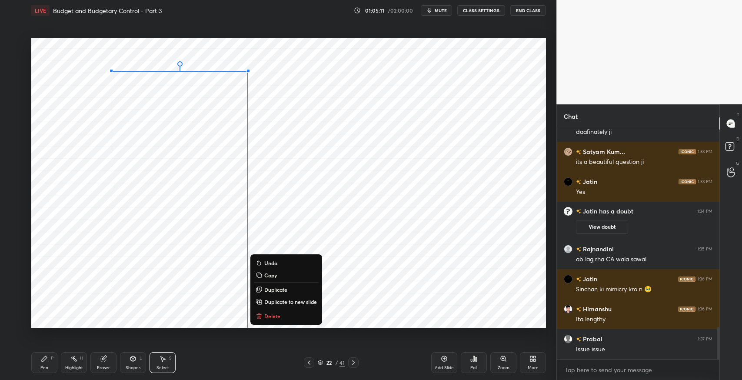
click at [320, 56] on div "0 ° Undo Copy Duplicate Duplicate to new slide Delete" at bounding box center [288, 183] width 515 height 290
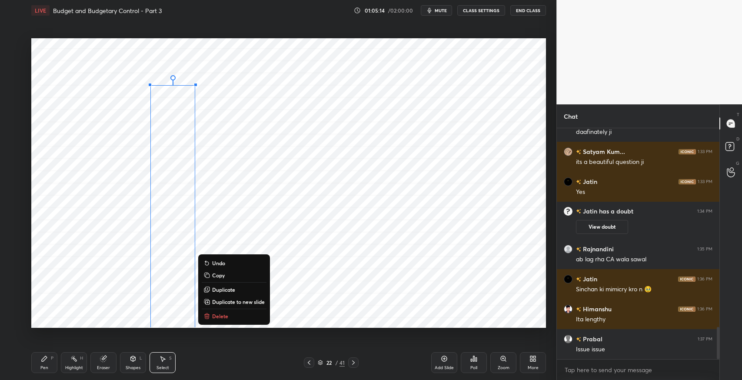
click at [336, 57] on div "0 ° Undo Copy Duplicate Duplicate to new slide Delete" at bounding box center [288, 183] width 515 height 290
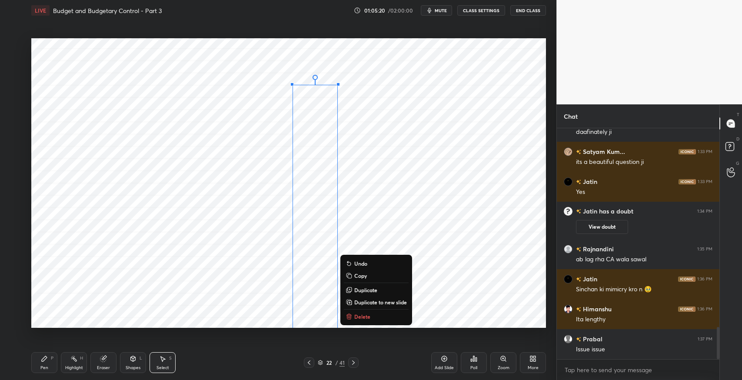
click at [388, 54] on div "0 ° Undo Copy Duplicate Duplicate to new slide Delete" at bounding box center [288, 183] width 515 height 290
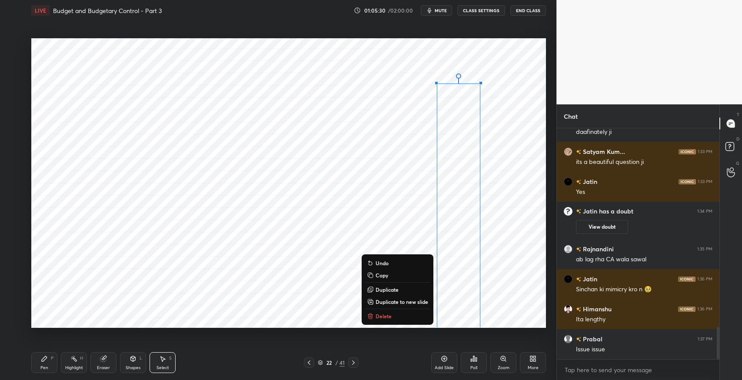
click at [486, 56] on div "0 ° Undo Copy Duplicate Duplicate to new slide Delete" at bounding box center [288, 183] width 515 height 290
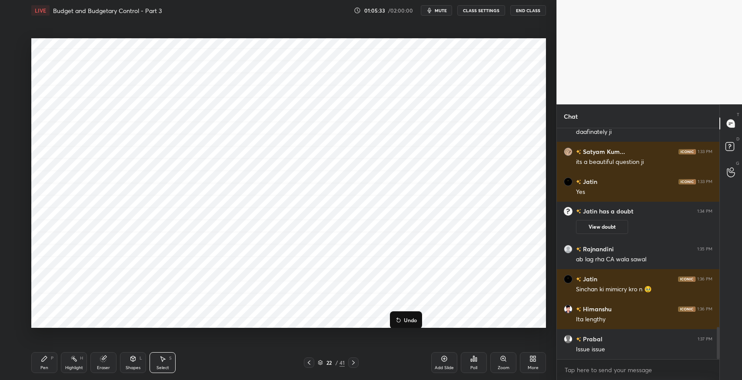
click at [469, 50] on div "0 ° Undo Copy Duplicate Duplicate to new slide Delete" at bounding box center [288, 183] width 515 height 290
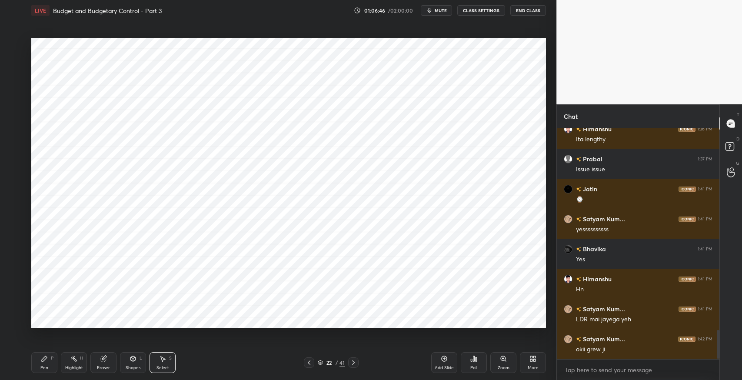
scroll to position [1625, 0]
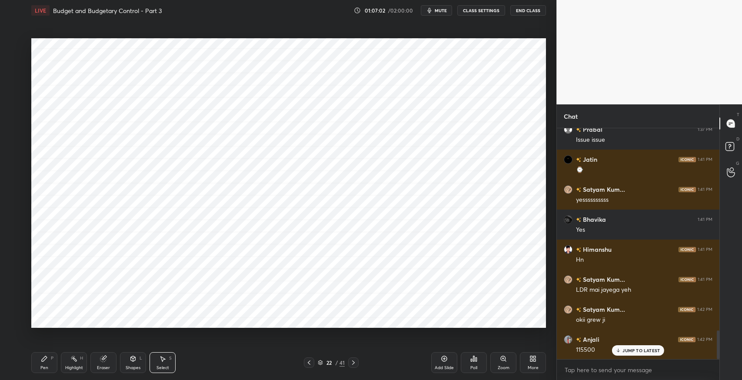
click at [487, 283] on div "0 ° Undo Copy Duplicate Duplicate to new slide Delete" at bounding box center [288, 183] width 515 height 290
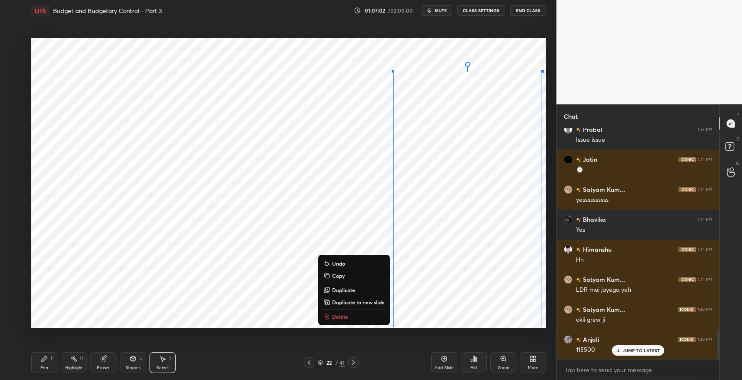
click at [533, 358] on icon at bounding box center [532, 358] width 7 height 7
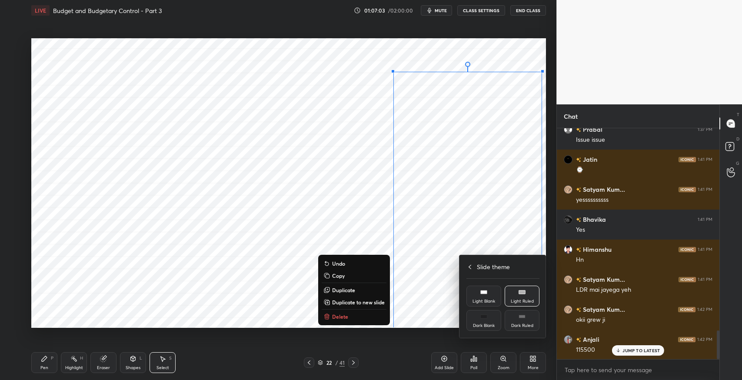
click at [473, 266] on icon at bounding box center [469, 266] width 7 height 7
click at [478, 272] on div "Upload File" at bounding box center [483, 271] width 35 height 21
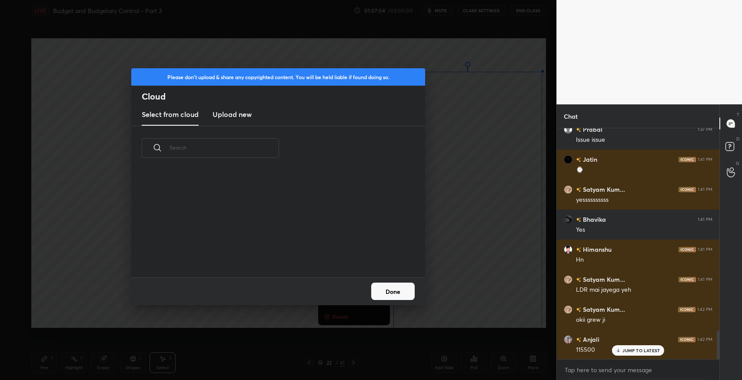
scroll to position [107, 279]
click at [239, 114] on h3 "Upload new" at bounding box center [232, 114] width 39 height 10
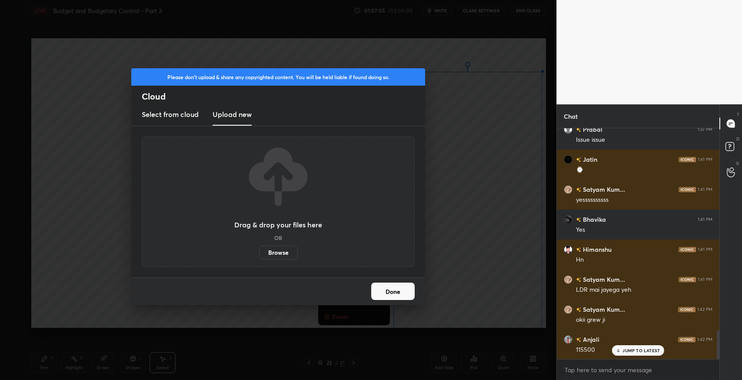
click at [280, 254] on label "Browse" at bounding box center [278, 253] width 39 height 14
click at [259, 254] on input "Browse" at bounding box center [259, 253] width 0 height 14
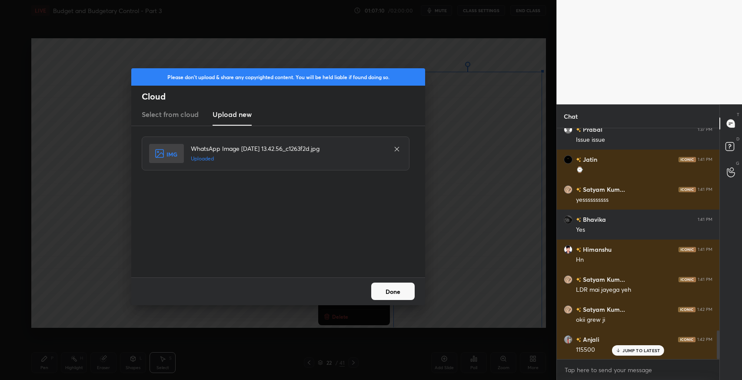
click at [407, 300] on button "Done" at bounding box center [392, 291] width 43 height 17
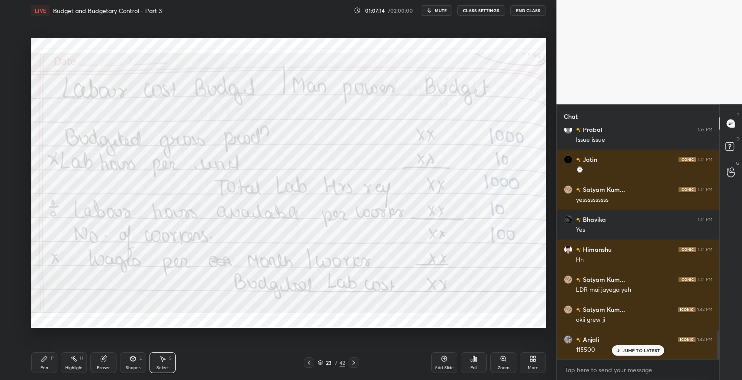
click at [440, 10] on span "mute" at bounding box center [441, 10] width 12 height 6
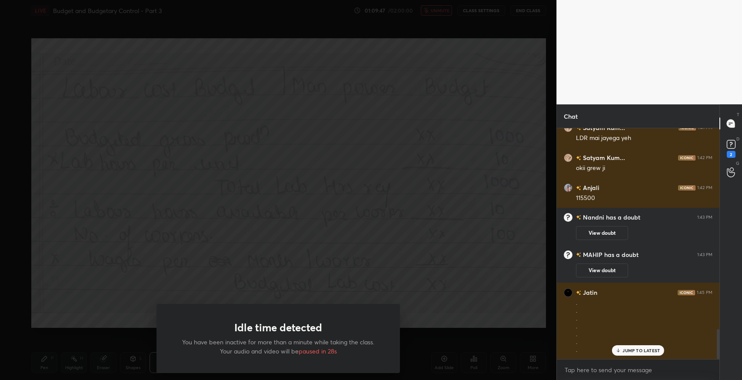
scroll to position [1552, 0]
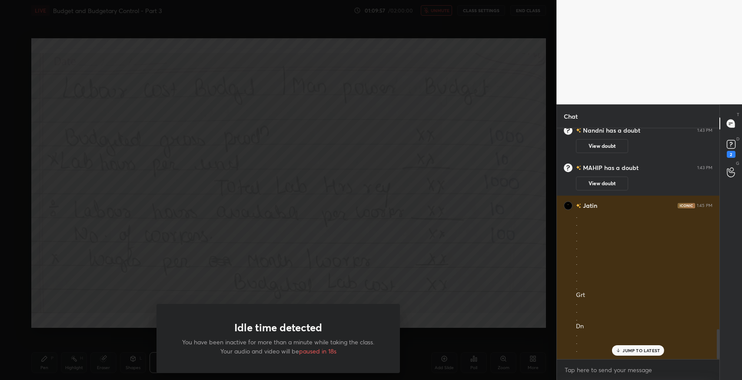
click at [390, 222] on div "Idle time detected You have been inactive for more than a minute while taking t…" at bounding box center [278, 190] width 556 height 380
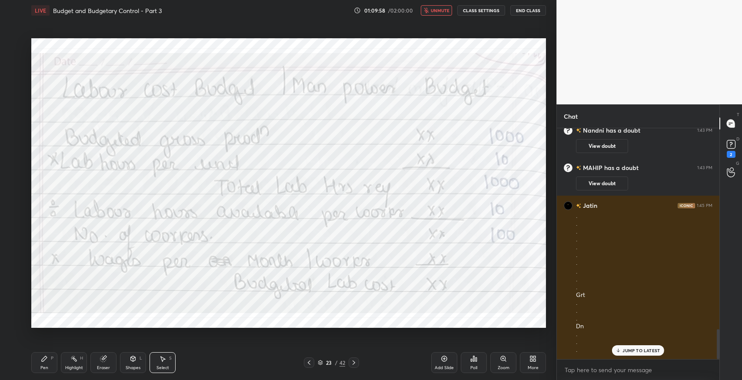
scroll to position [1582, 0]
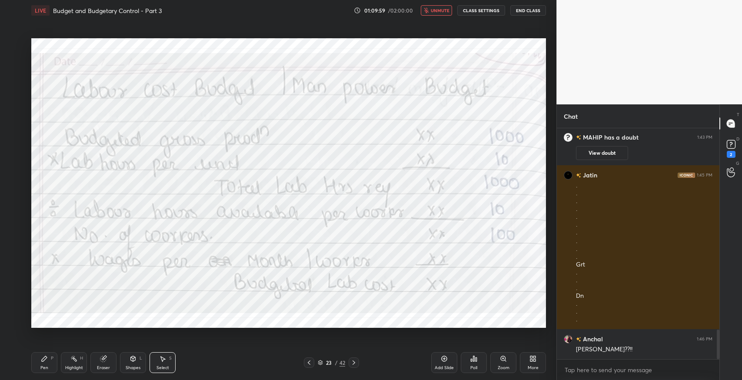
click at [440, 14] on button "unmute" at bounding box center [436, 10] width 31 height 10
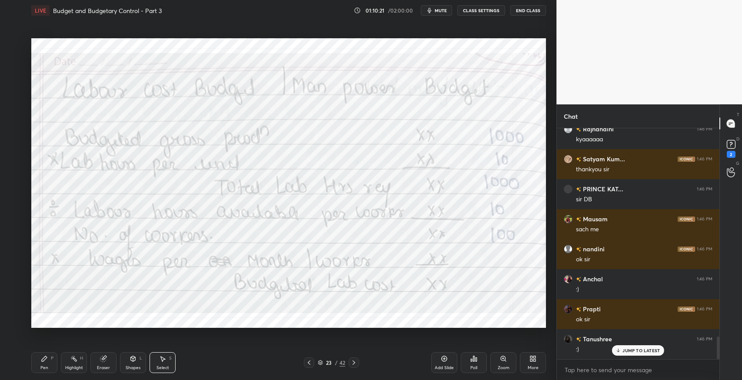
scroll to position [2146, 0]
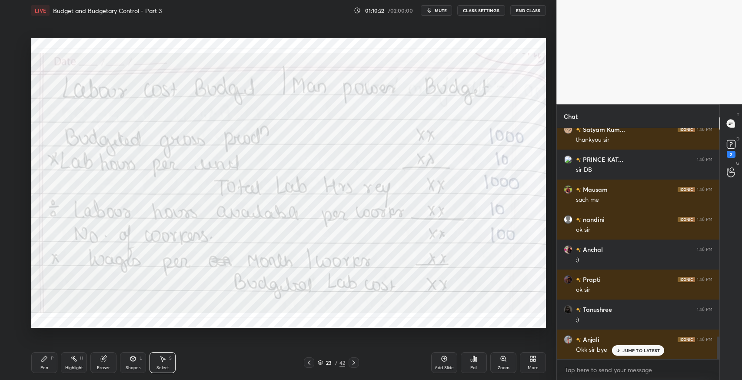
click at [730, 153] on div "2" at bounding box center [731, 154] width 9 height 7
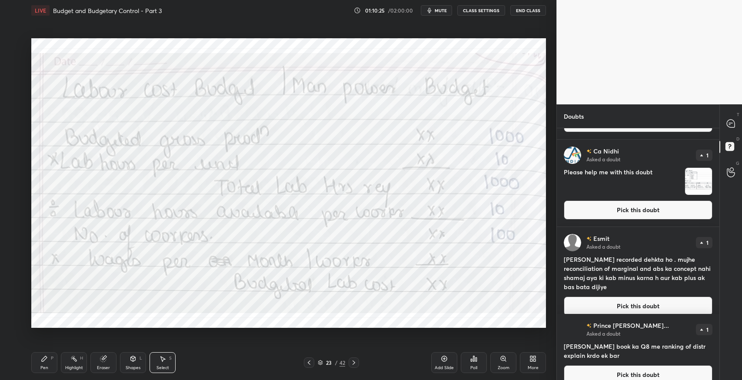
scroll to position [437, 0]
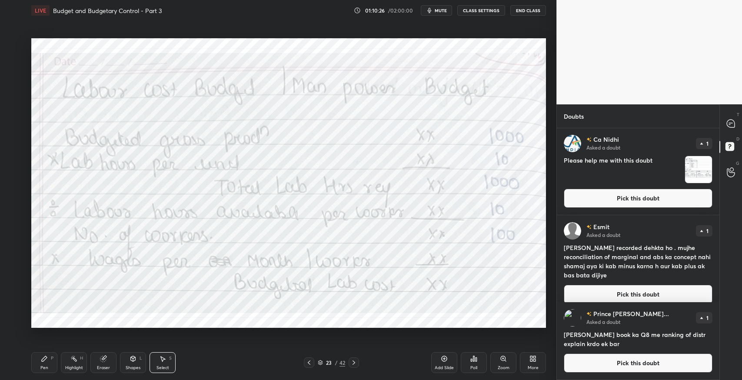
click at [622, 362] on button "Pick this doubt" at bounding box center [638, 362] width 149 height 19
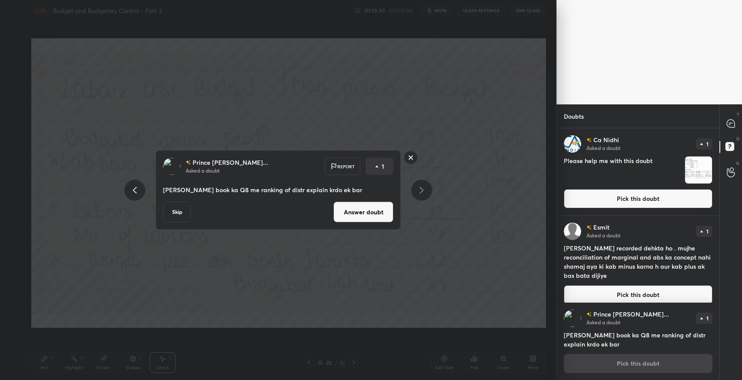
click at [438, 247] on div "Prince Kat... Asked a doubt Report 1 Sir aapki book ka Q8 me ranking of distr e…" at bounding box center [278, 190] width 556 height 380
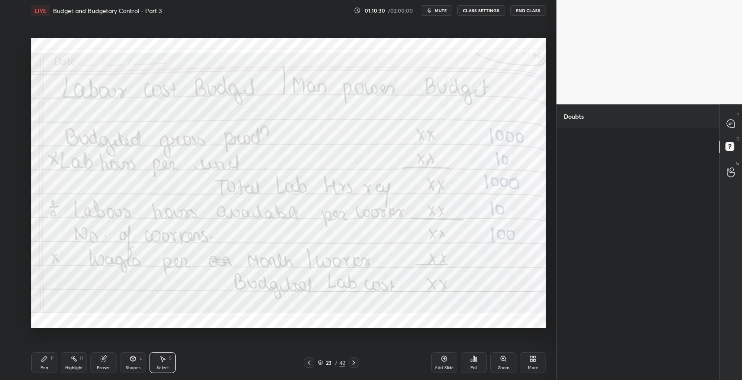
scroll to position [0, 0]
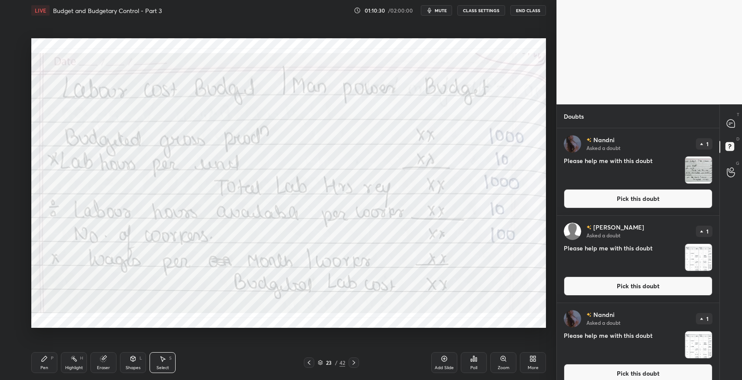
click at [729, 124] on icon at bounding box center [729, 124] width 1 height 0
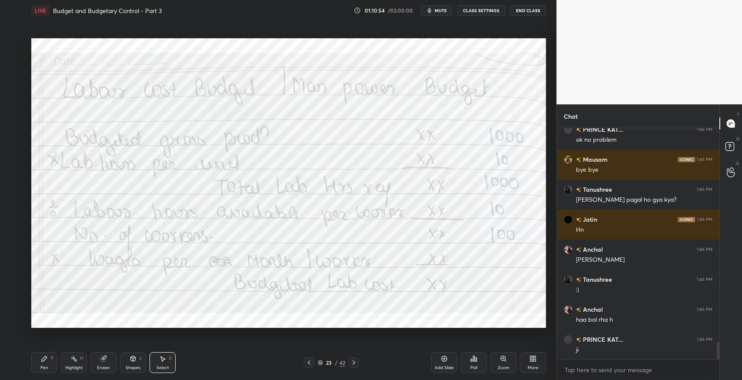
scroll to position [2858, 0]
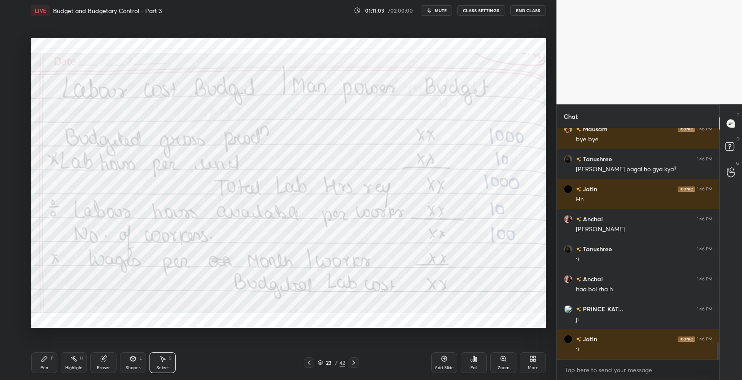
click at [437, 363] on div "Add Slide" at bounding box center [444, 362] width 26 height 21
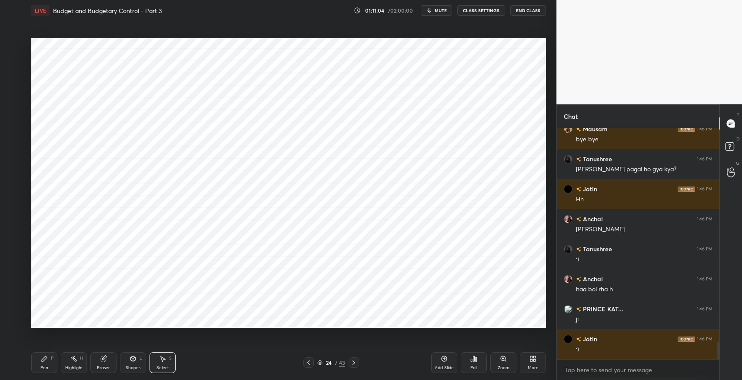
click at [270, 106] on div "0 ° Undo Copy Duplicate Duplicate to new slide Delete" at bounding box center [288, 183] width 515 height 290
click at [41, 364] on div "Pen P" at bounding box center [44, 362] width 26 height 21
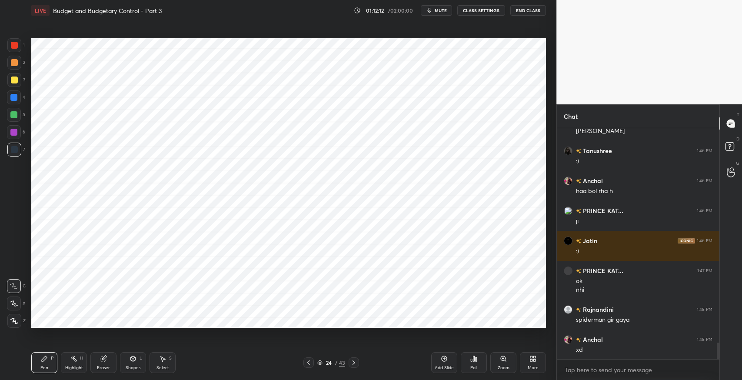
scroll to position [2987, 0]
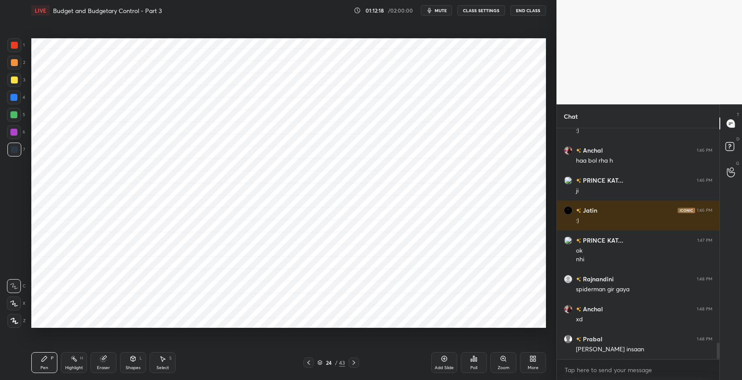
click at [310, 366] on icon at bounding box center [308, 362] width 7 height 7
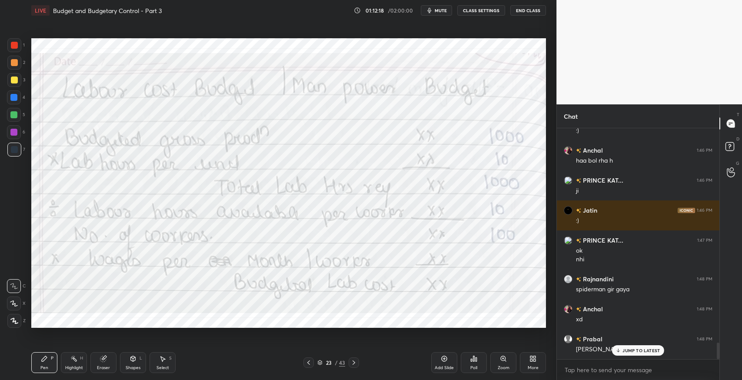
scroll to position [3016, 0]
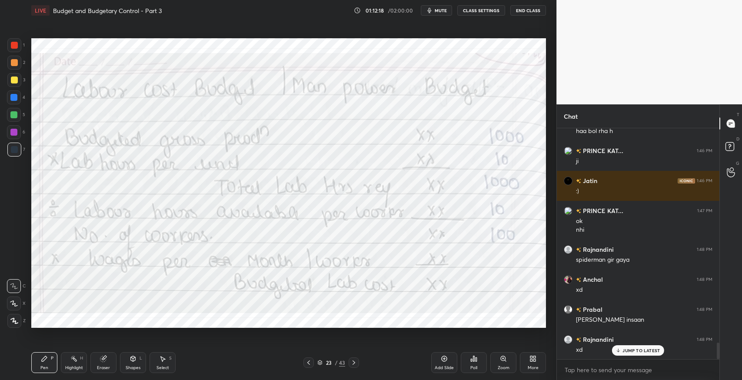
click at [443, 360] on icon at bounding box center [444, 358] width 7 height 7
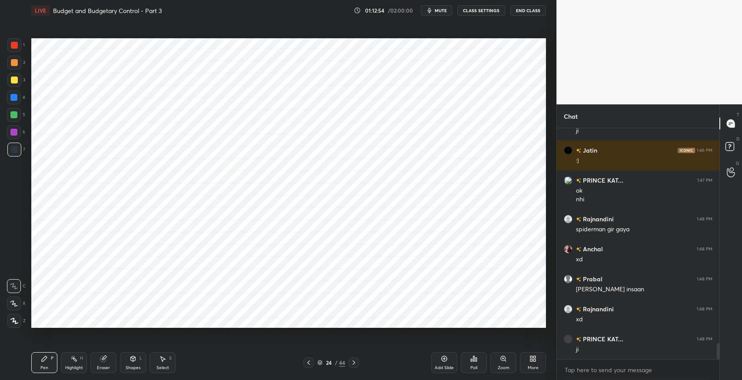
scroll to position [3055, 0]
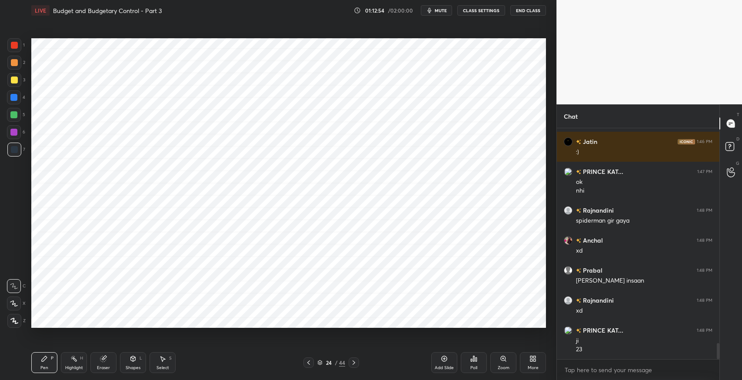
click at [105, 367] on div "Eraser" at bounding box center [103, 368] width 13 height 4
click at [14, 322] on span "Erase all" at bounding box center [13, 321] width 13 height 6
click at [43, 363] on div "Pen P" at bounding box center [44, 362] width 26 height 21
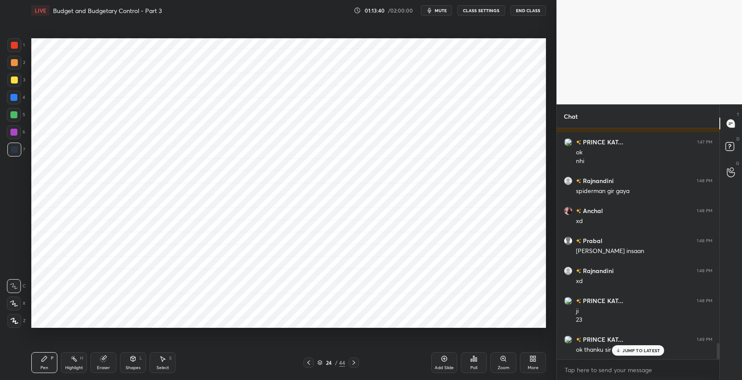
click at [636, 354] on div "JUMP TO LATEST" at bounding box center [638, 350] width 52 height 10
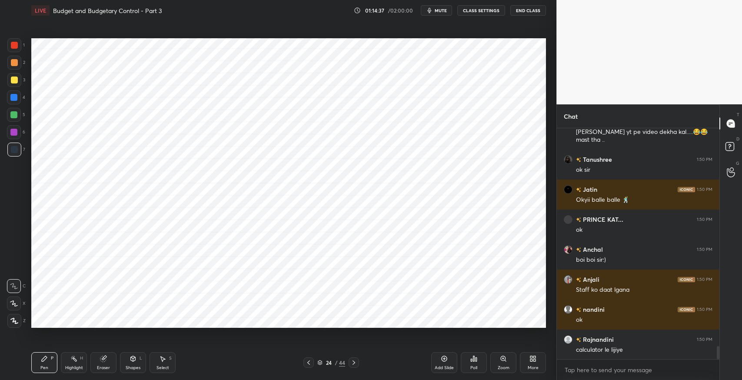
scroll to position [3822, 0]
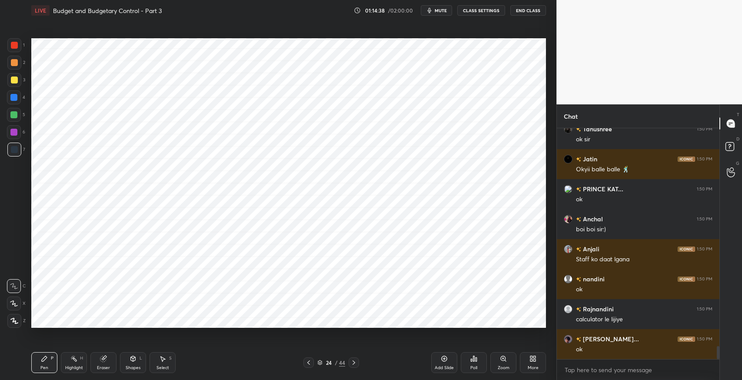
click at [525, 10] on button "End Class" at bounding box center [528, 10] width 36 height 10
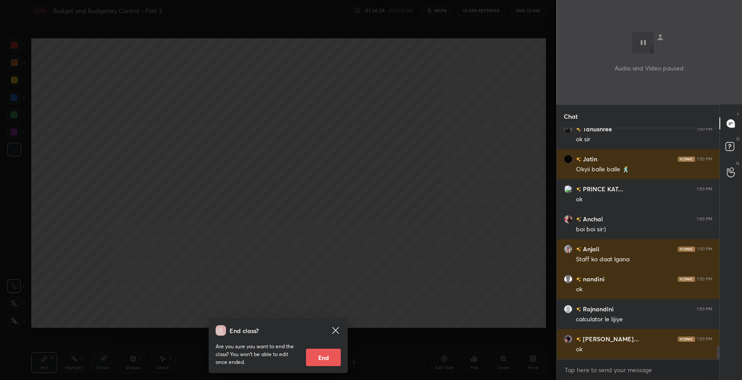
click at [326, 356] on button "End" at bounding box center [323, 357] width 35 height 17
type textarea "x"
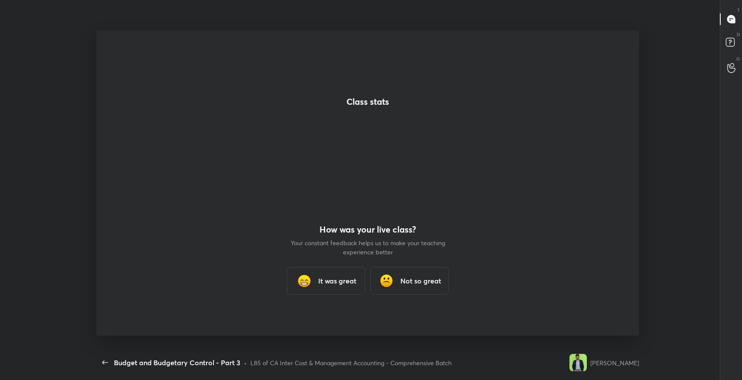
scroll to position [0, 0]
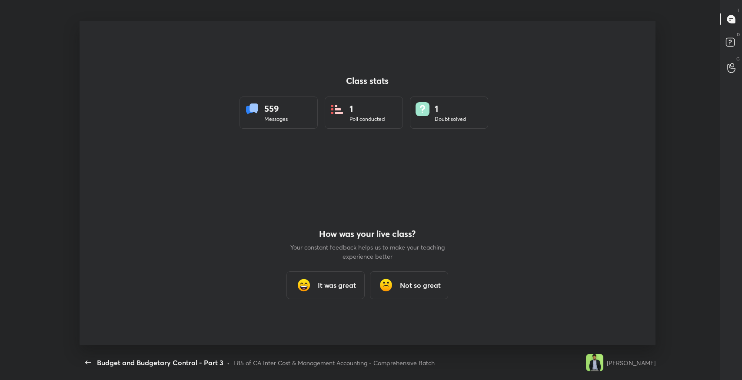
click at [330, 278] on div "It was great" at bounding box center [325, 285] width 78 height 28
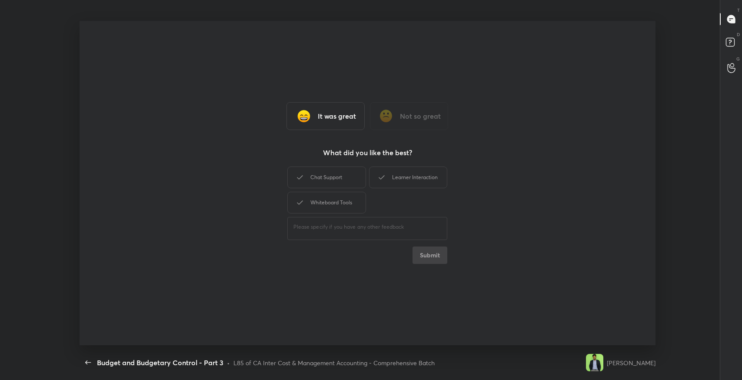
drag, startPoint x: 340, startPoint y: 179, endPoint x: 384, endPoint y: 175, distance: 44.5
click at [345, 175] on div "Chat Support" at bounding box center [326, 178] width 78 height 22
drag, startPoint x: 385, startPoint y: 175, endPoint x: 375, endPoint y: 180, distance: 10.7
click at [379, 178] on icon at bounding box center [381, 177] width 10 height 10
click at [355, 193] on div "Whiteboard Tools" at bounding box center [326, 203] width 78 height 22
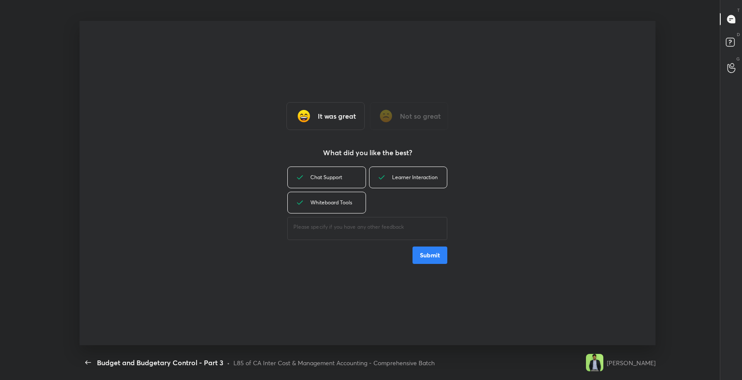
click at [425, 259] on button "Submit" at bounding box center [430, 254] width 35 height 17
